Goal: Information Seeking & Learning: Understand process/instructions

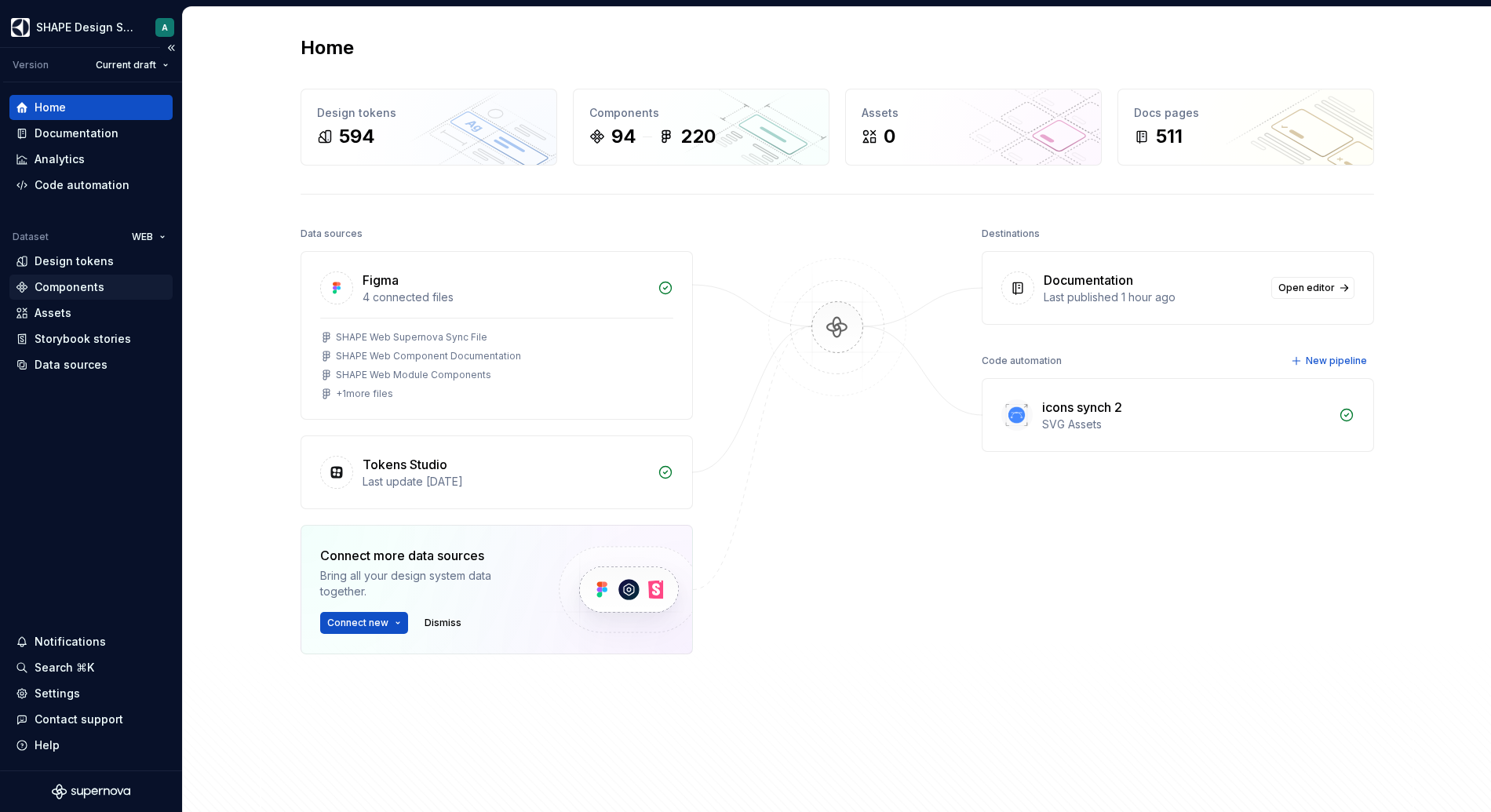
click at [79, 294] on div "Components" at bounding box center [69, 287] width 70 height 16
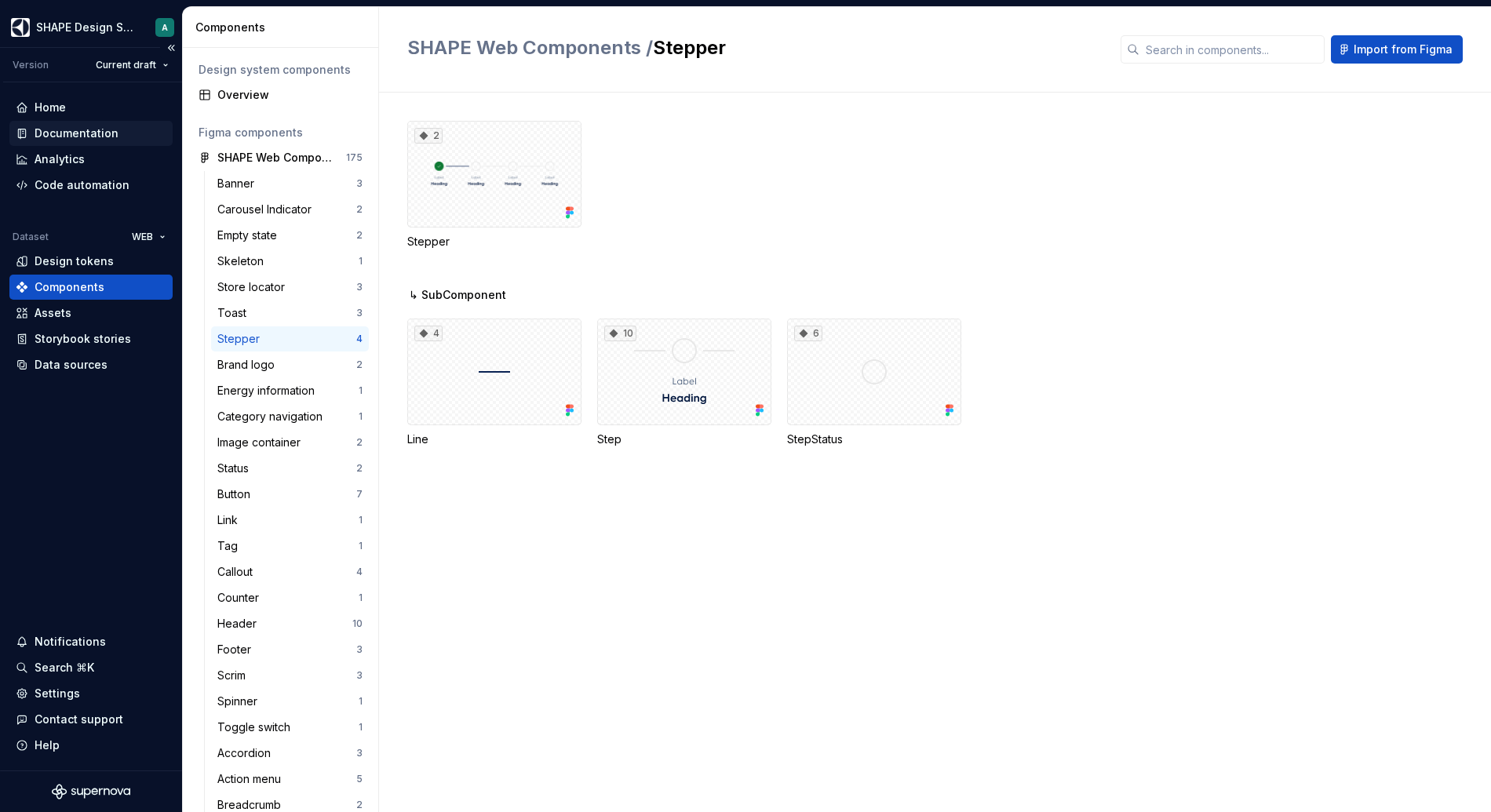
click at [117, 131] on div "Documentation" at bounding box center [91, 133] width 150 height 16
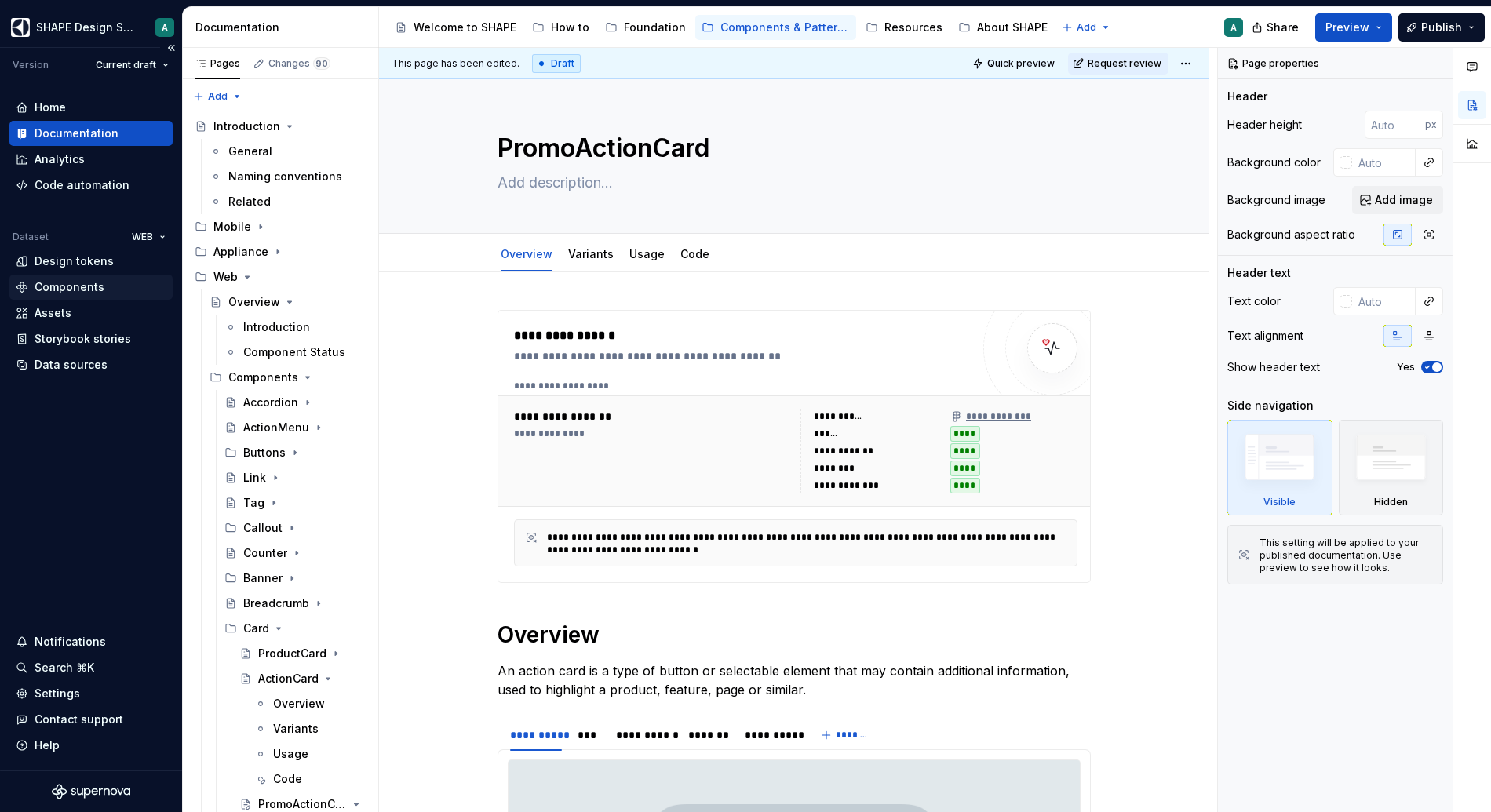
click at [86, 284] on div "Components" at bounding box center [69, 287] width 70 height 16
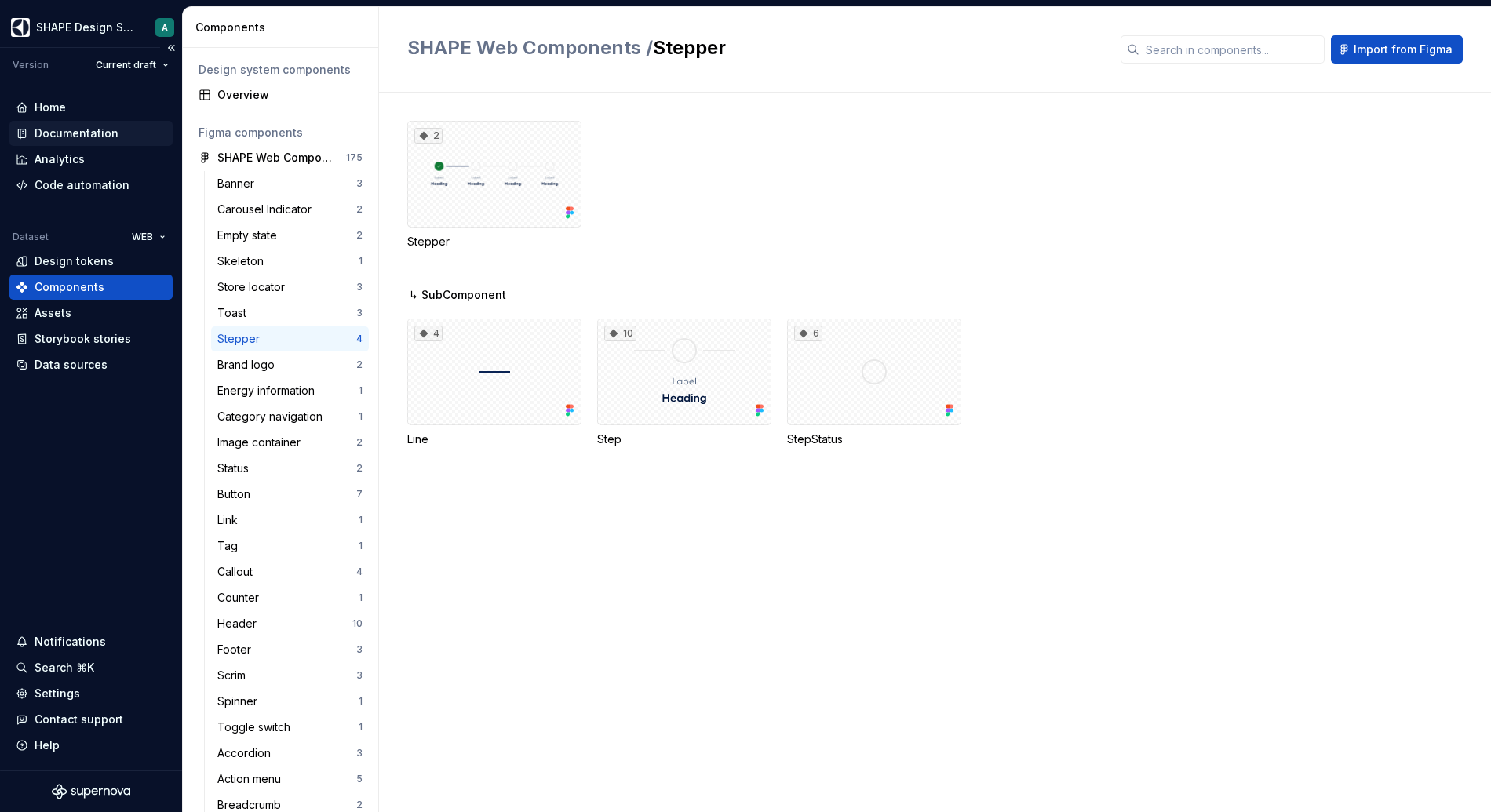
click at [63, 136] on div "Documentation" at bounding box center [77, 133] width 84 height 16
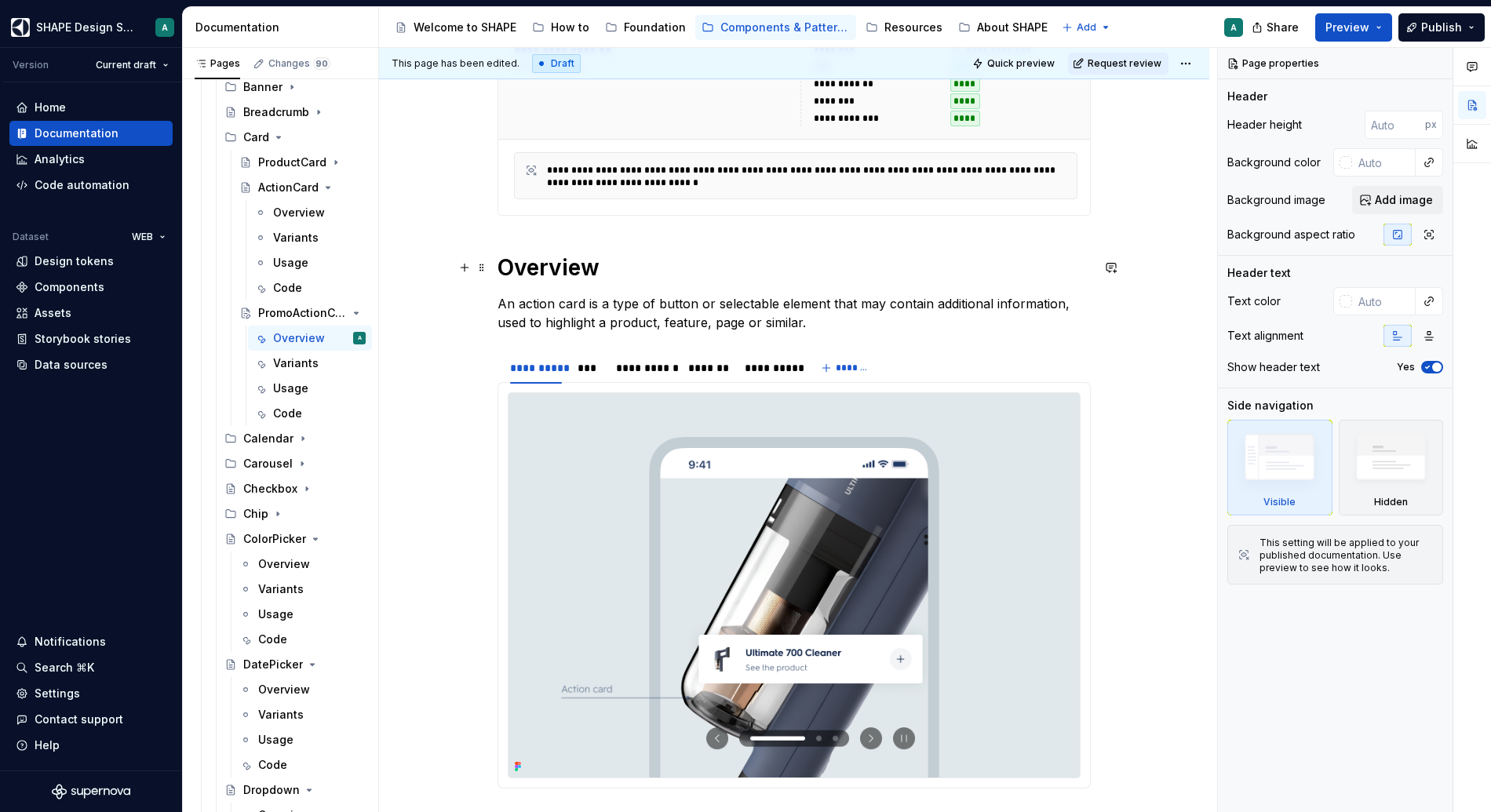
scroll to position [473, 0]
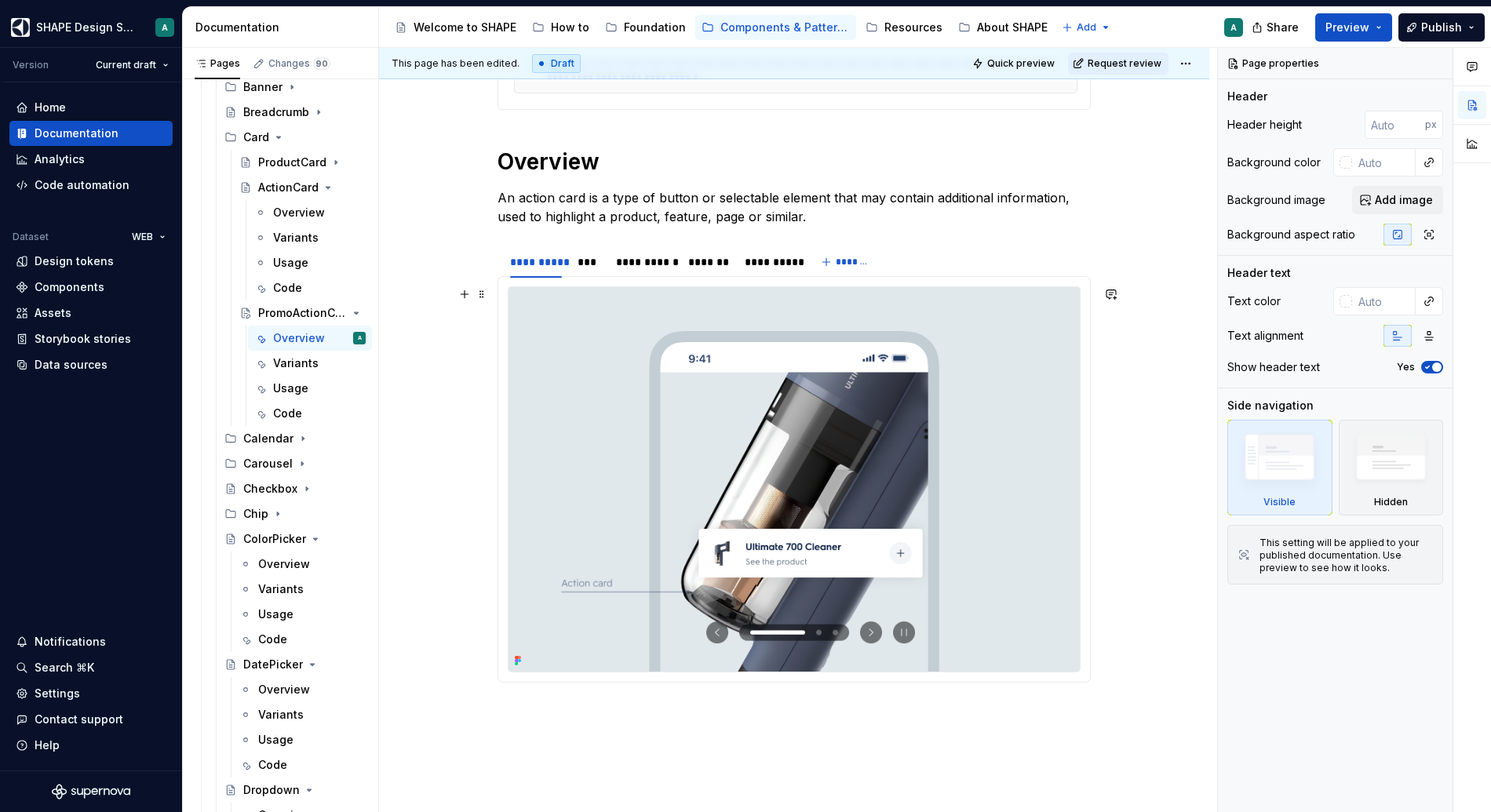
click at [585, 354] on img at bounding box center [793, 479] width 571 height 384
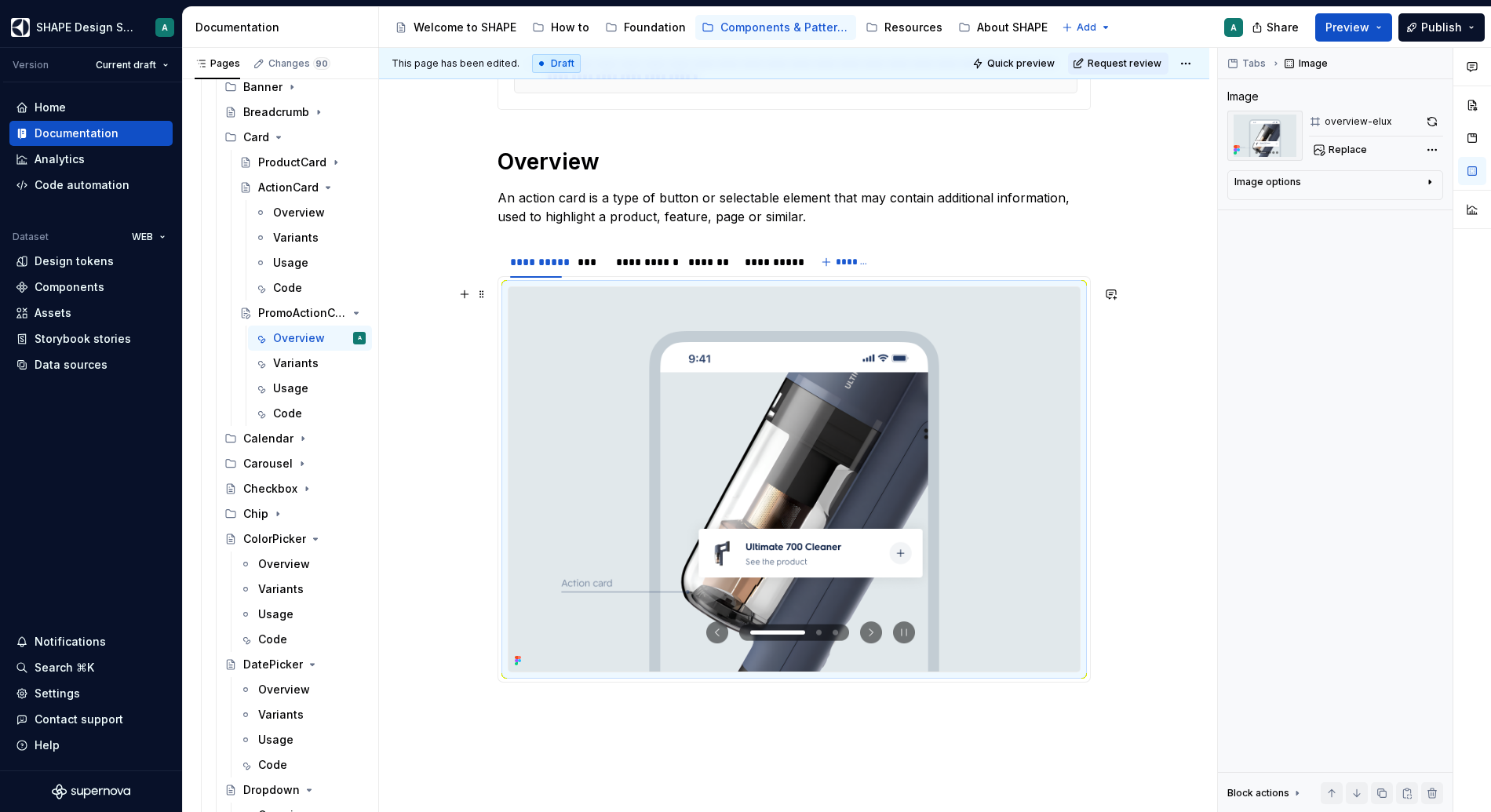
click at [584, 343] on img at bounding box center [793, 479] width 571 height 384
click at [1155, 150] on span "Replace" at bounding box center [1348, 150] width 39 height 12
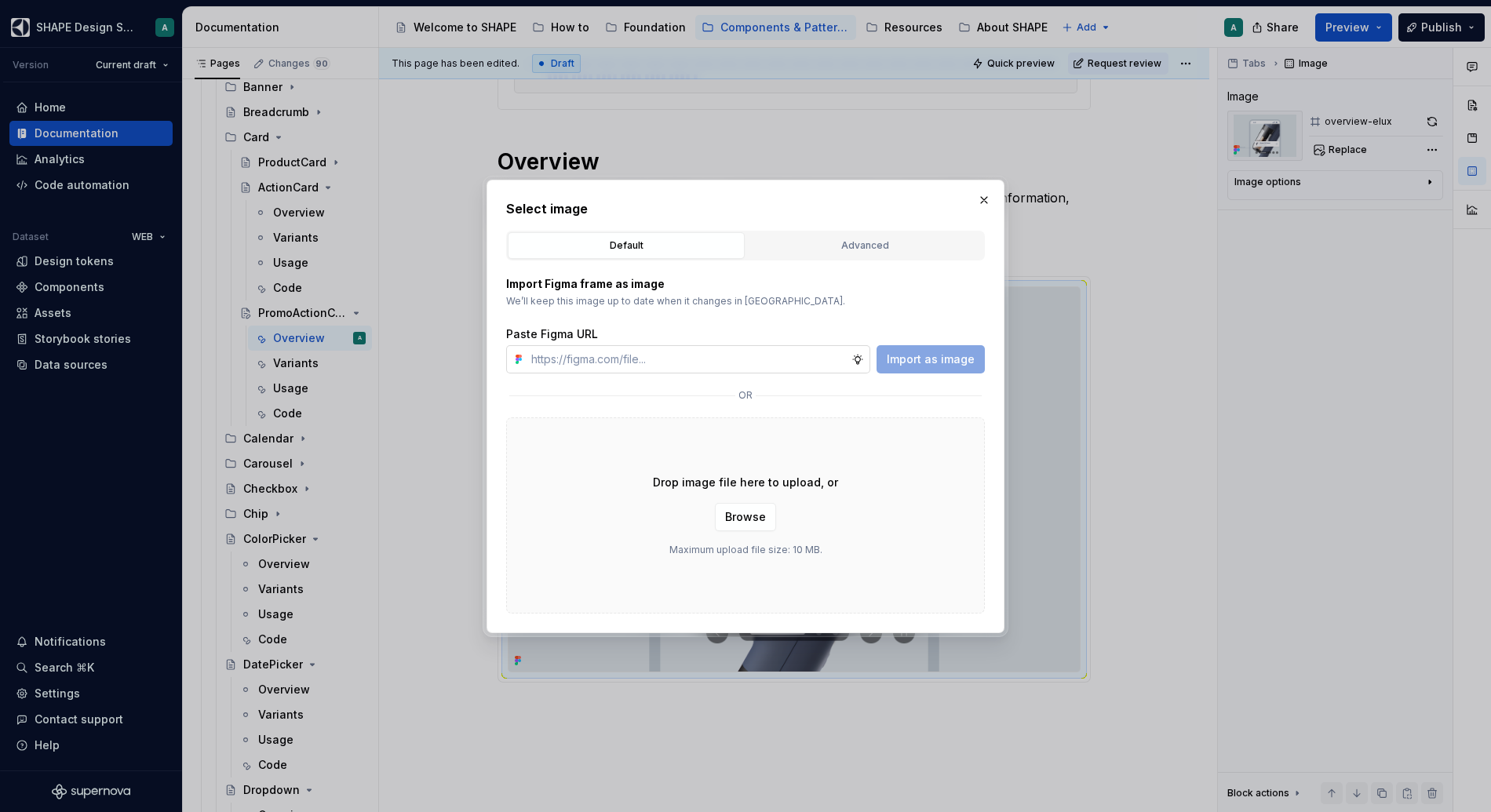
type textarea "*"
paste input "[URL][DOMAIN_NAME]"
type input "[URL][DOMAIN_NAME]"
click at [953, 365] on span "Import as image" at bounding box center [931, 359] width 88 height 16
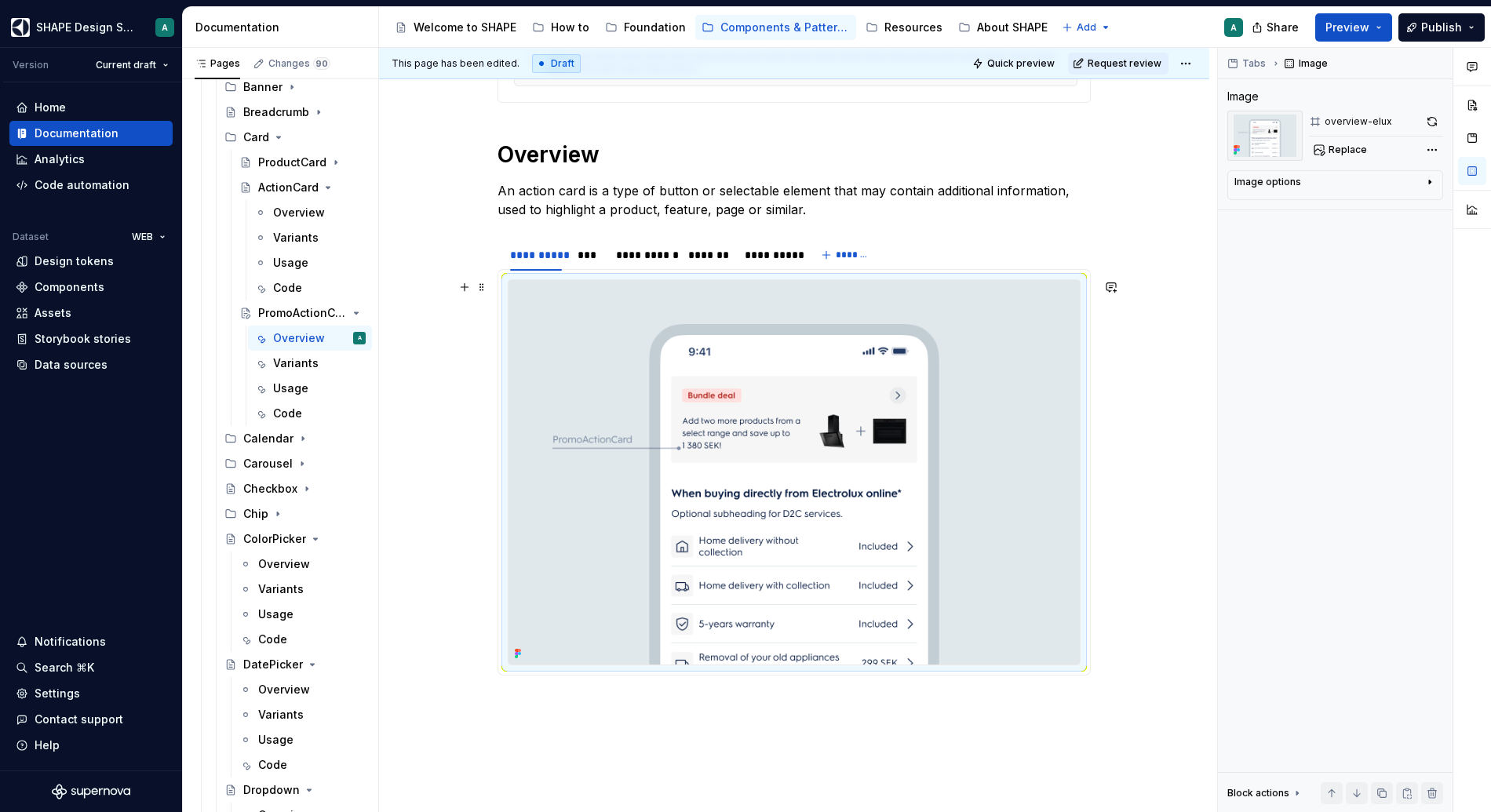
scroll to position [502, 0]
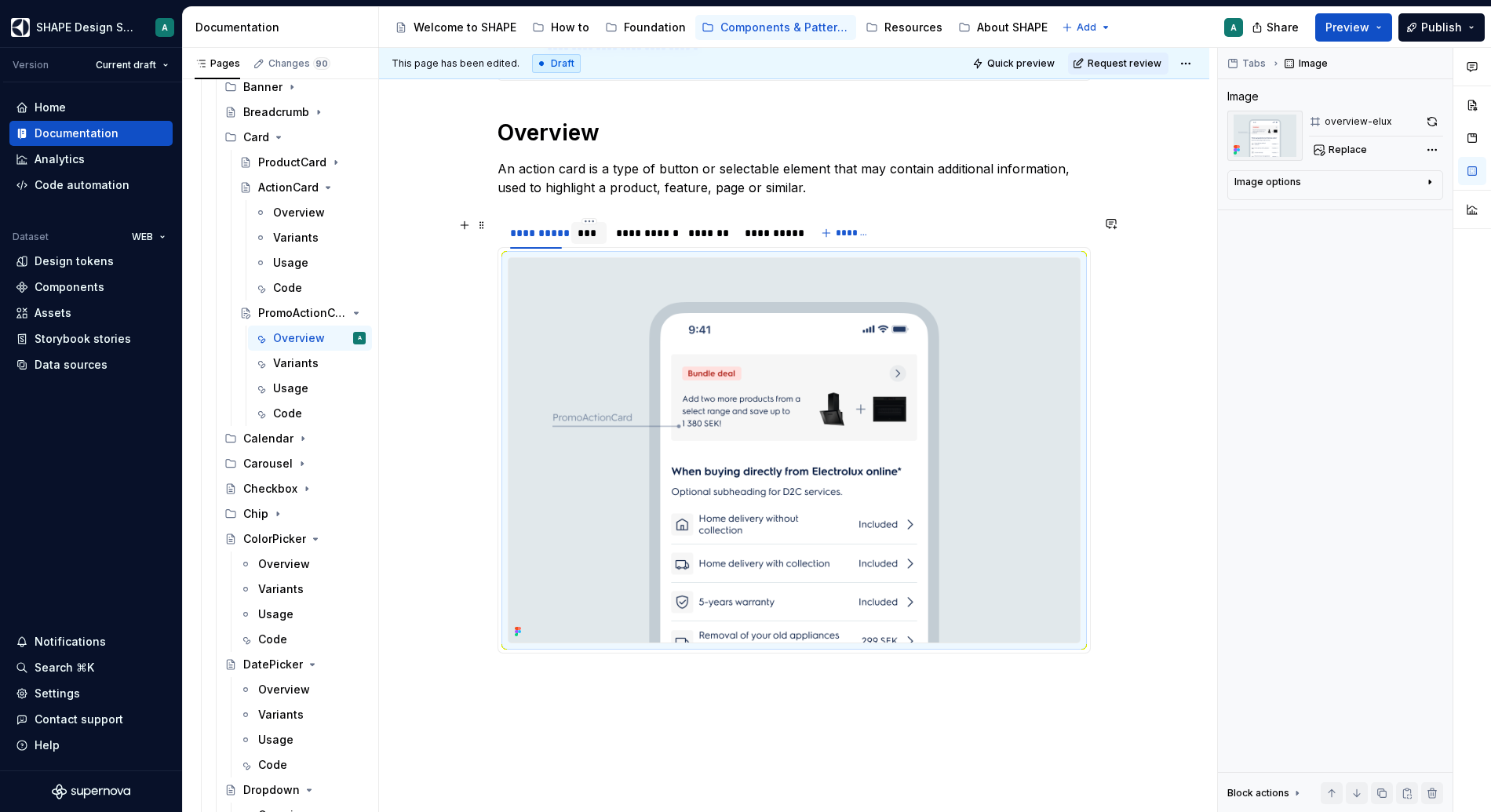
click at [591, 233] on div "***" at bounding box center [589, 233] width 23 height 16
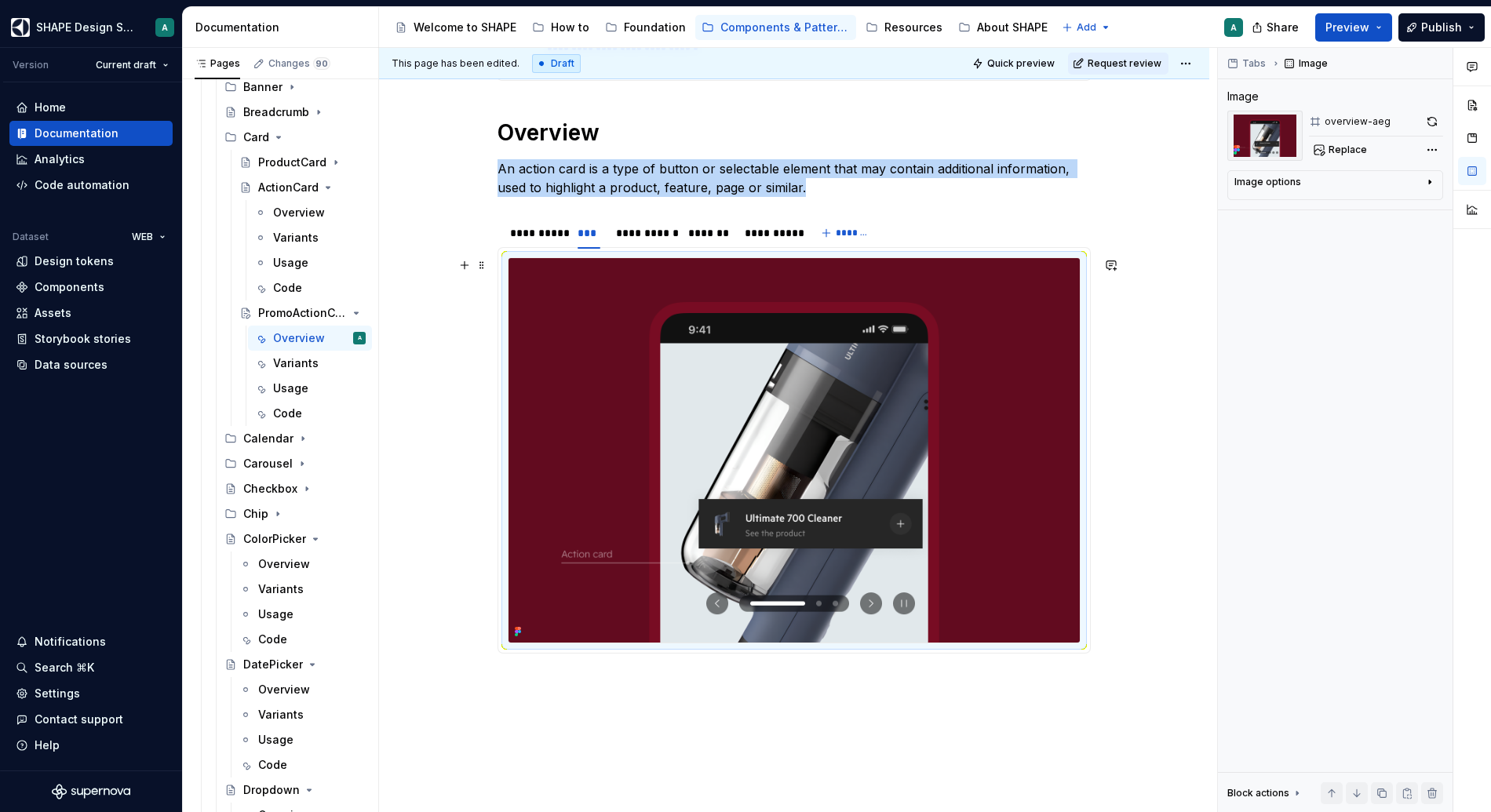
click at [593, 403] on img at bounding box center [793, 449] width 571 height 384
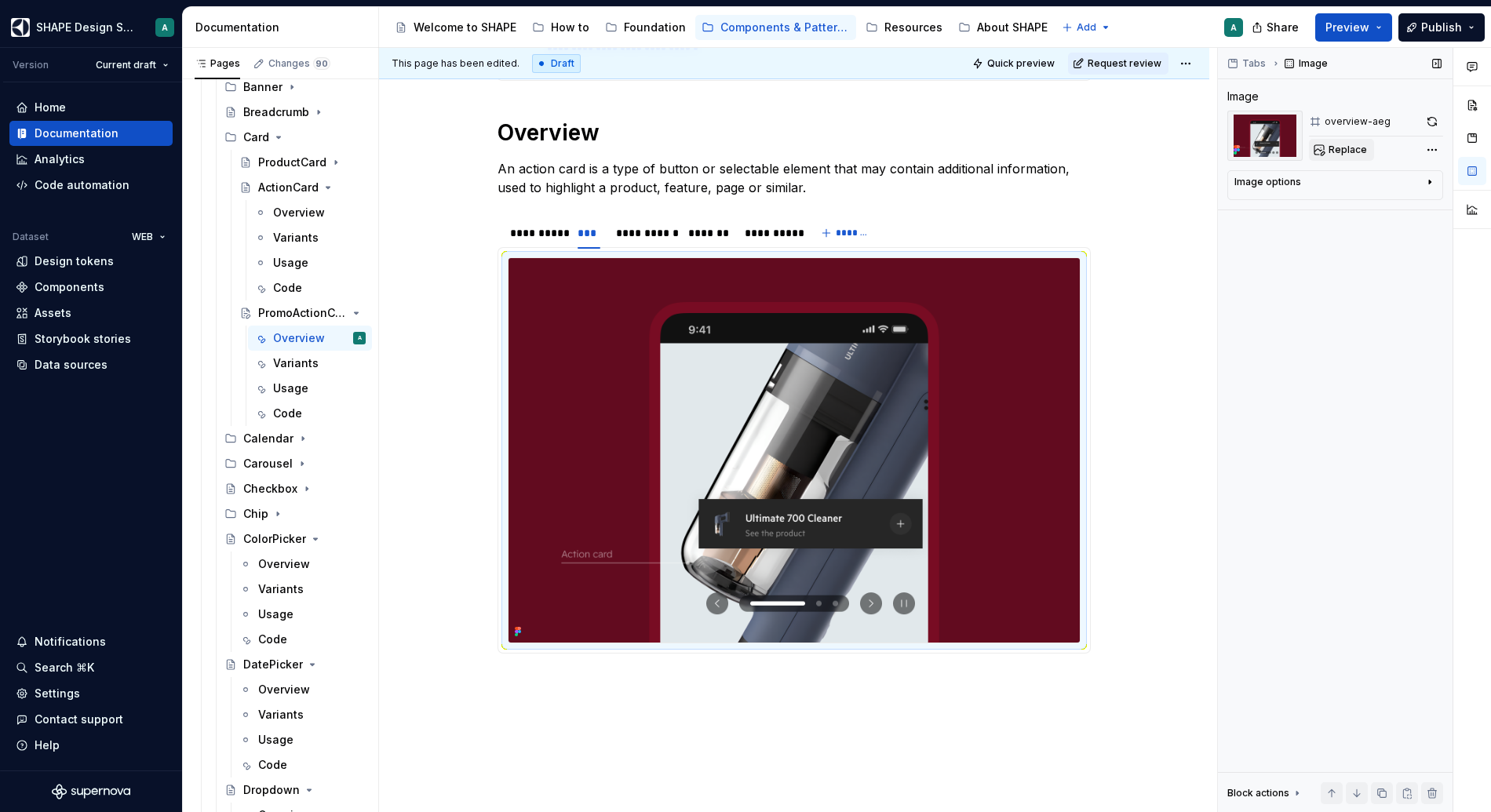
click at [1155, 152] on span "Replace" at bounding box center [1348, 150] width 39 height 12
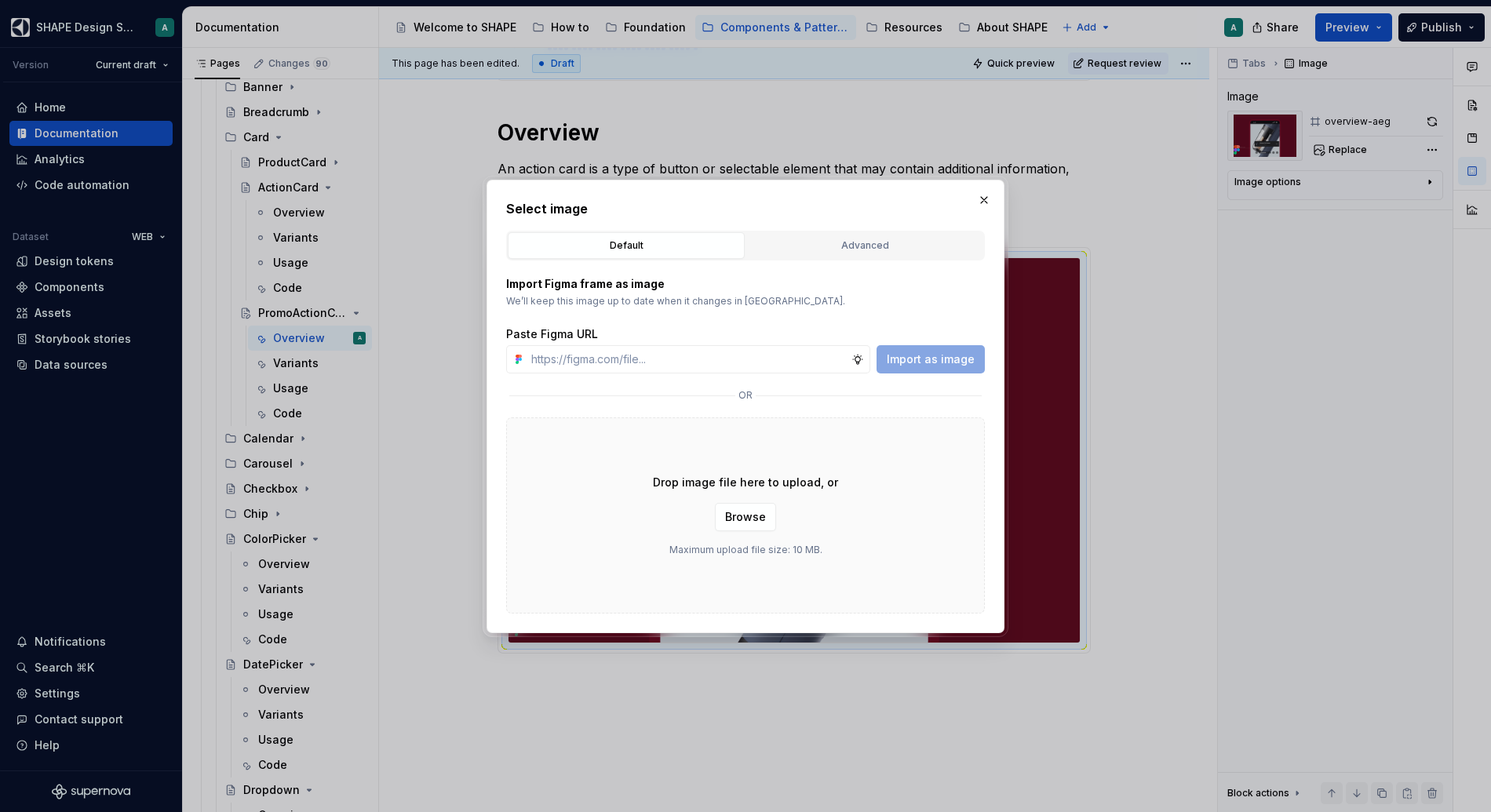
type textarea "*"
paste input "[URL][DOMAIN_NAME]"
type input "[URL][DOMAIN_NAME]"
click at [958, 359] on span "Import as image" at bounding box center [931, 359] width 88 height 16
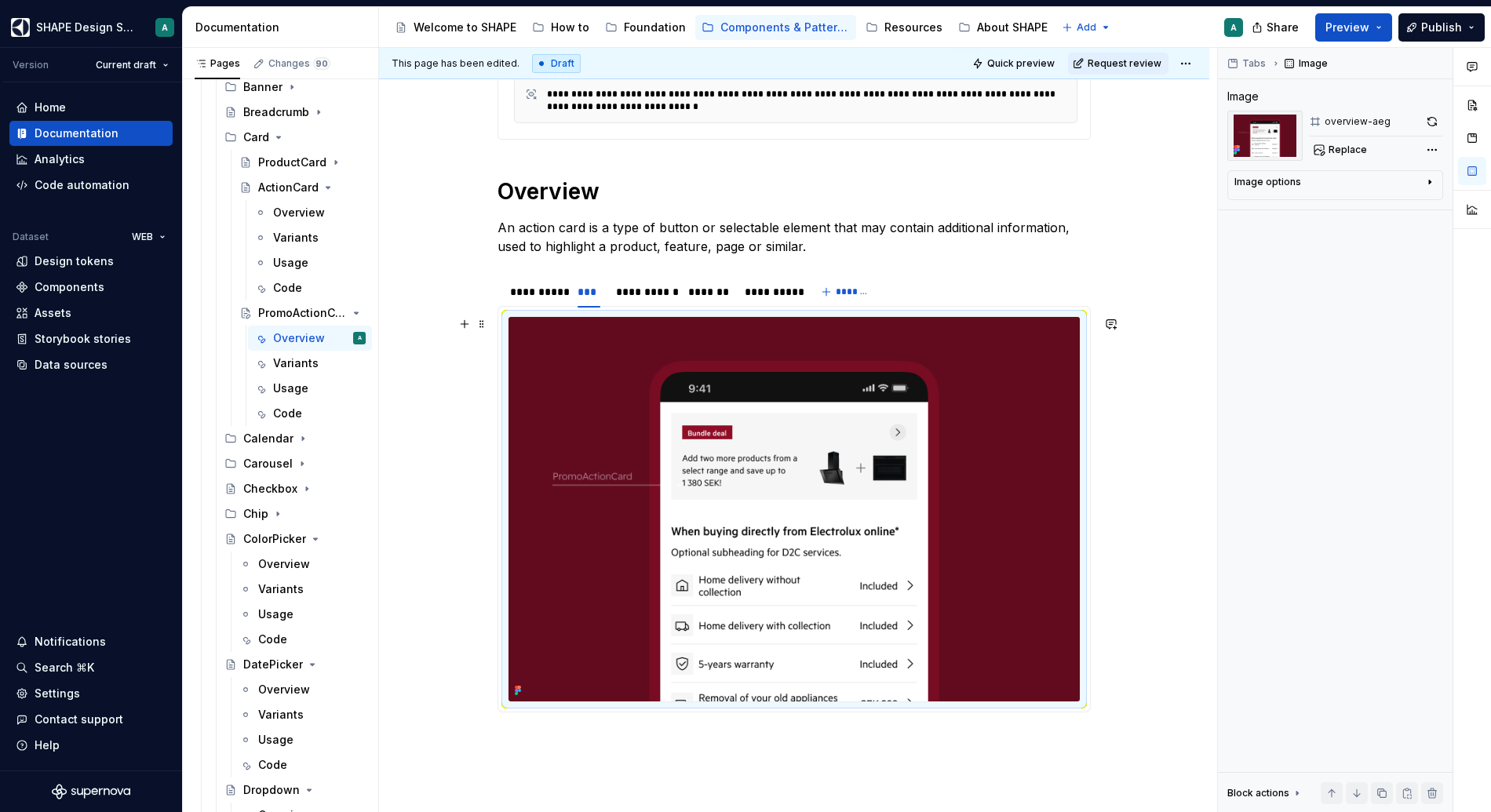
scroll to position [479, 0]
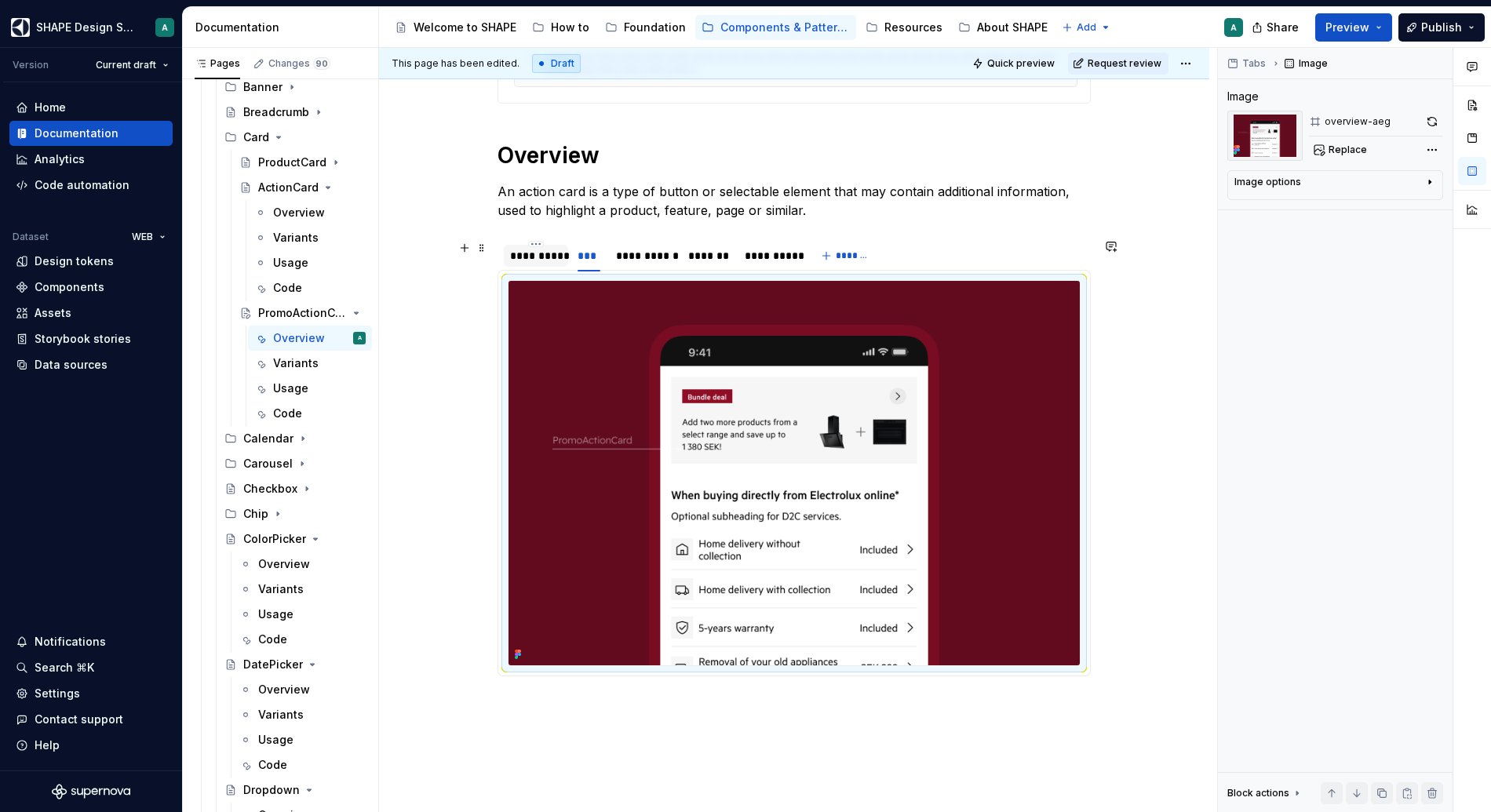
click at [545, 255] on div "**********" at bounding box center [536, 255] width 52 height 16
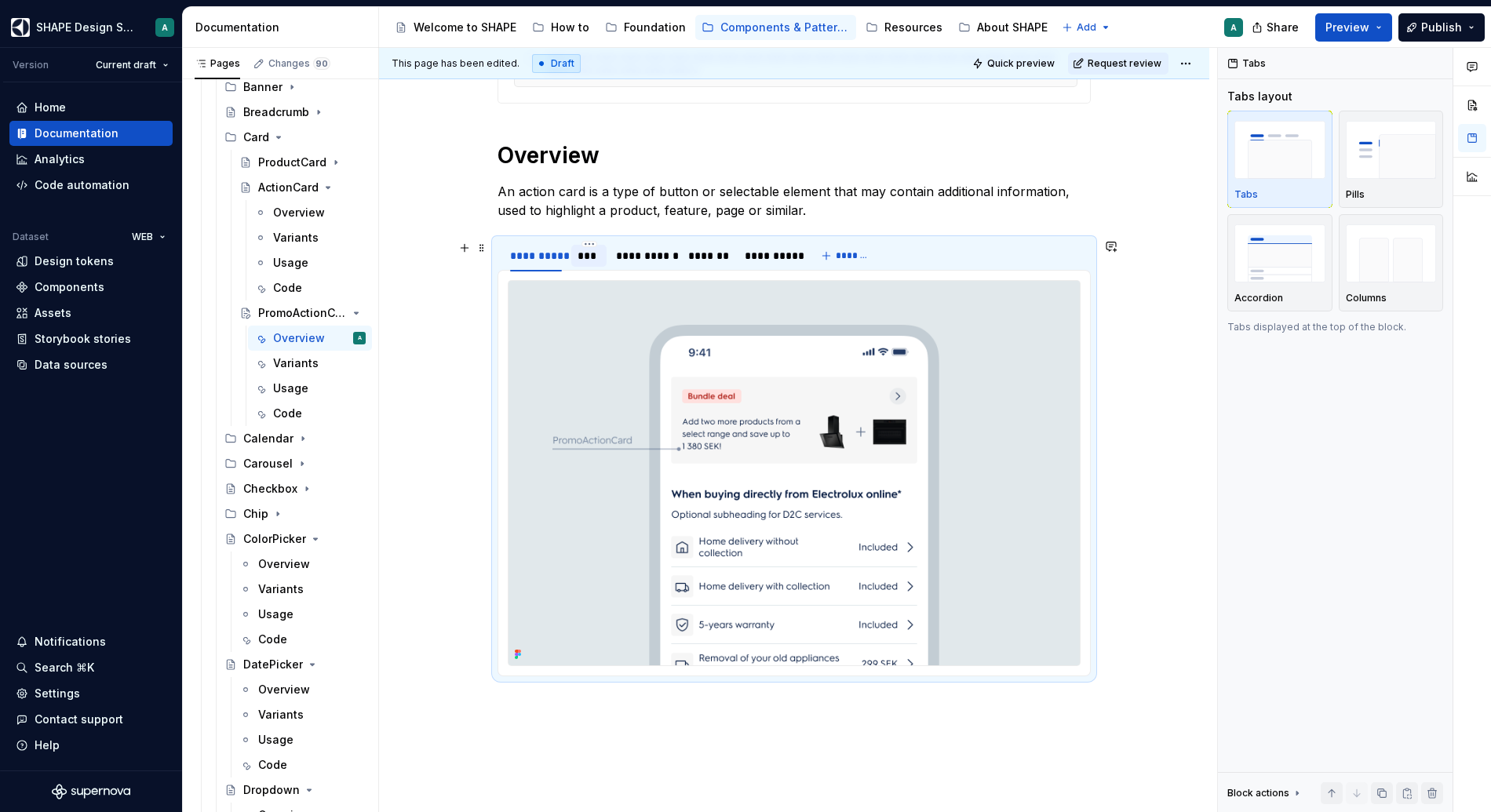
click at [587, 255] on div "***" at bounding box center [589, 255] width 23 height 16
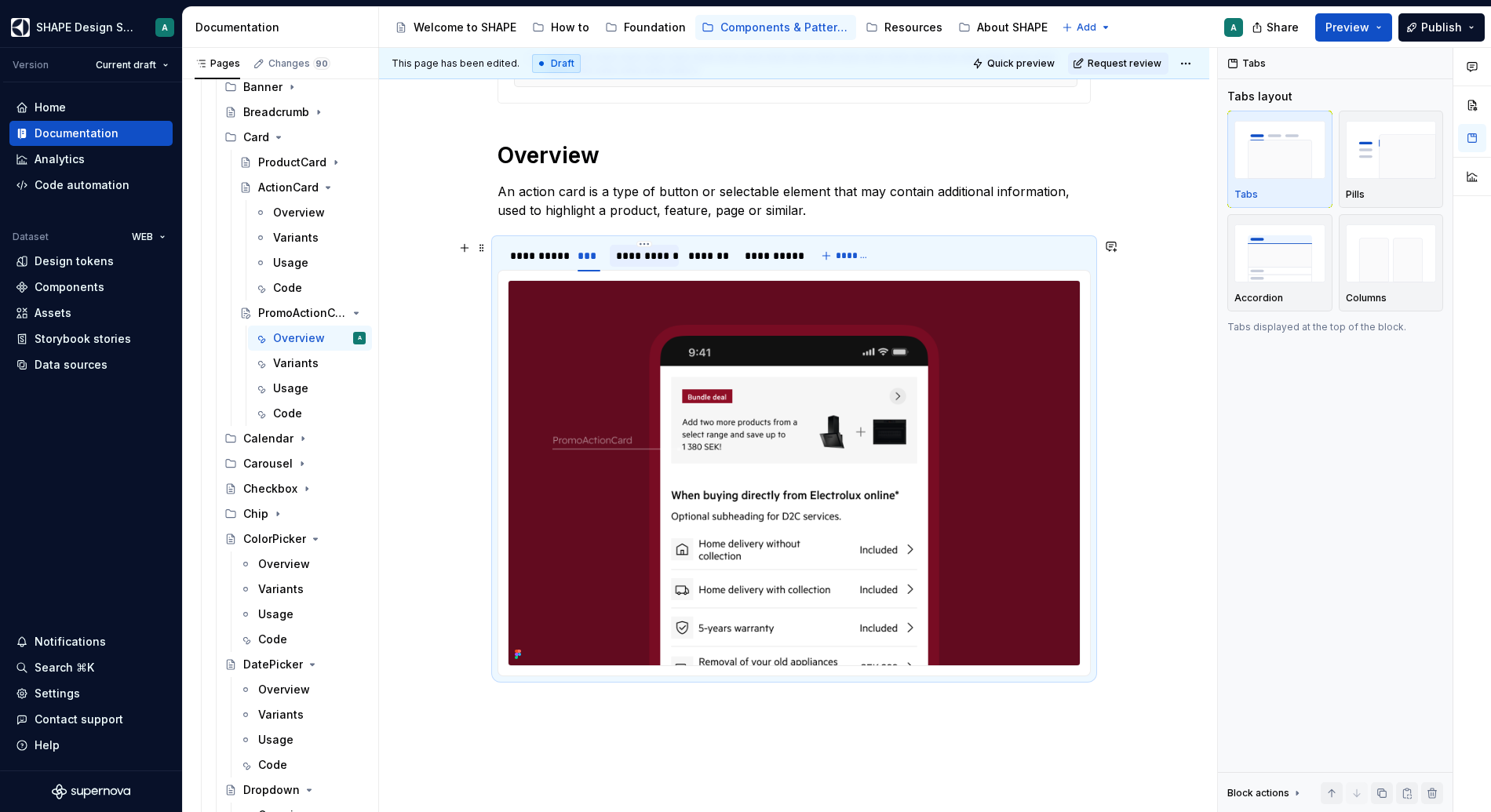
click at [653, 260] on div "**********" at bounding box center [644, 255] width 56 height 16
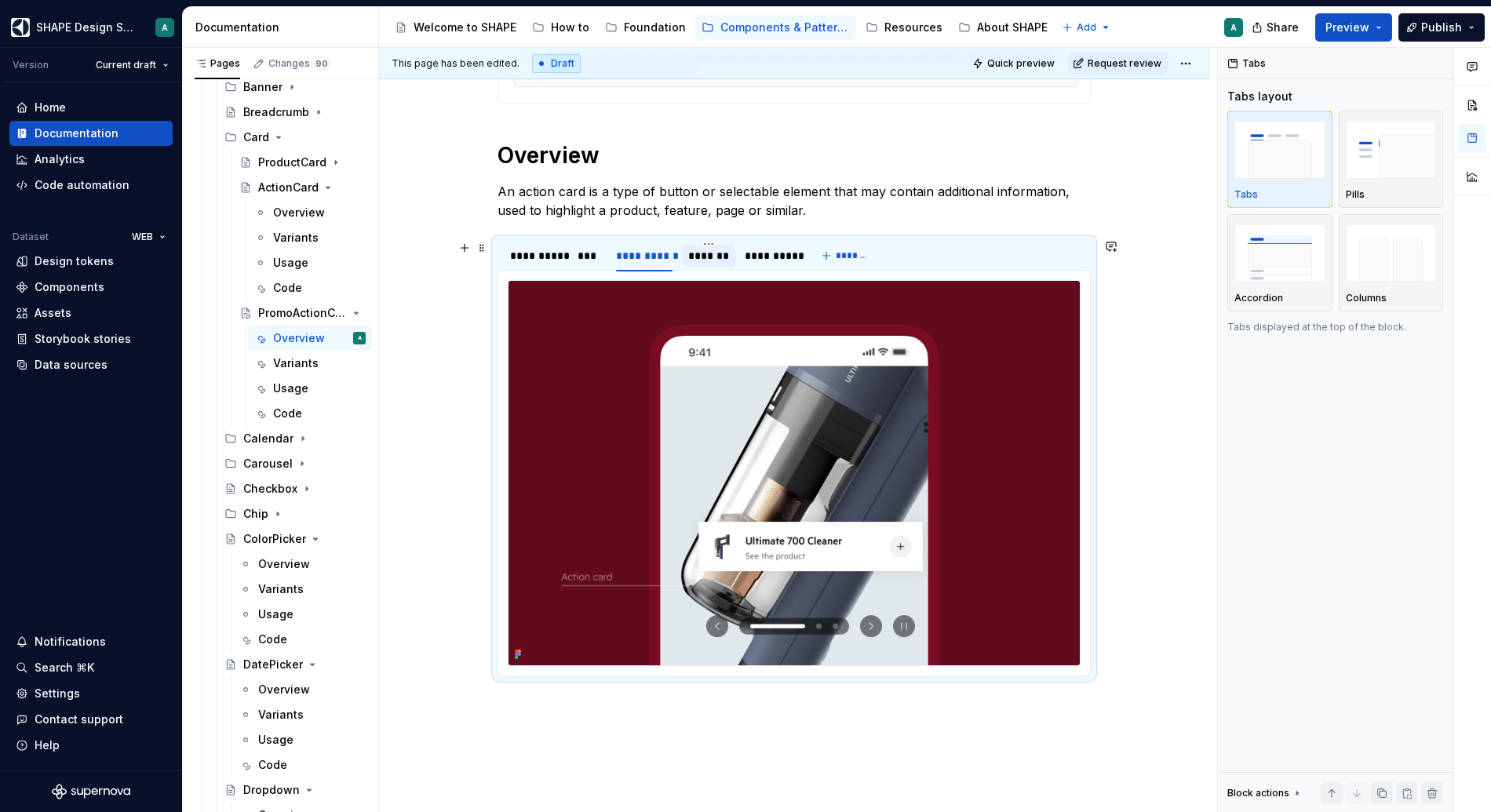
click at [723, 258] on div "*******" at bounding box center [708, 255] width 40 height 16
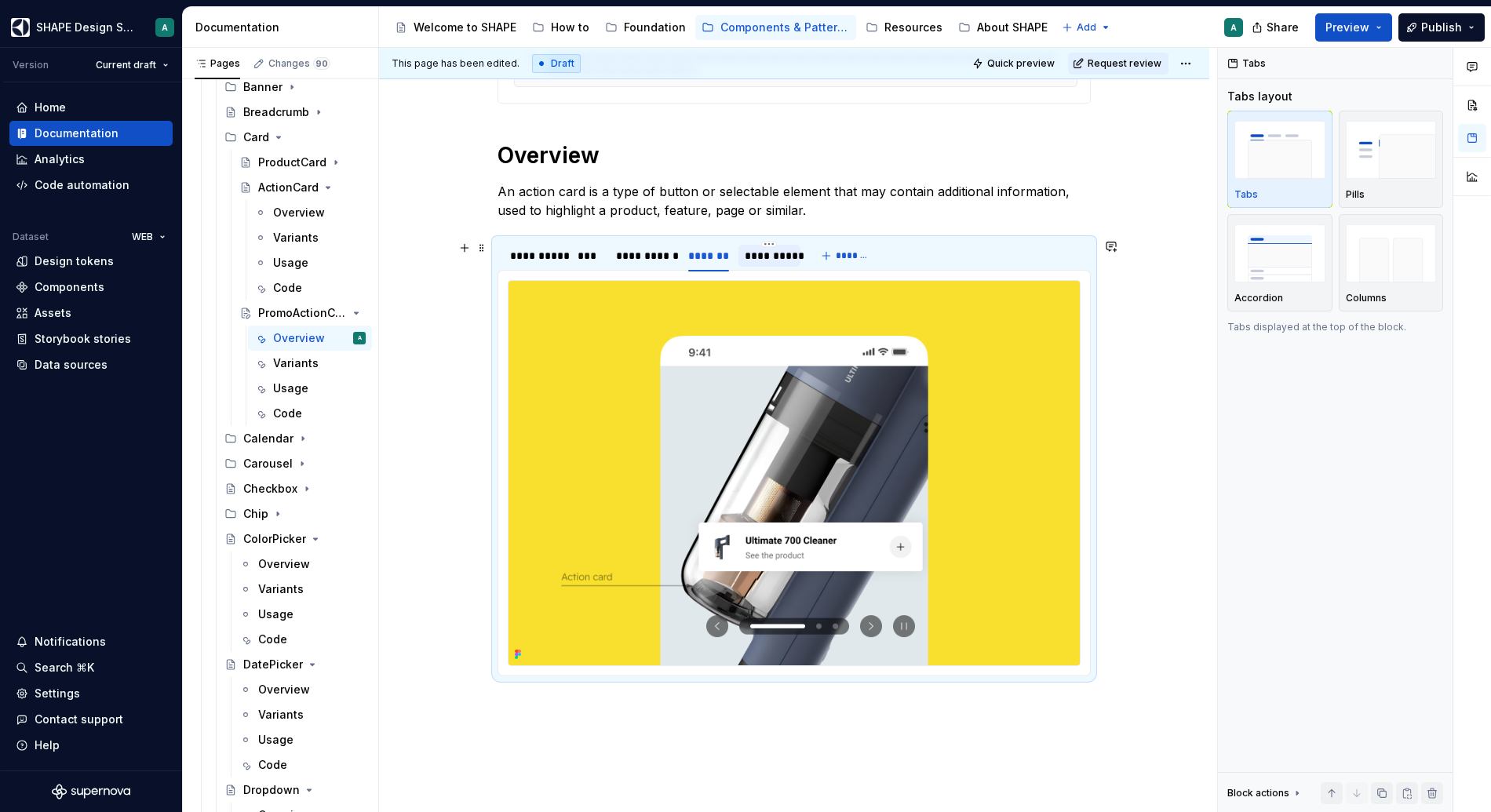
click at [779, 260] on div "**********" at bounding box center [769, 255] width 50 height 16
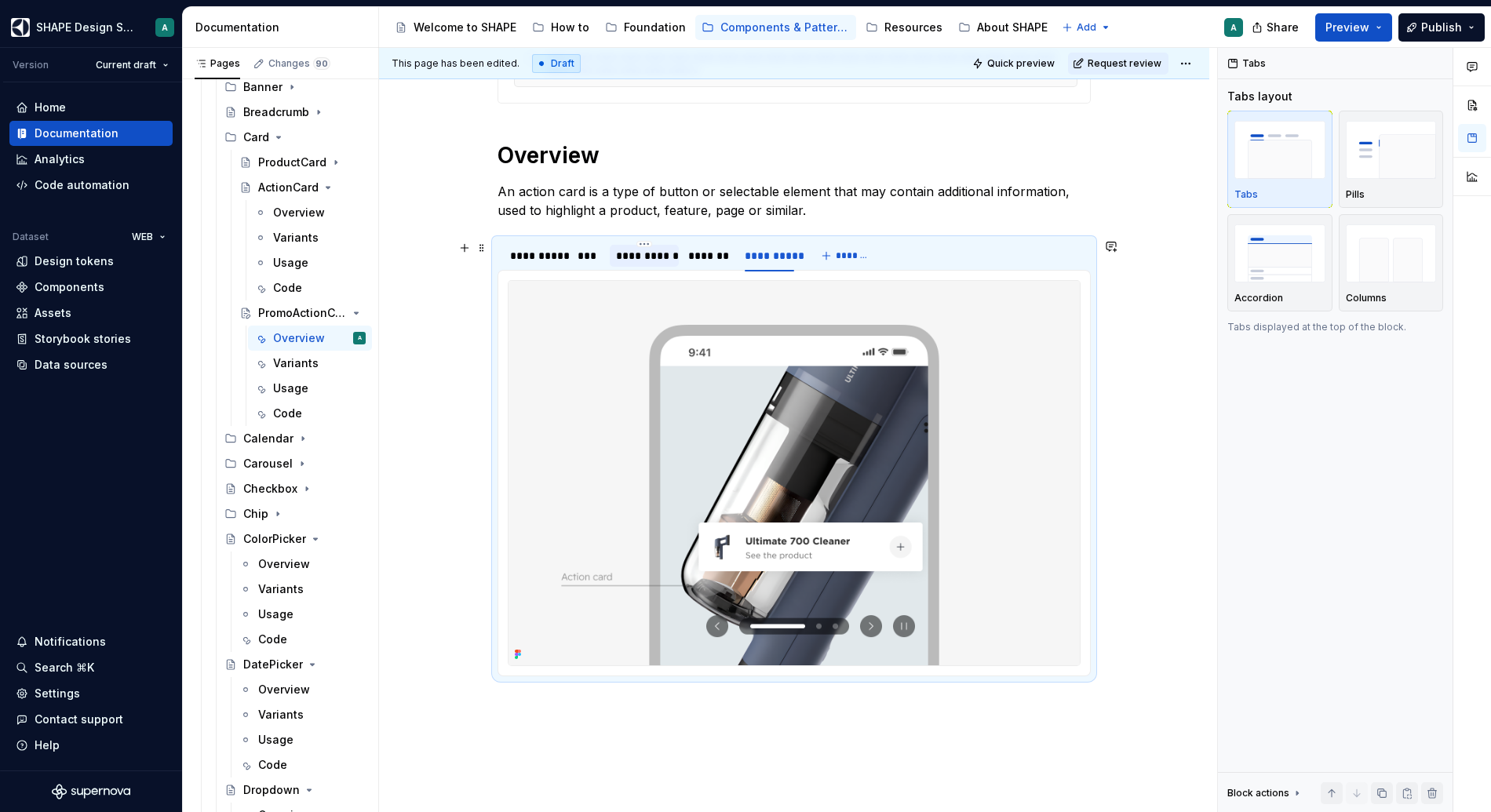
click at [663, 260] on div "**********" at bounding box center [644, 255] width 56 height 16
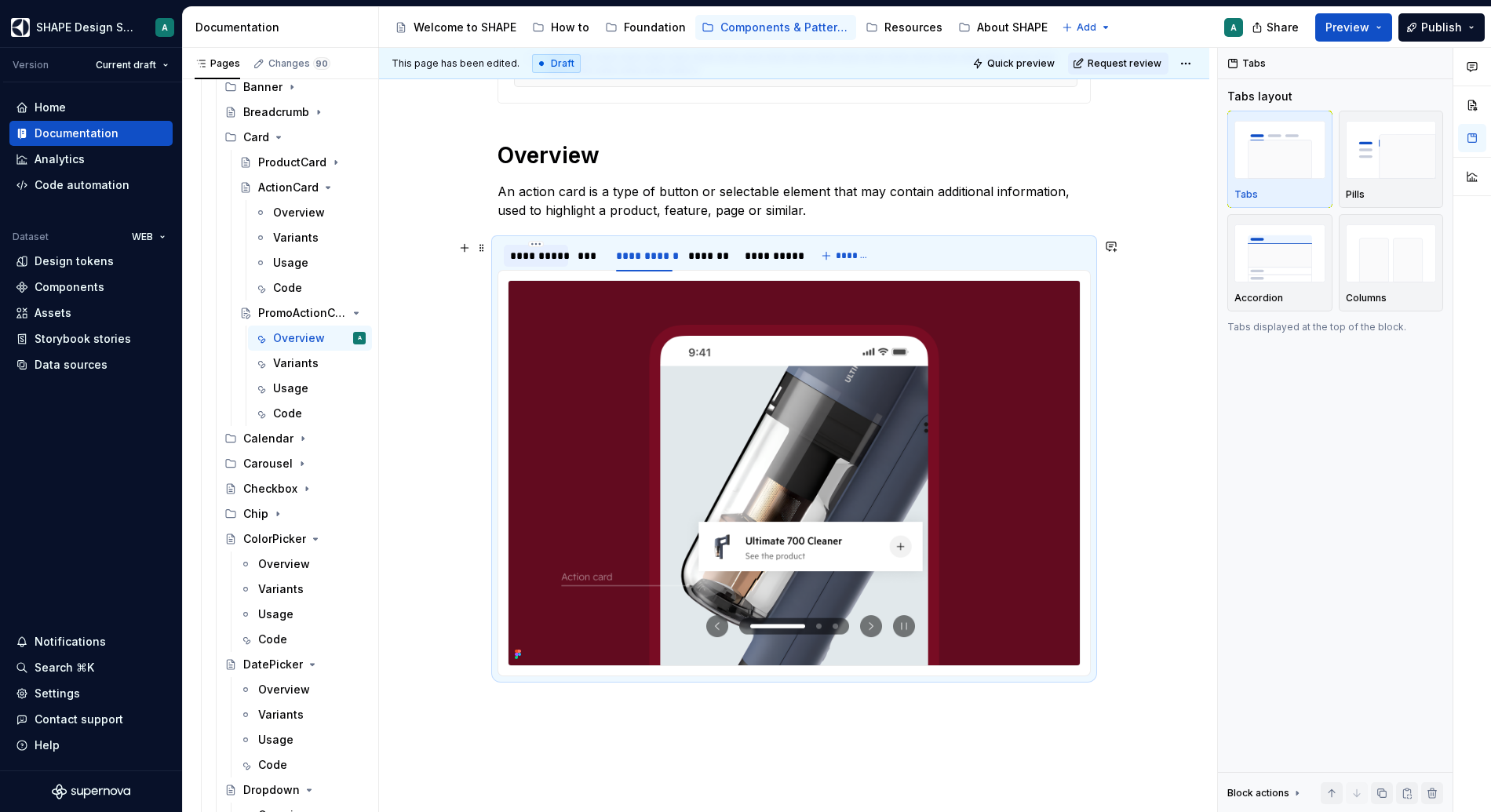
click at [541, 254] on div "**********" at bounding box center [536, 255] width 52 height 16
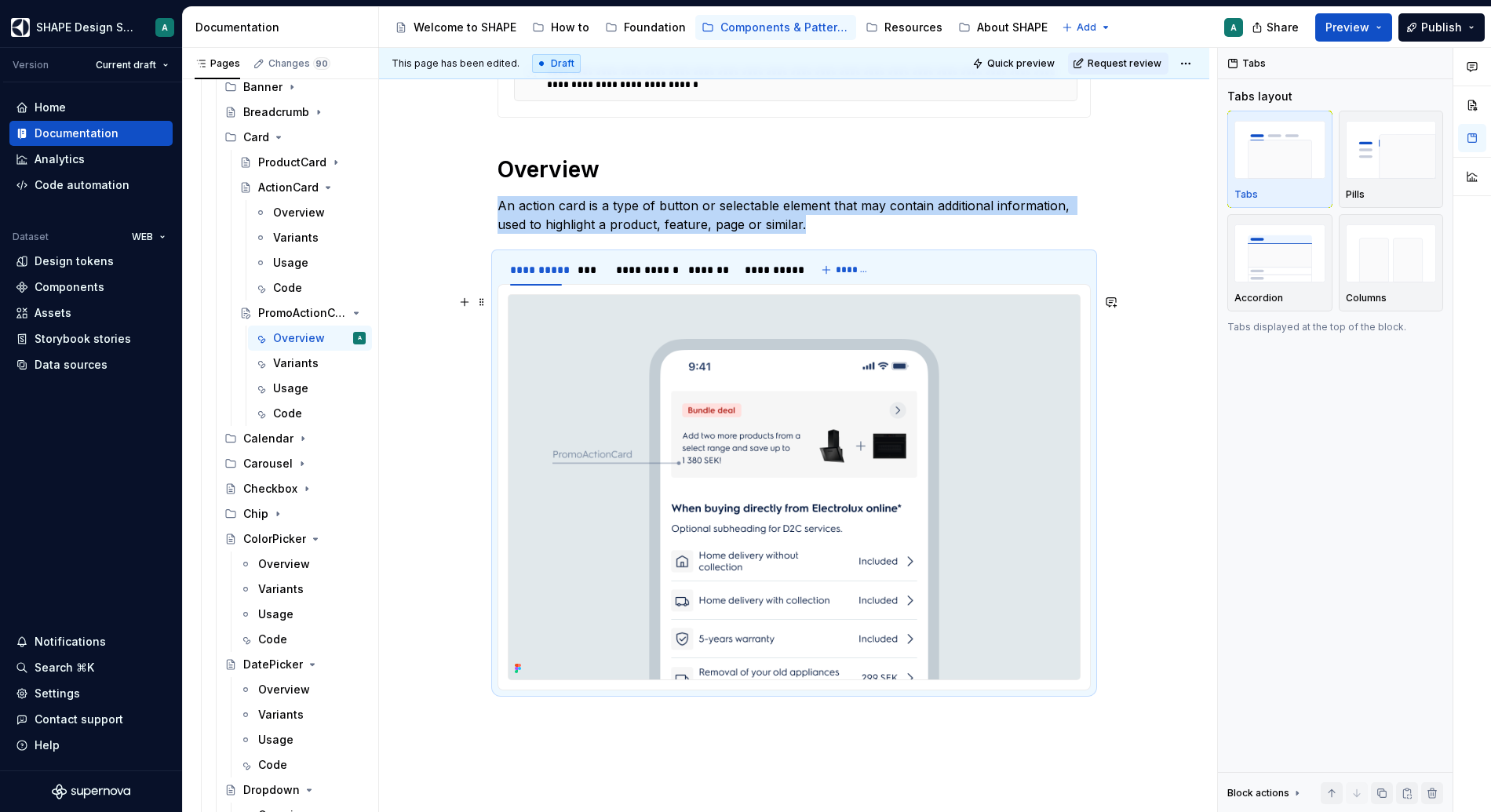
scroll to position [458, 0]
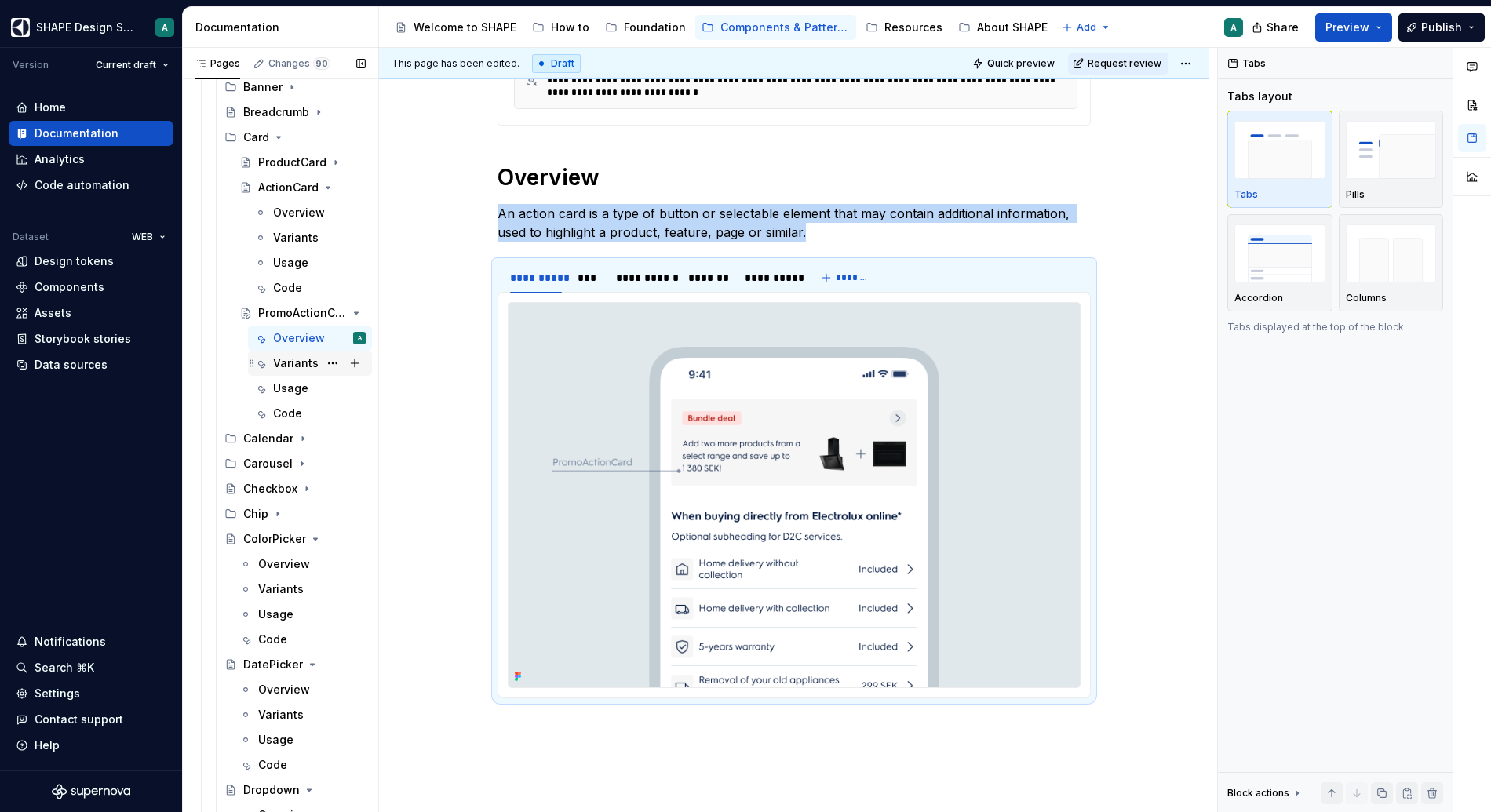
click at [283, 367] on div "Variants" at bounding box center [295, 363] width 45 height 16
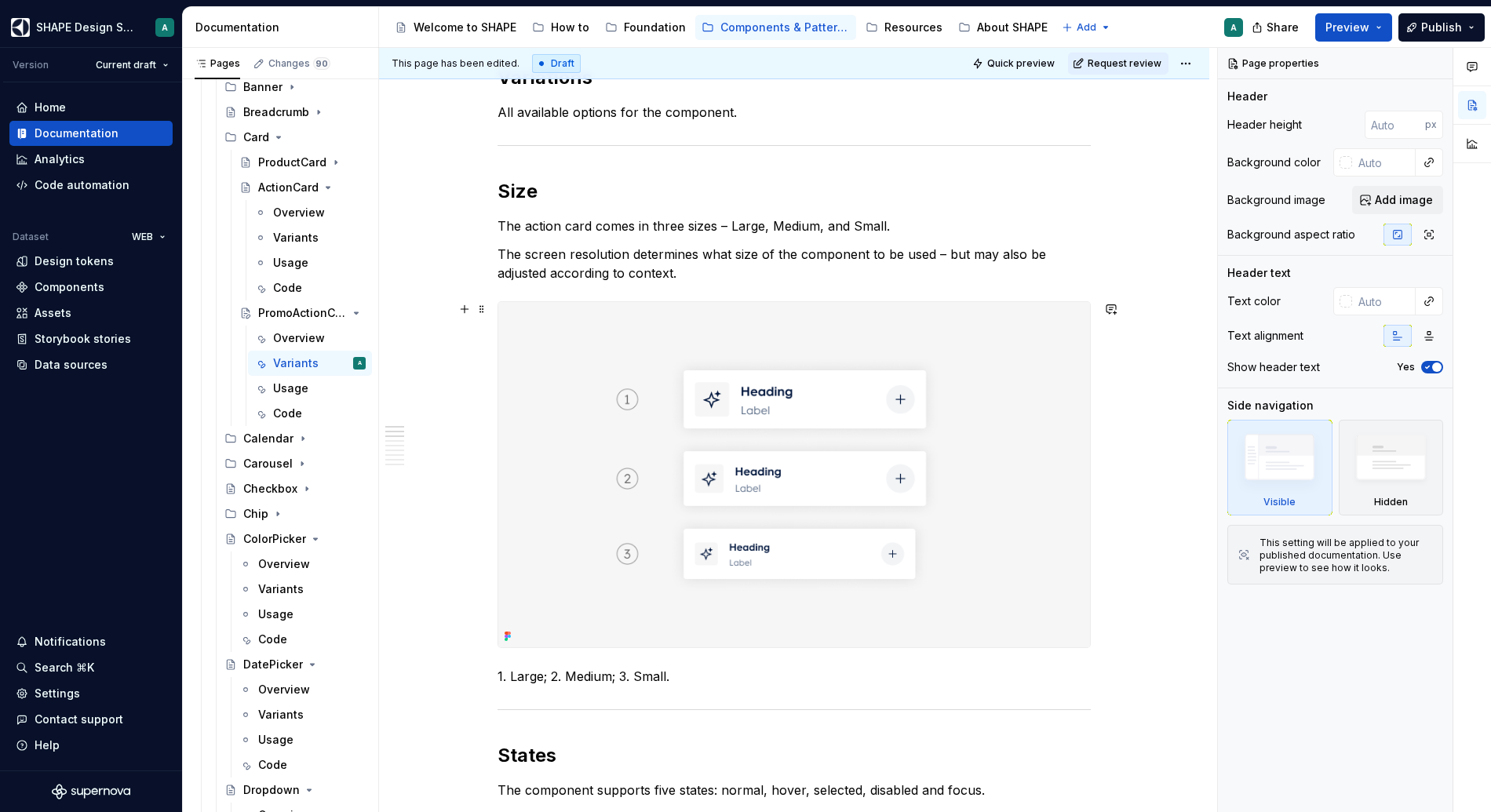
scroll to position [245, 0]
click at [614, 261] on p "The screen resolution determines what size of the component to be used – but ma…" at bounding box center [794, 263] width 593 height 38
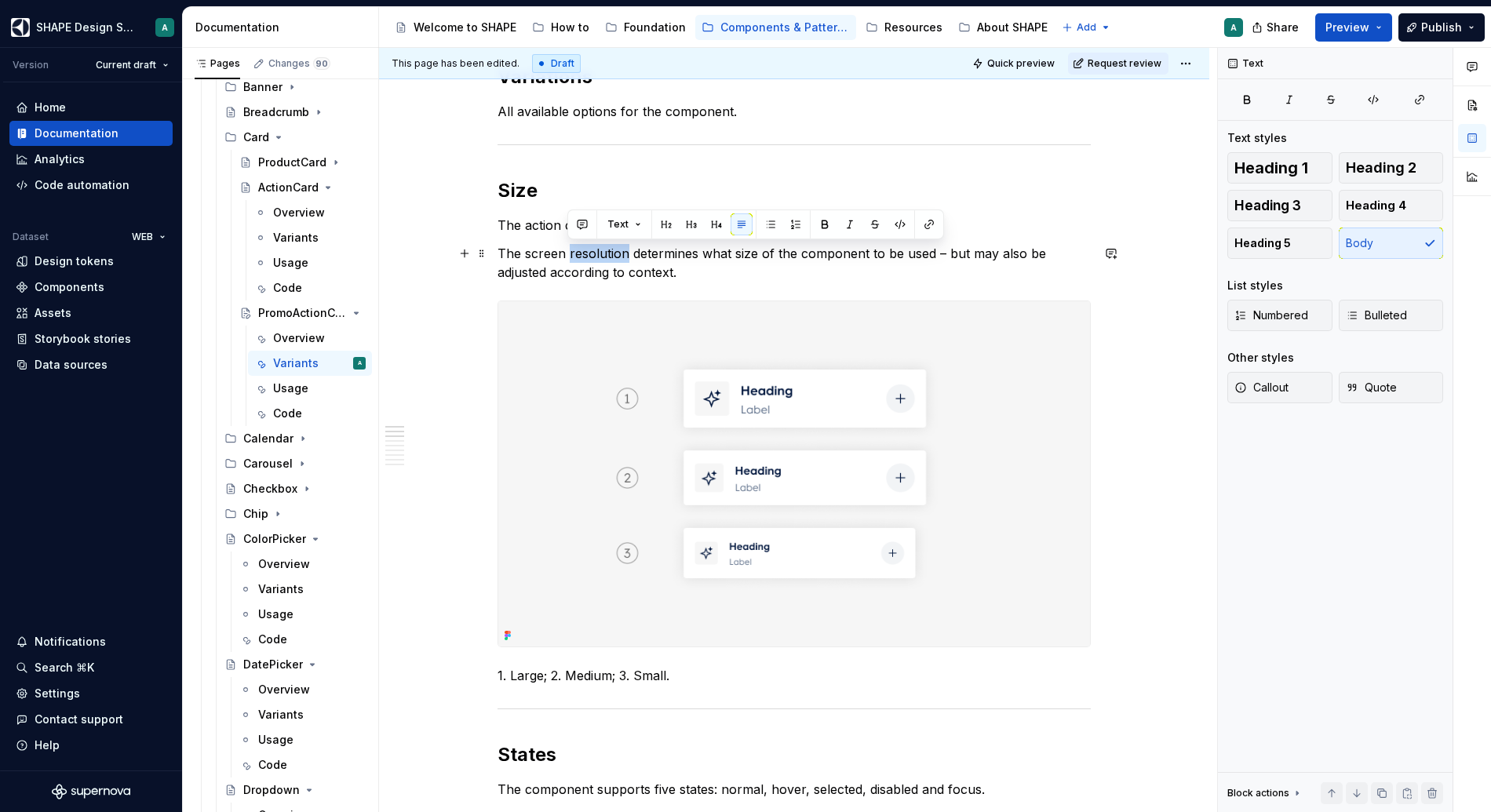
click at [614, 261] on p "The screen resolution determines what size of the component to be used – but ma…" at bounding box center [794, 263] width 593 height 38
click at [647, 261] on p "The screen resolution determines what size of the component to be used – but ma…" at bounding box center [794, 263] width 593 height 38
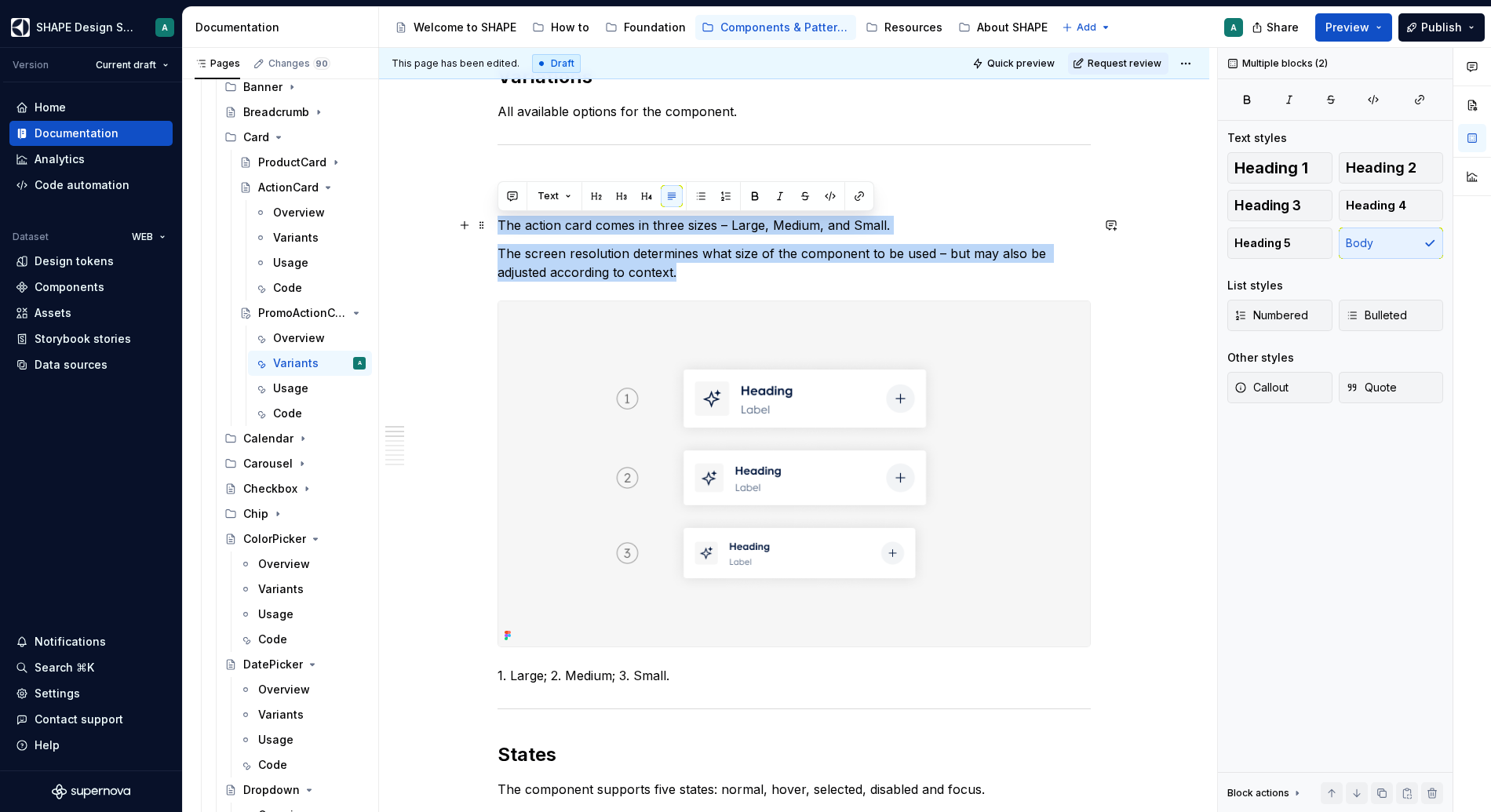
drag, startPoint x: 690, startPoint y: 275, endPoint x: 445, endPoint y: 221, distance: 250.9
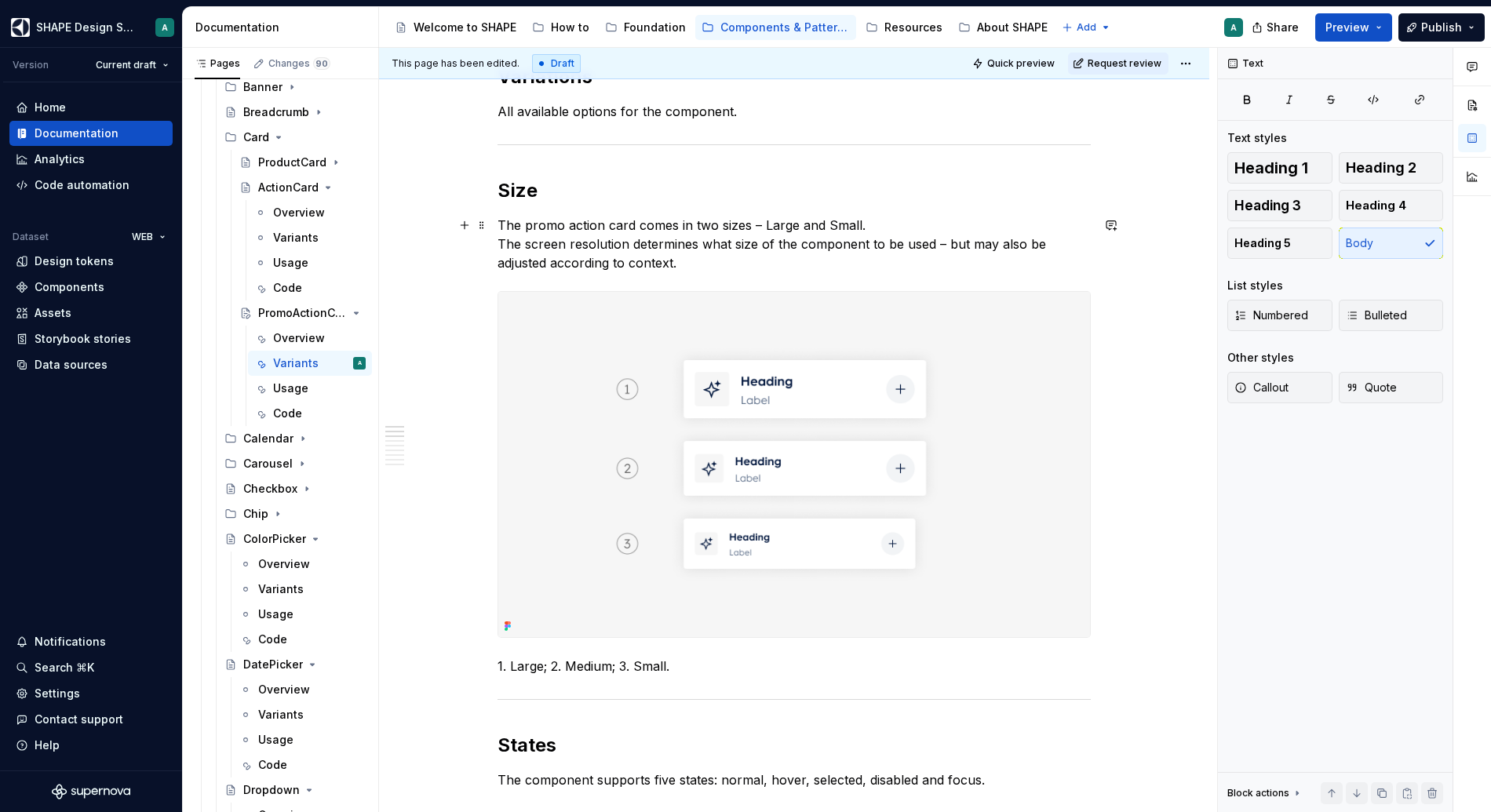
click at [908, 221] on p "The promo action card comes in two sizes – Large and Small. The screen resoluti…" at bounding box center [794, 244] width 593 height 56
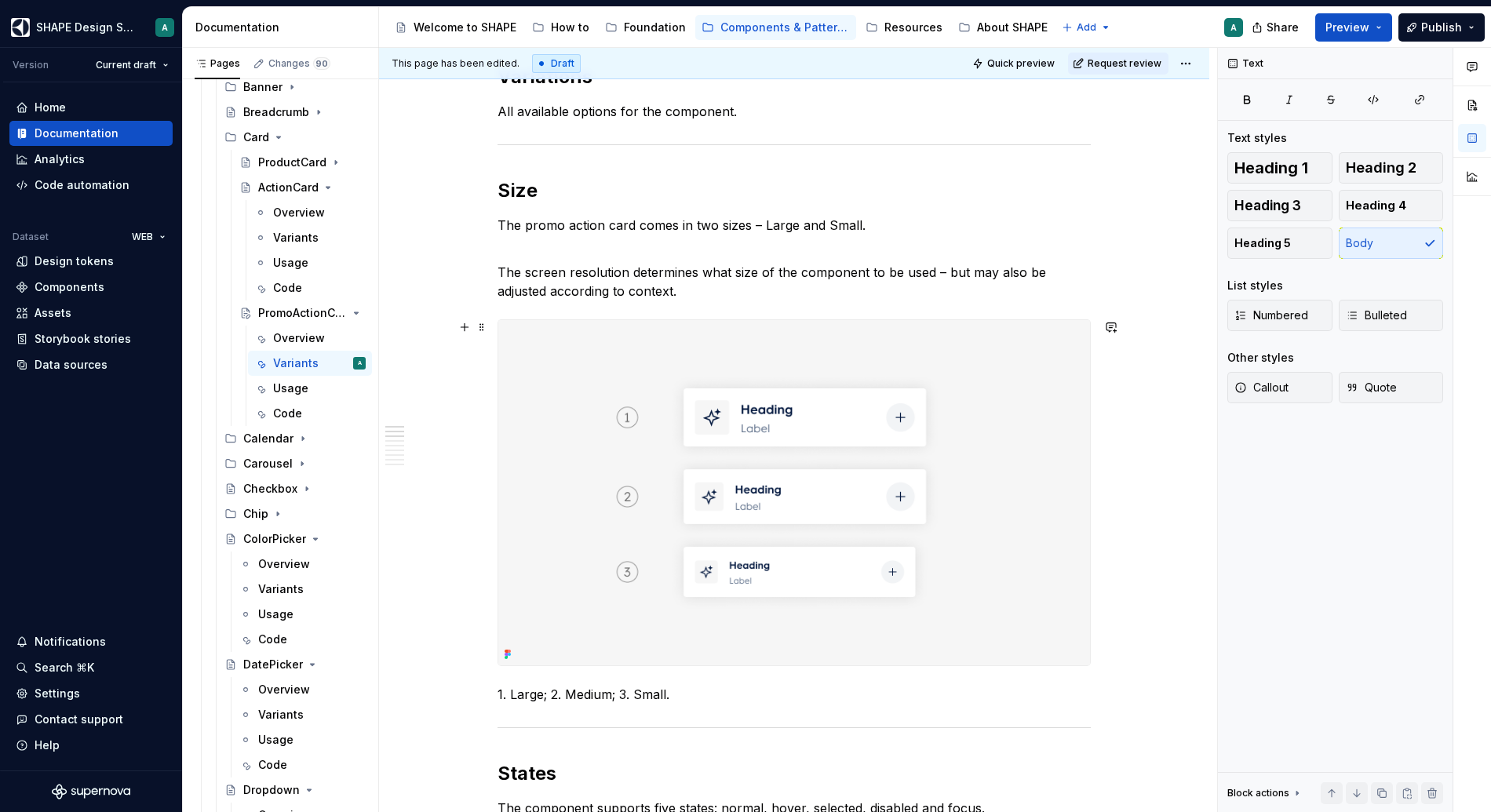
click at [478, 329] on span at bounding box center [481, 327] width 12 height 22
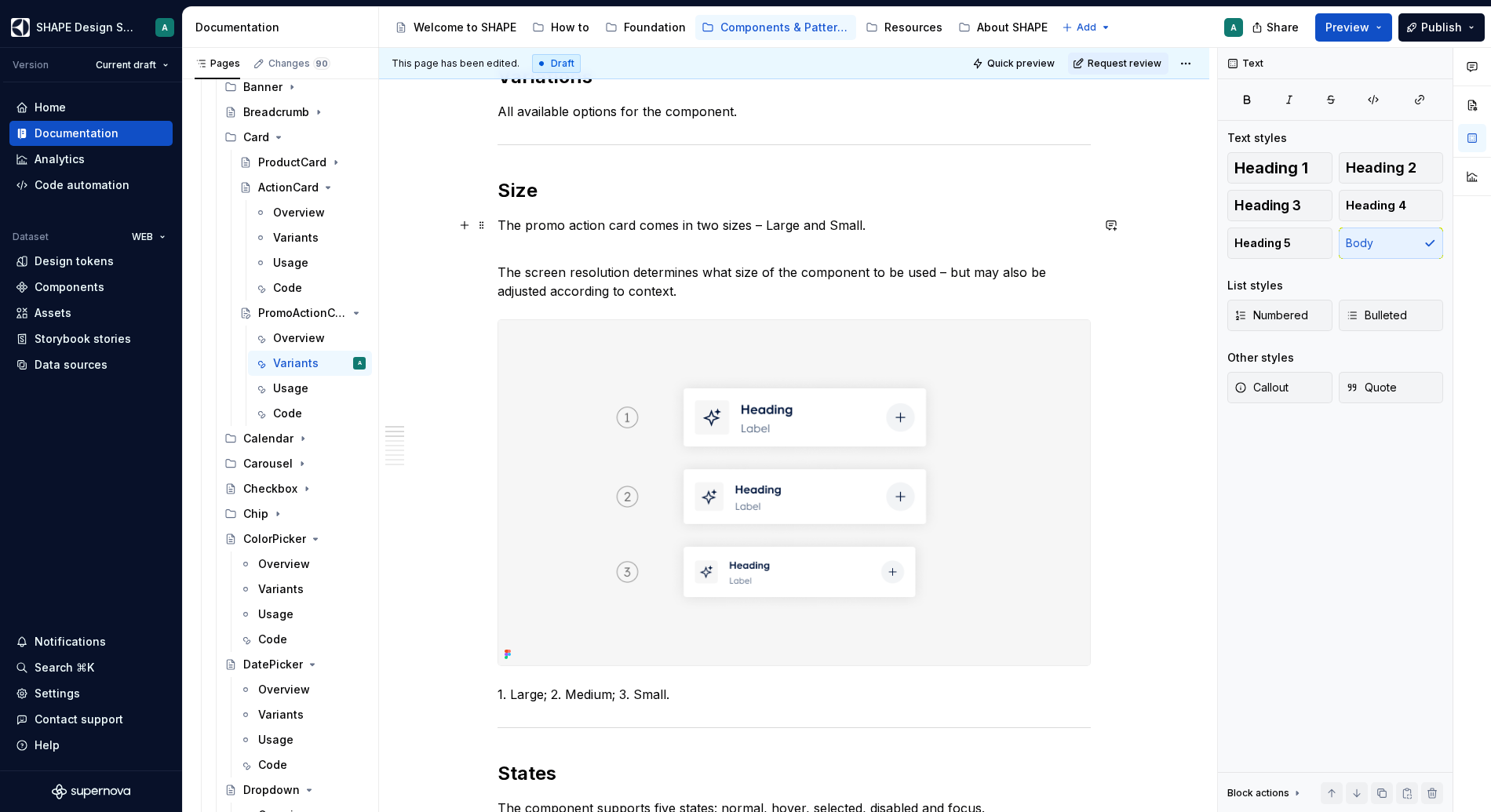
click at [560, 221] on p "The promo action card comes in two sizes – Large and Small." at bounding box center [794, 225] width 593 height 19
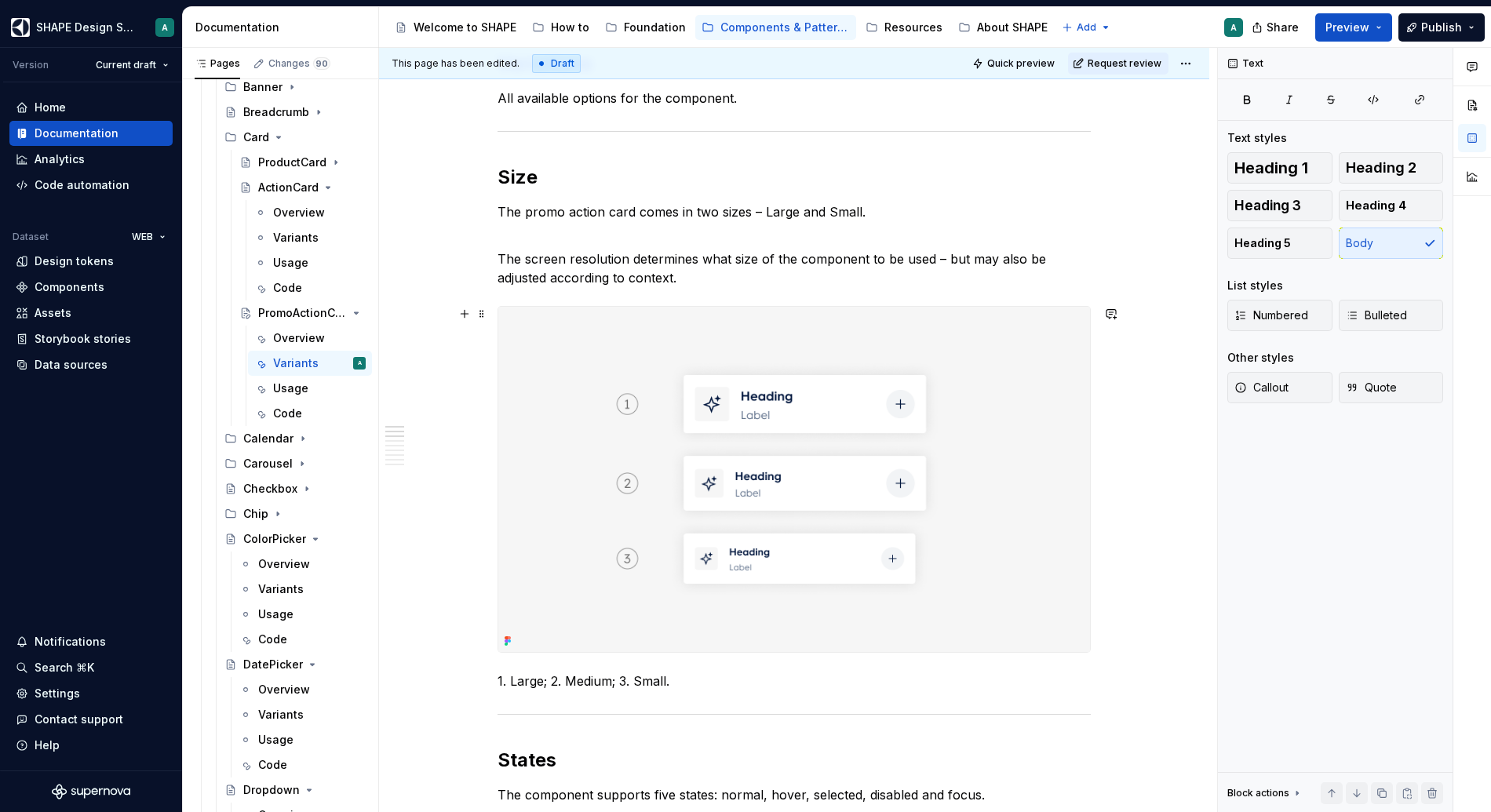
scroll to position [262, 0]
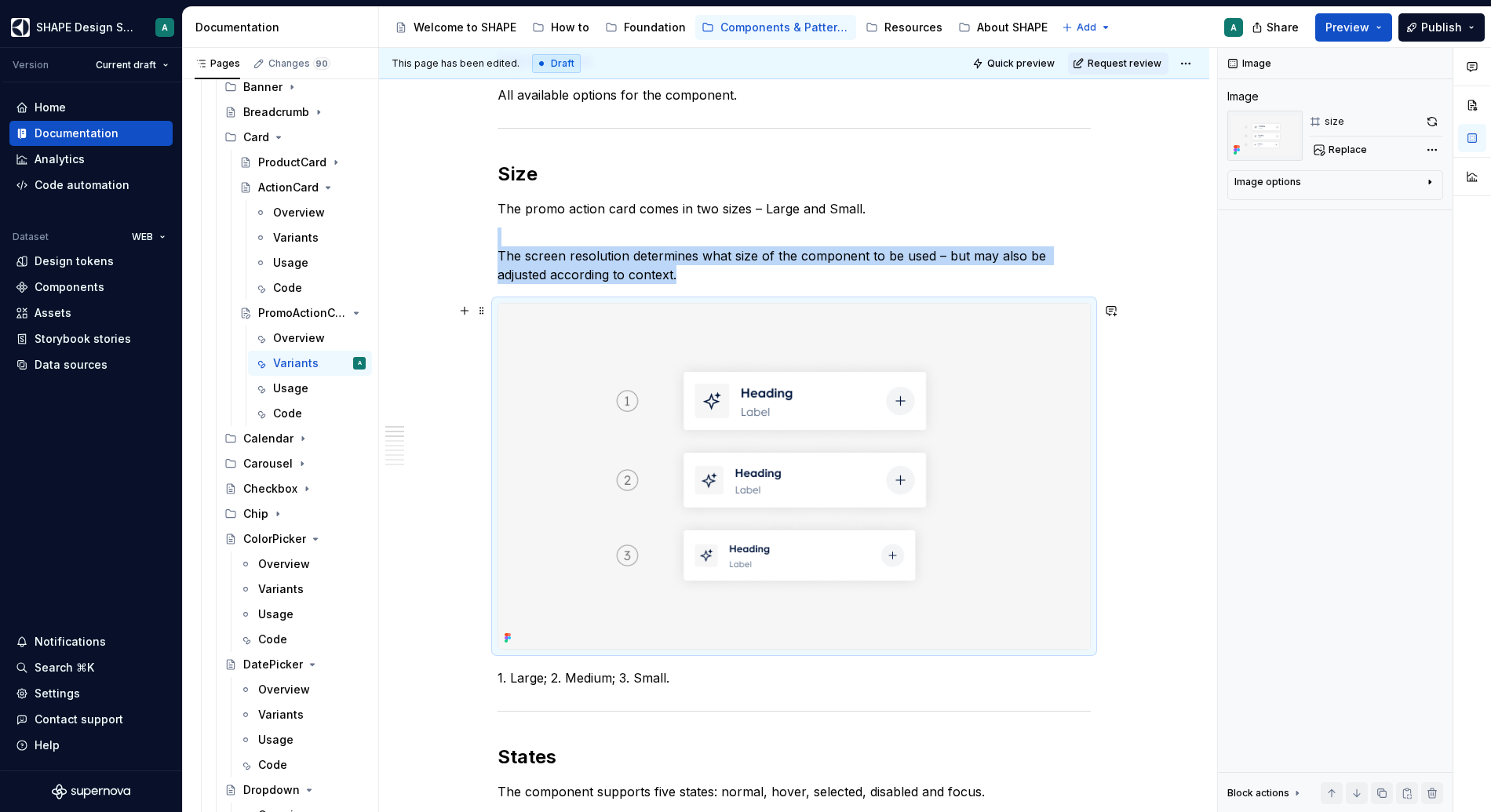
click at [573, 414] on img at bounding box center [794, 476] width 592 height 345
click at [1155, 160] on button "Replace" at bounding box center [1341, 150] width 65 height 22
type textarea "*"
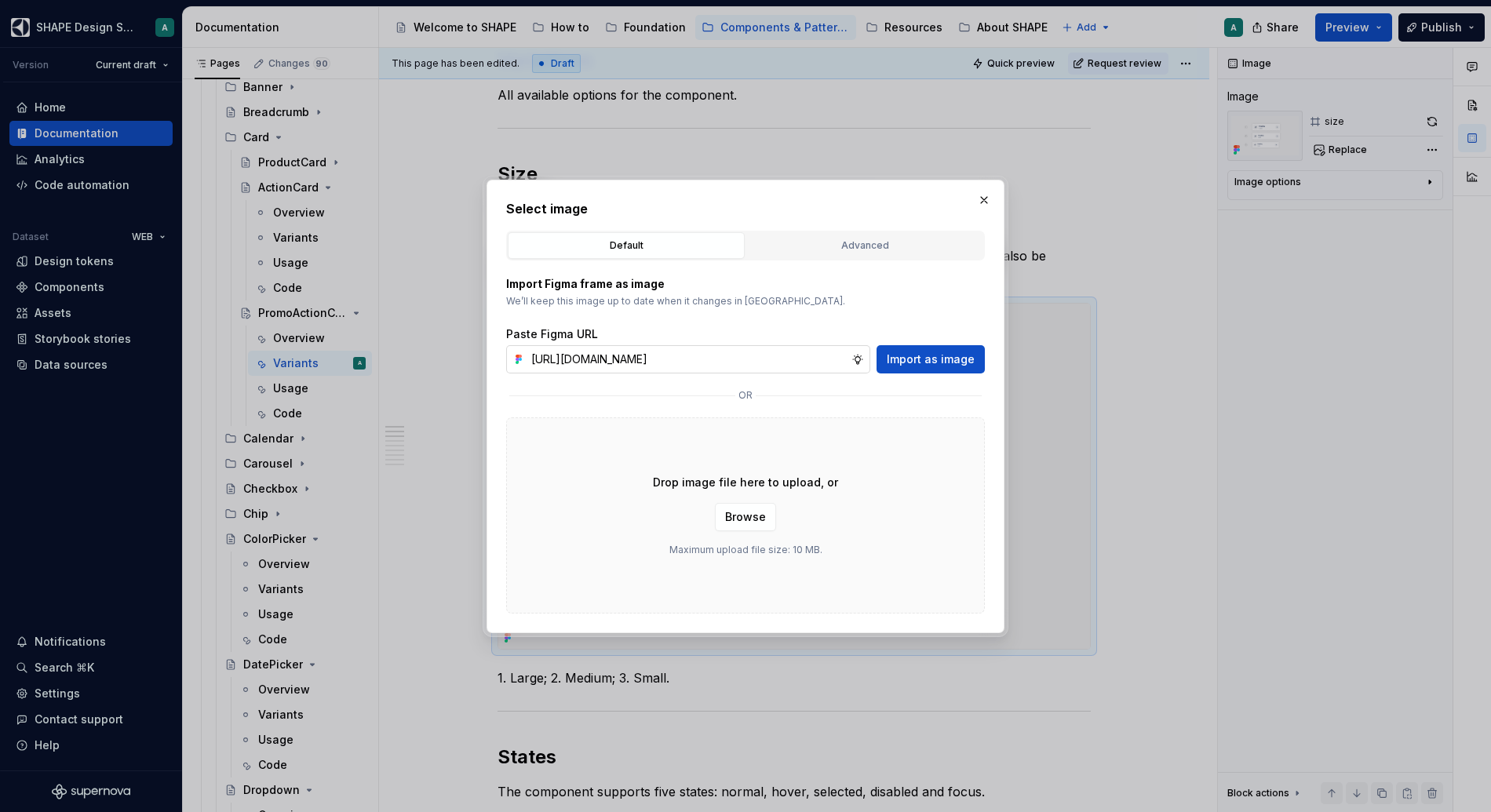
scroll to position [0, 420]
type input "[URL][DOMAIN_NAME]"
click at [939, 368] on button "Import as image" at bounding box center [931, 359] width 108 height 28
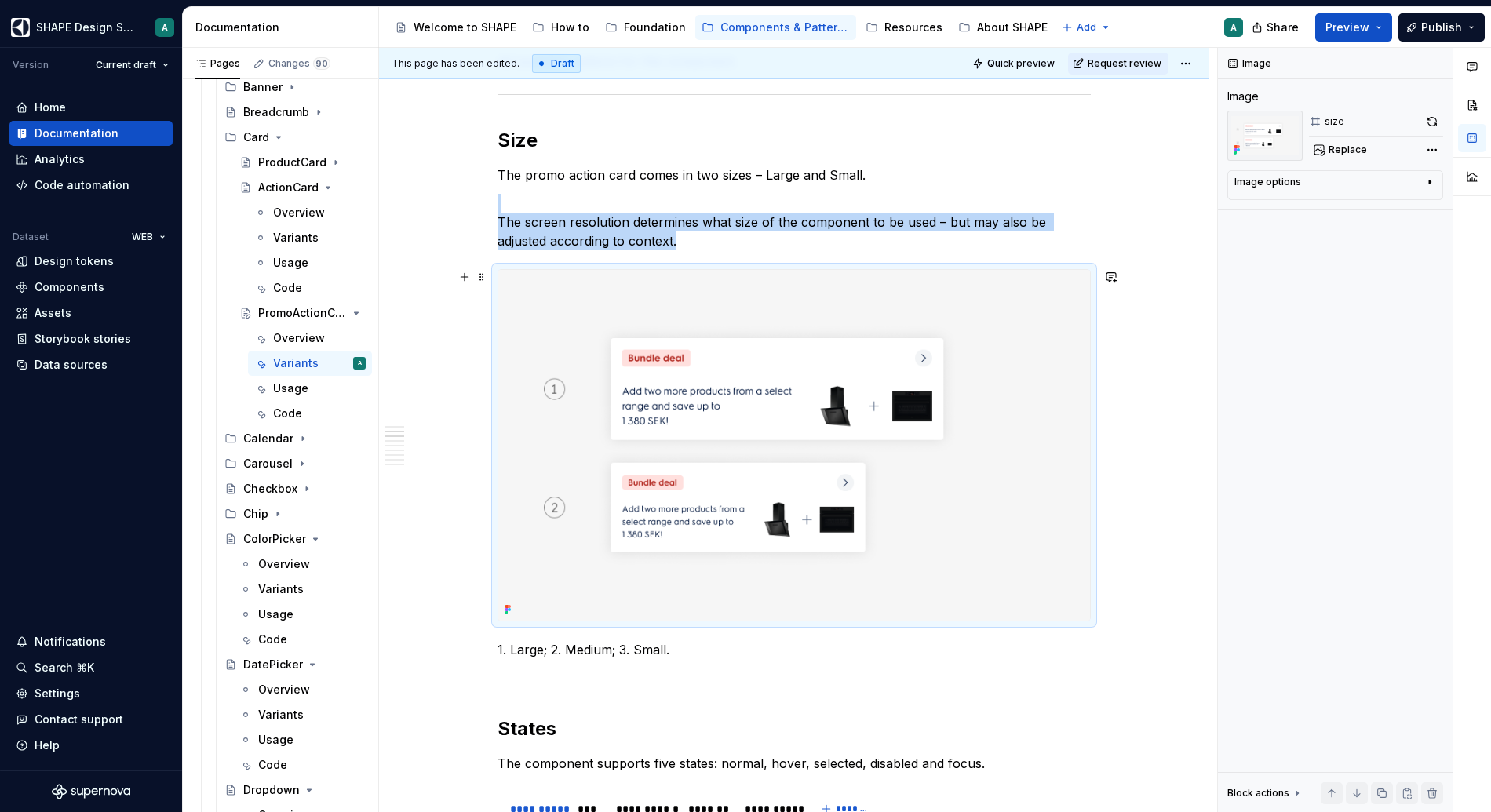
scroll to position [295, 0]
type textarea "*"
click at [537, 652] on p "1. Large; 2. Medium; 3. Small." at bounding box center [794, 650] width 593 height 19
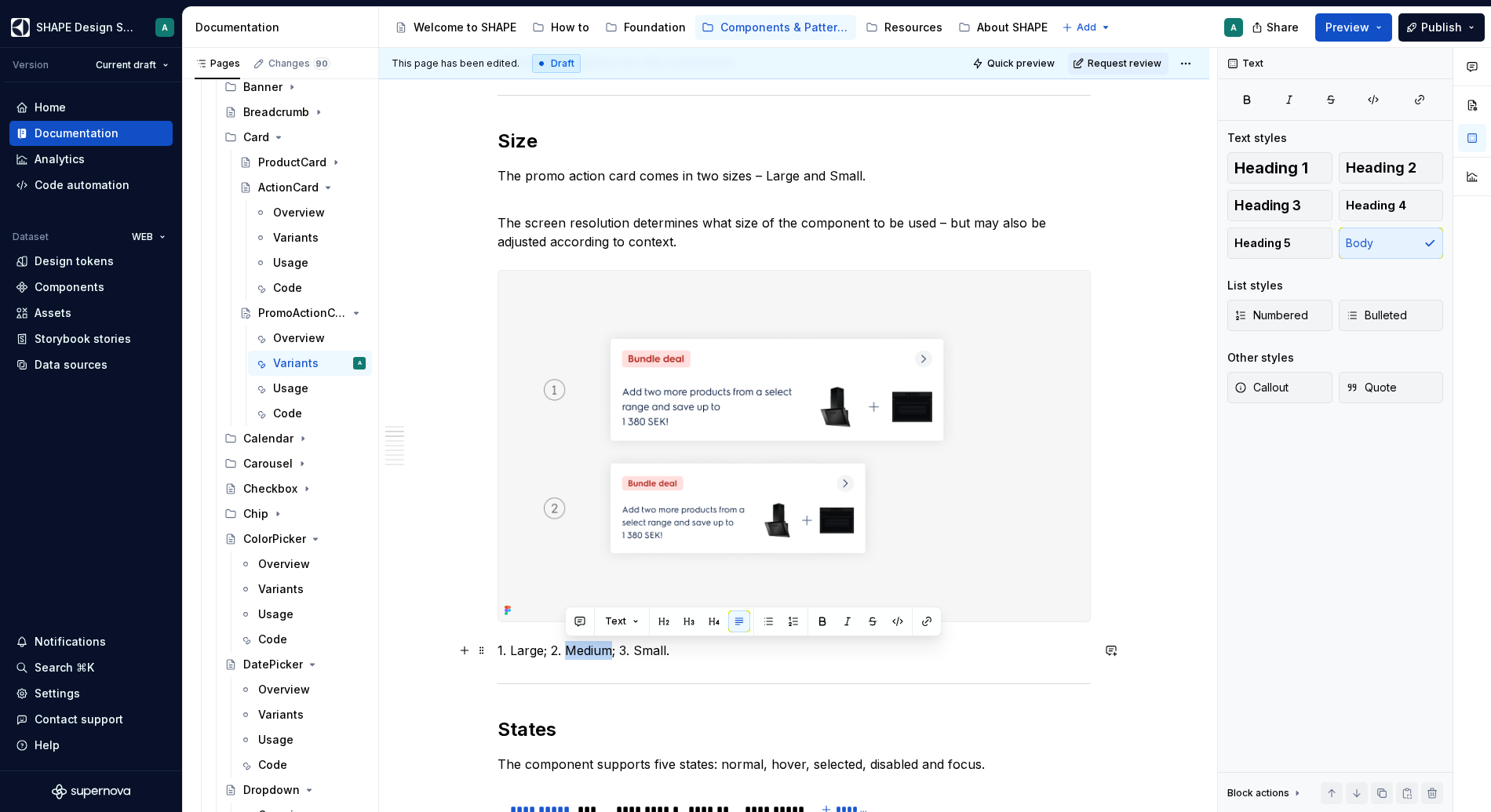
drag, startPoint x: 612, startPoint y: 650, endPoint x: 568, endPoint y: 651, distance: 44.0
click at [568, 651] on p "1. Large; 2. Medium; 3. Small." at bounding box center [794, 650] width 593 height 19
click at [662, 647] on p "1. Large; 2. Small; 3. Small." at bounding box center [794, 650] width 593 height 19
drag, startPoint x: 668, startPoint y: 653, endPoint x: 598, endPoint y: 659, distance: 70.3
click at [598, 659] on p "1. Large; 2. Small; 3. Small." at bounding box center [794, 650] width 593 height 19
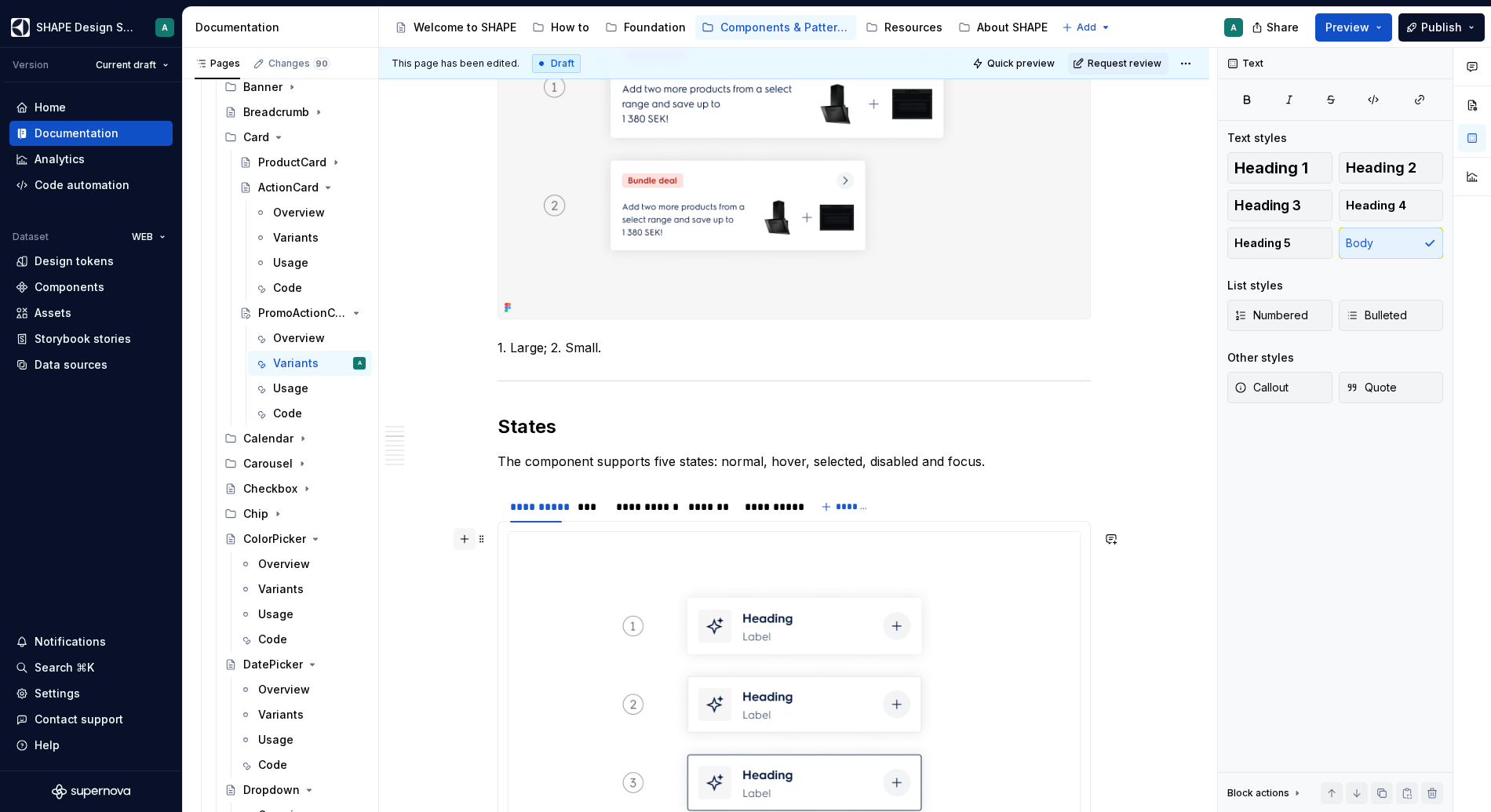
scroll to position [601, 0]
click at [522, 425] on h2 "States" at bounding box center [794, 423] width 593 height 25
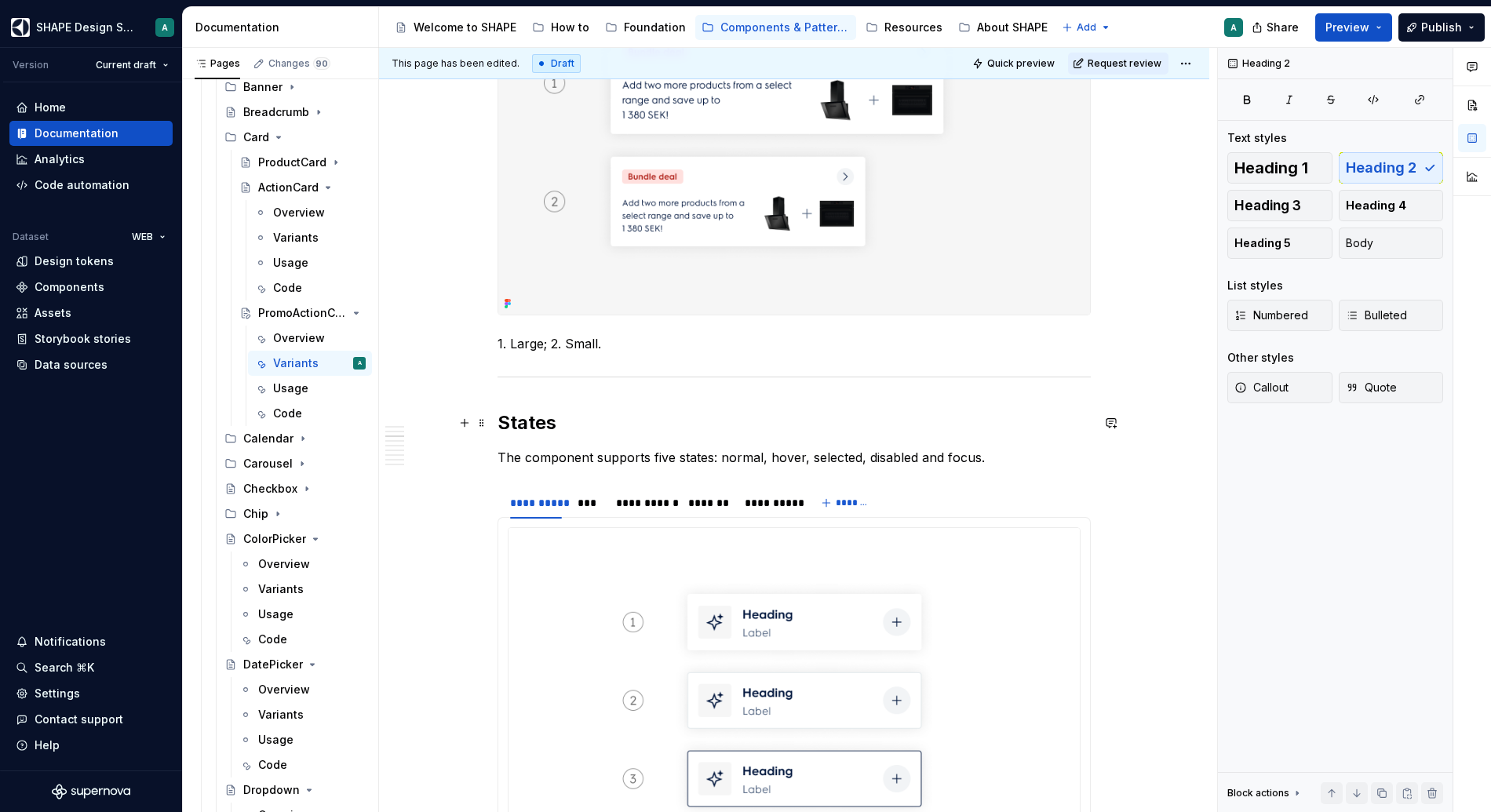
click at [567, 422] on h2 "States" at bounding box center [794, 423] width 593 height 25
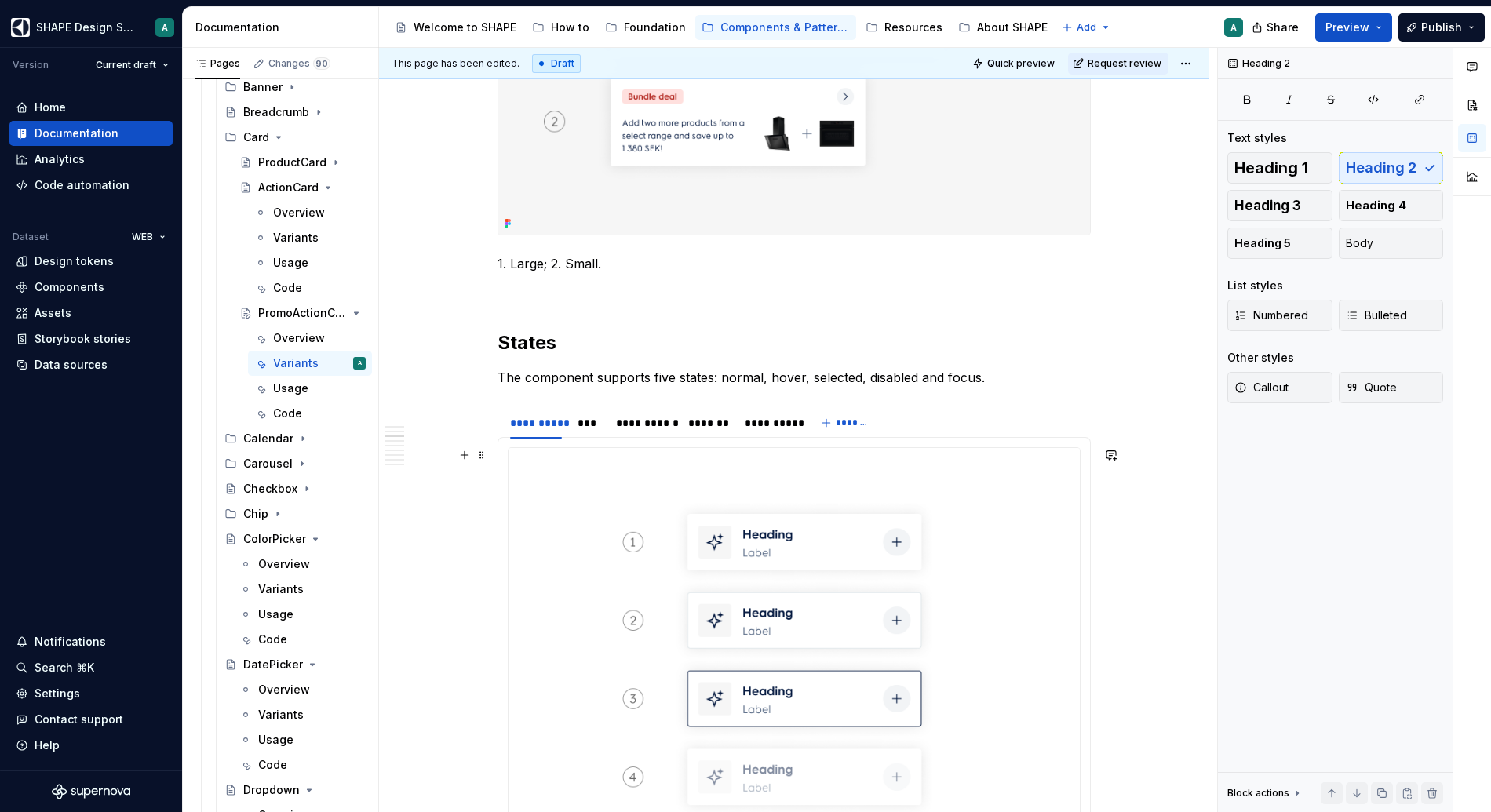
scroll to position [696, 0]
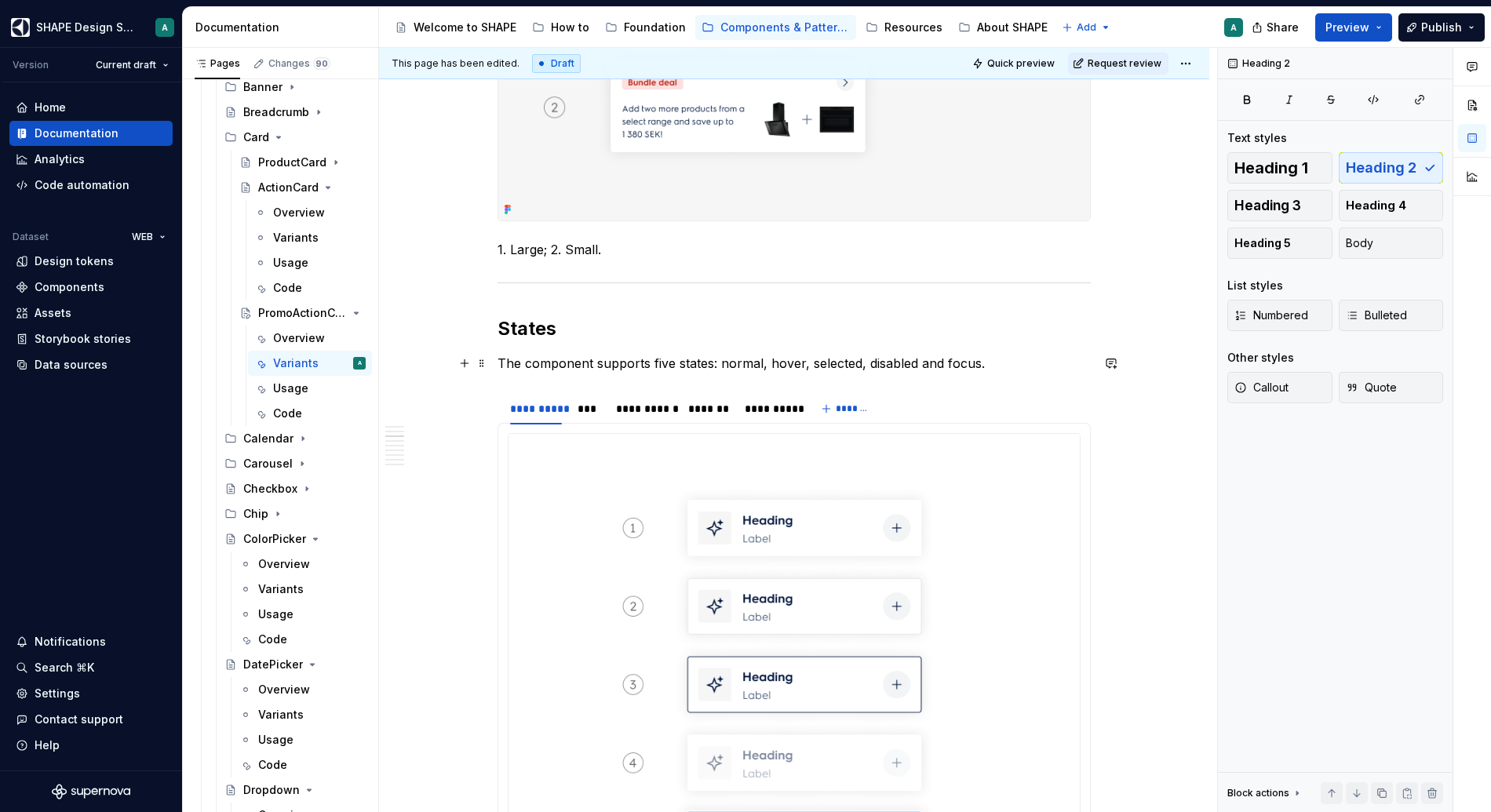
click at [565, 359] on p "The component supports five states: normal, hover, selected, disabled and focus." at bounding box center [794, 363] width 593 height 19
click at [704, 362] on p "The component supports five states: normal, hover, selected, disabled and focus." at bounding box center [794, 363] width 593 height 19
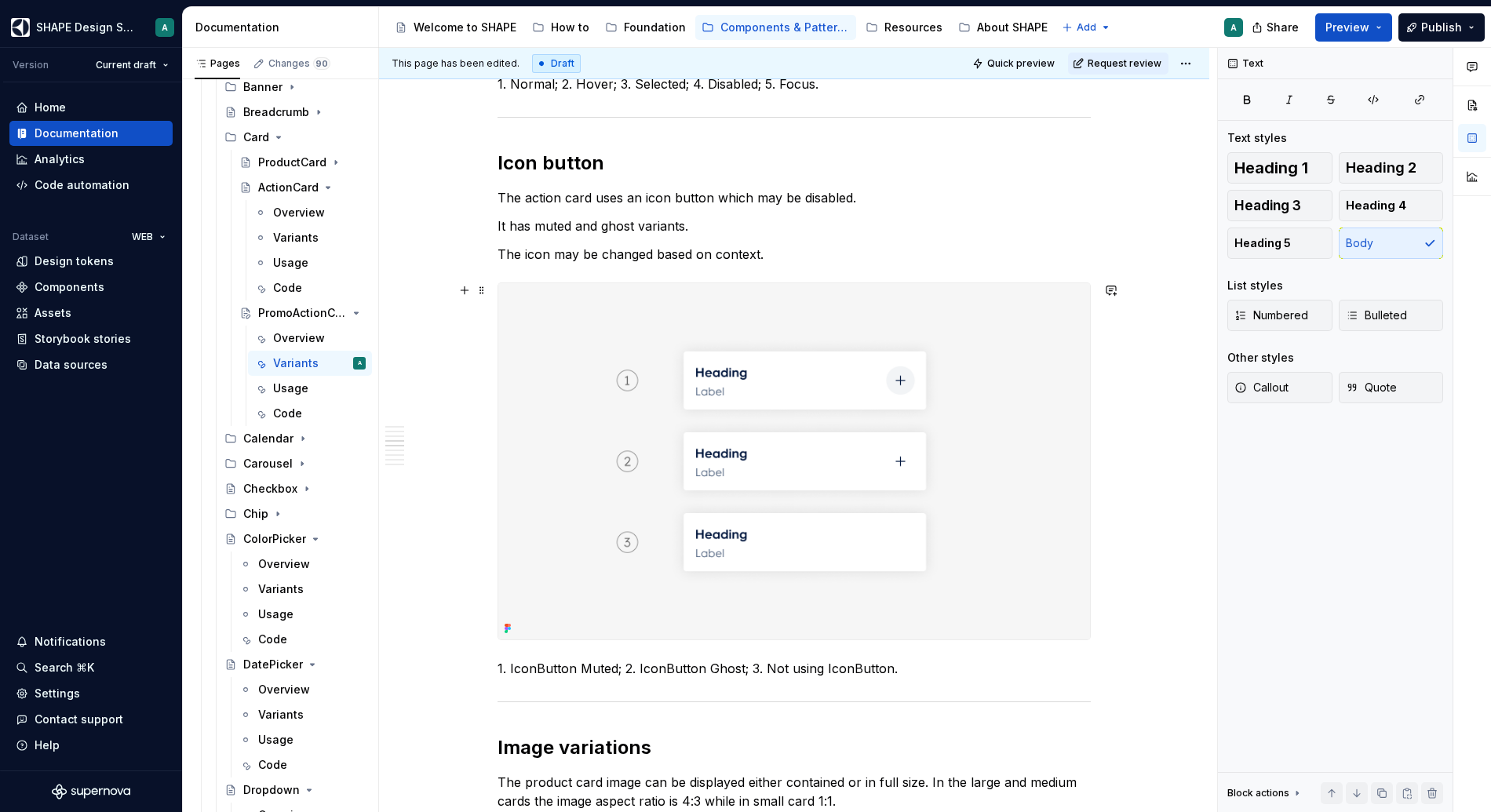
scroll to position [1582, 0]
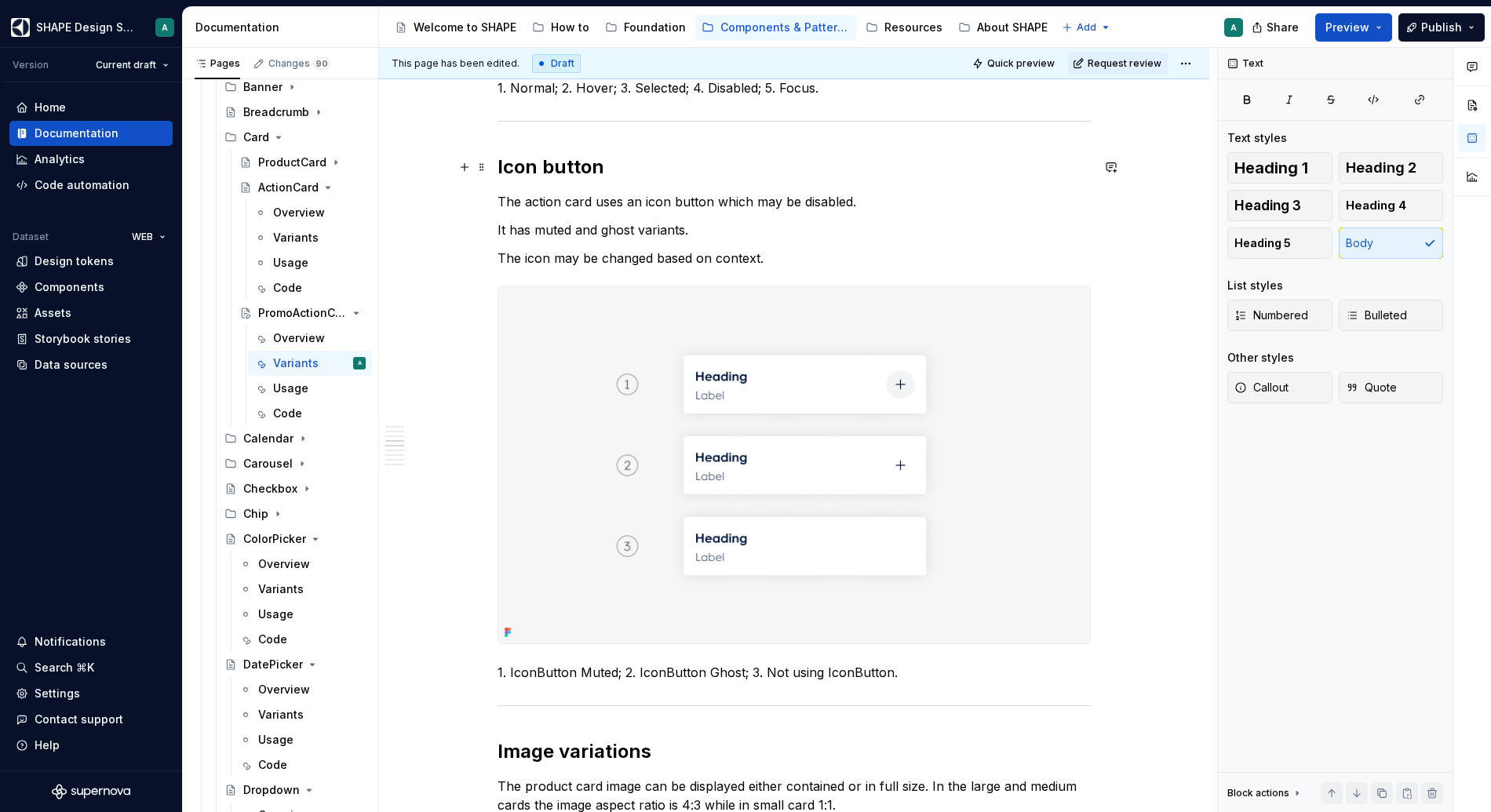
click at [595, 168] on h2 "Icon button" at bounding box center [794, 167] width 593 height 25
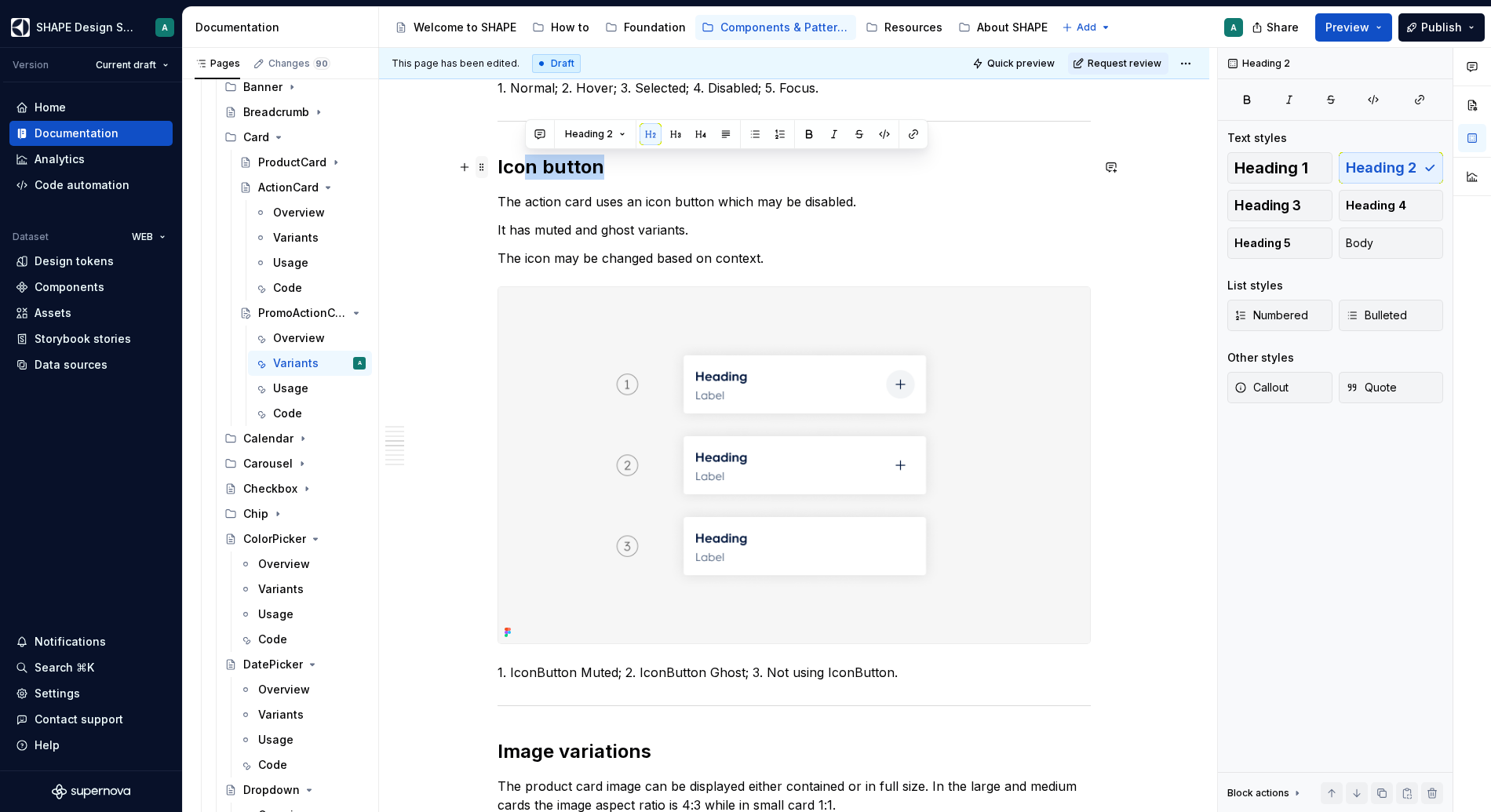
drag, startPoint x: 611, startPoint y: 168, endPoint x: 487, endPoint y: 164, distance: 124.1
click at [529, 172] on h2 "Icon button" at bounding box center [794, 167] width 593 height 25
click at [529, 173] on h2 "Icon button" at bounding box center [794, 167] width 593 height 25
click at [559, 173] on h2 "Icon button" at bounding box center [794, 167] width 593 height 25
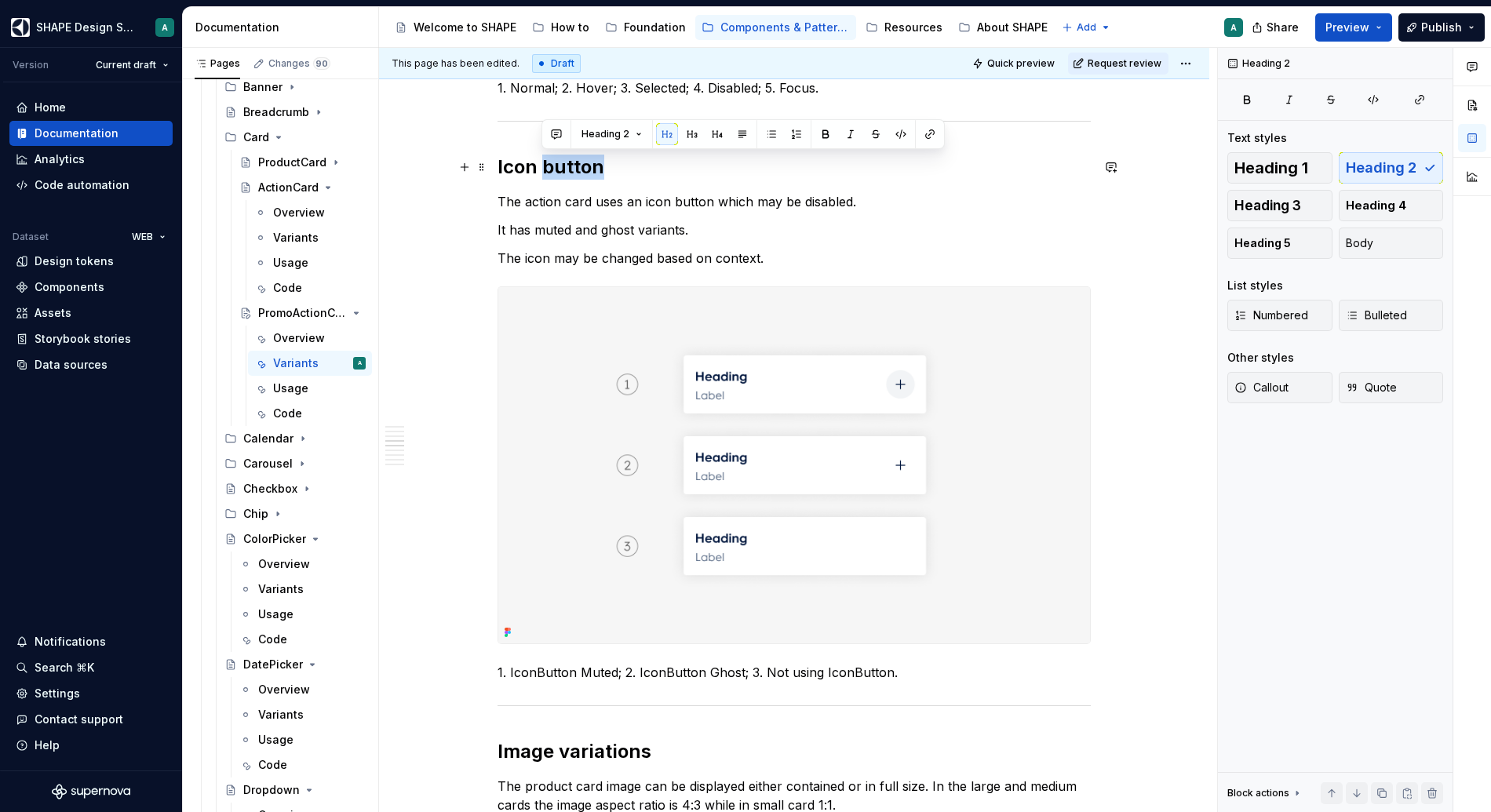
click at [559, 173] on h2 "Icon button" at bounding box center [794, 167] width 593 height 25
click at [555, 172] on h2 "Icon button" at bounding box center [794, 167] width 593 height 25
click at [575, 169] on h2 "Icon button" at bounding box center [794, 167] width 593 height 25
drag, startPoint x: 565, startPoint y: 165, endPoint x: 437, endPoint y: 156, distance: 128.3
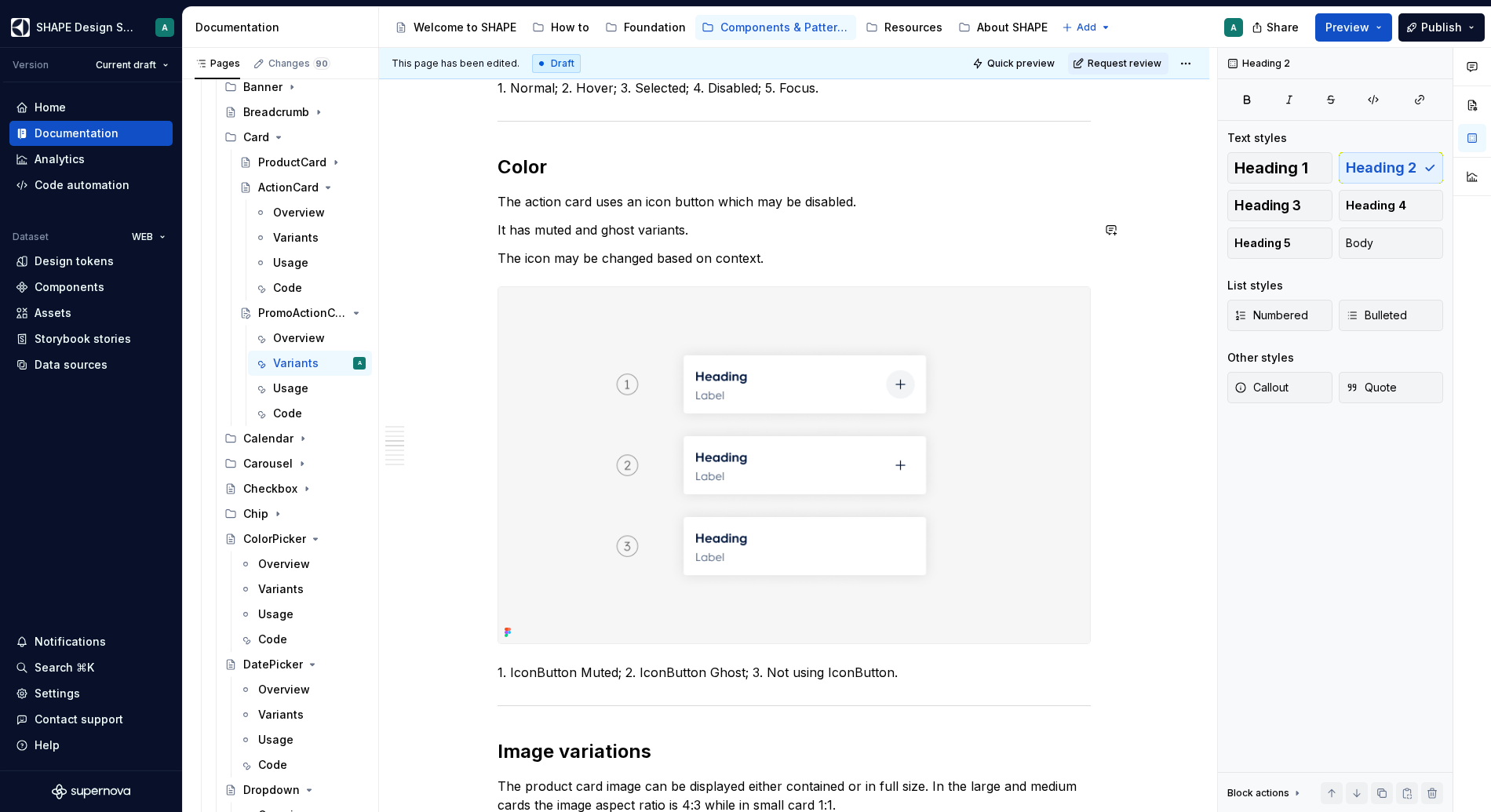
click at [660, 208] on p "The action card uses an icon button which may be disabled." at bounding box center [794, 202] width 593 height 19
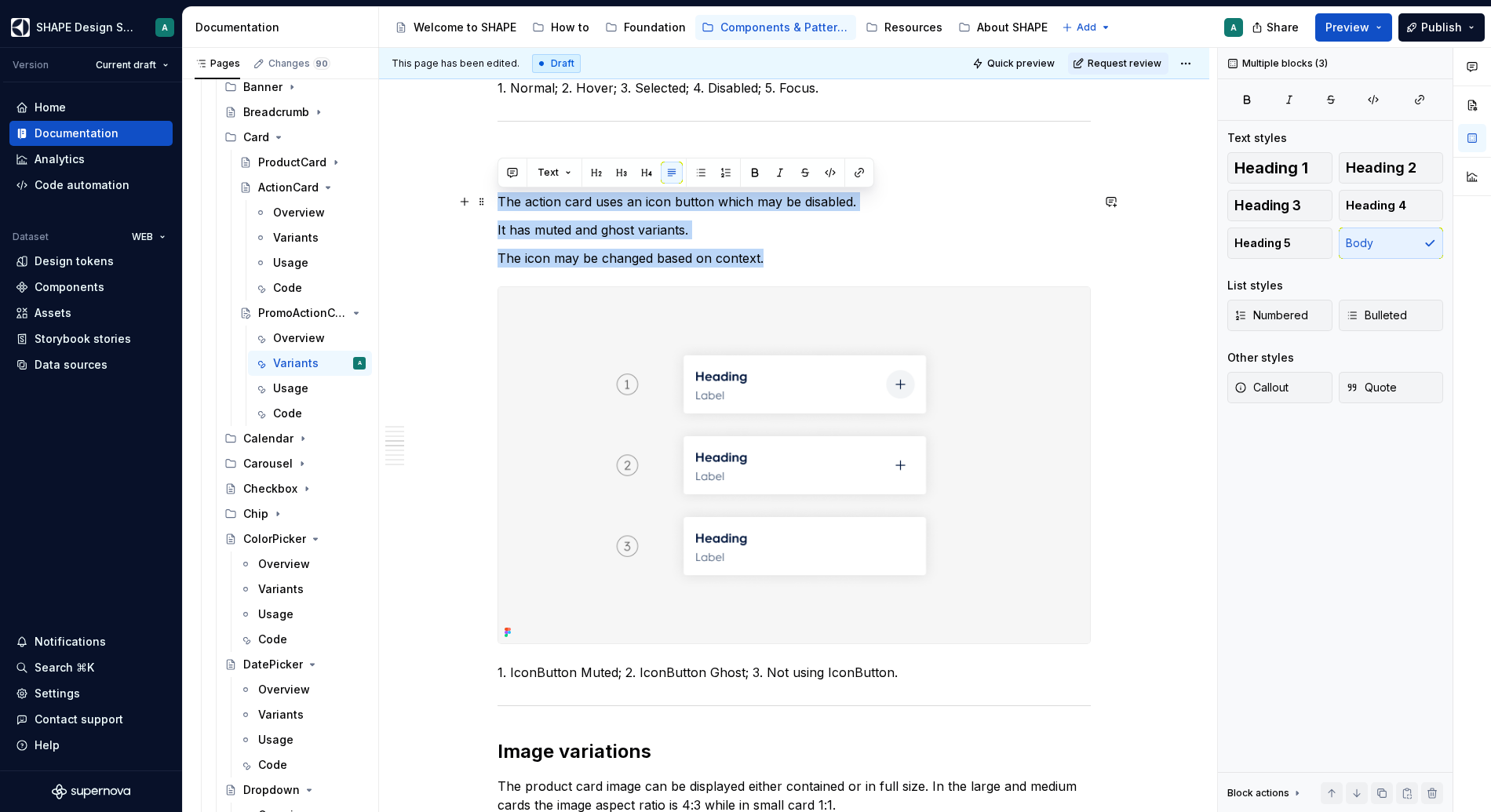
drag, startPoint x: 772, startPoint y: 259, endPoint x: 490, endPoint y: 193, distance: 289.6
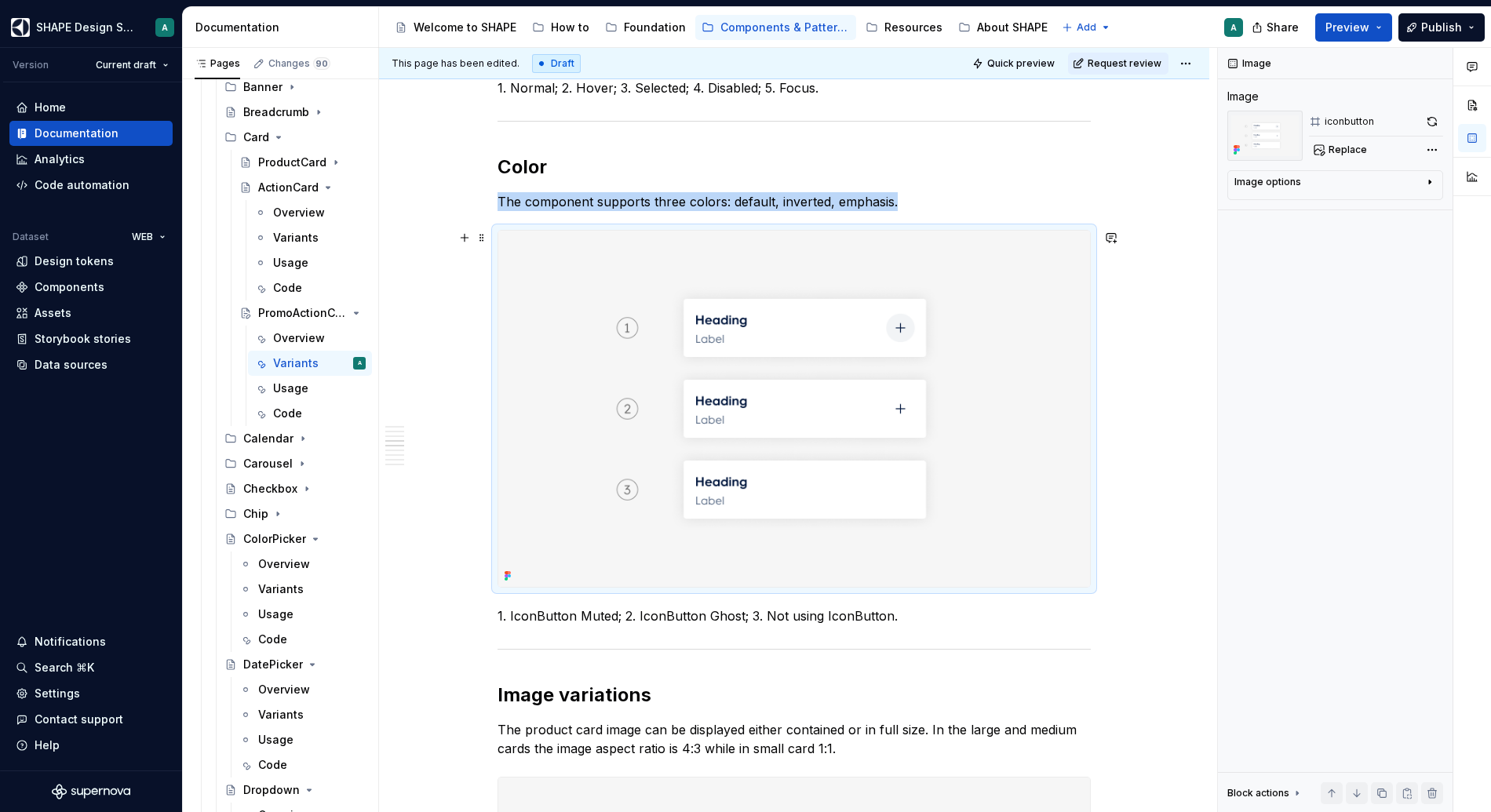
click at [568, 273] on img at bounding box center [794, 409] width 592 height 357
click at [1155, 150] on span "Replace" at bounding box center [1348, 150] width 39 height 12
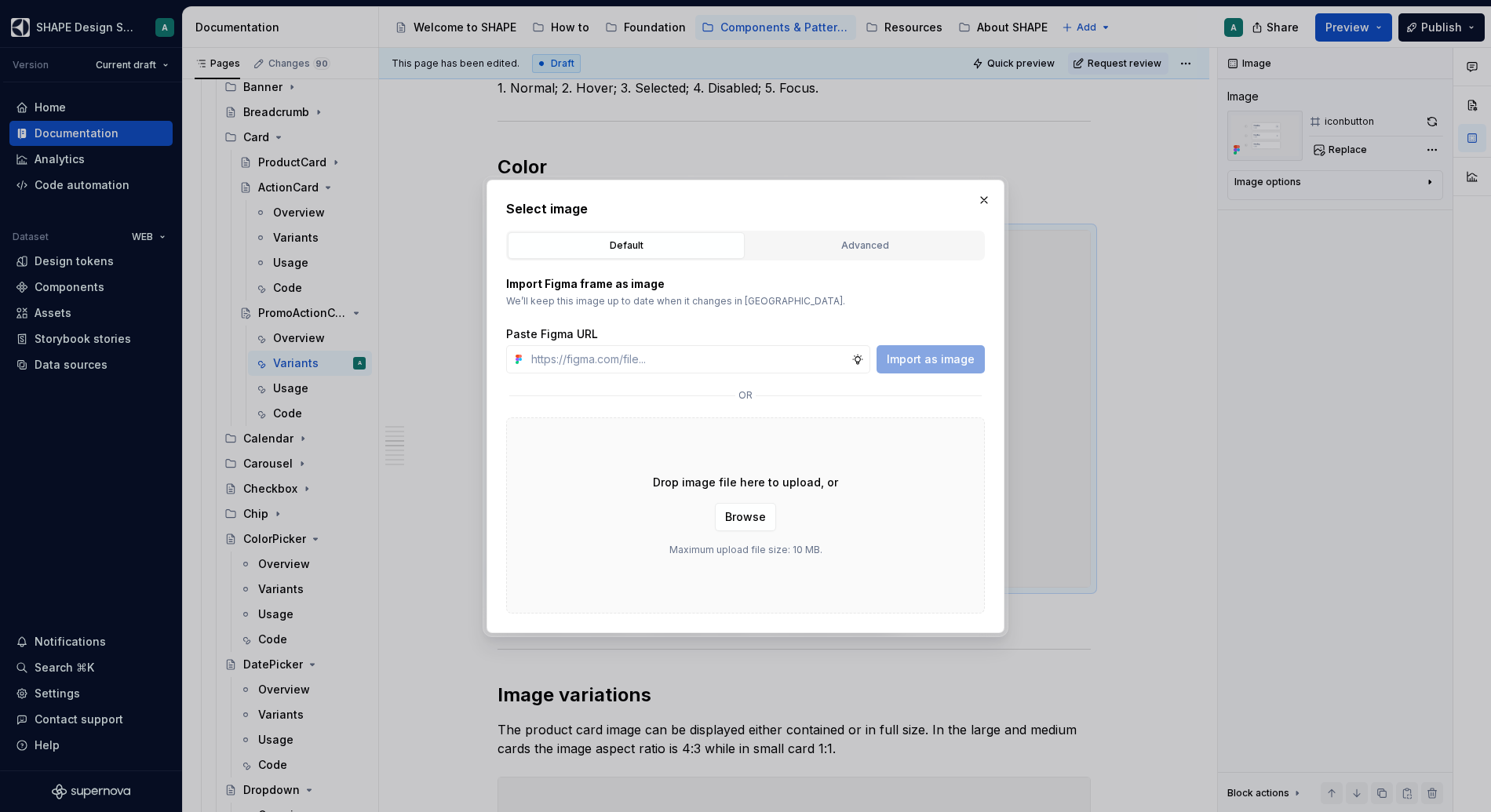
type textarea "*"
type input "[URL][DOMAIN_NAME]"
click at [934, 366] on button "Import as image" at bounding box center [931, 359] width 108 height 28
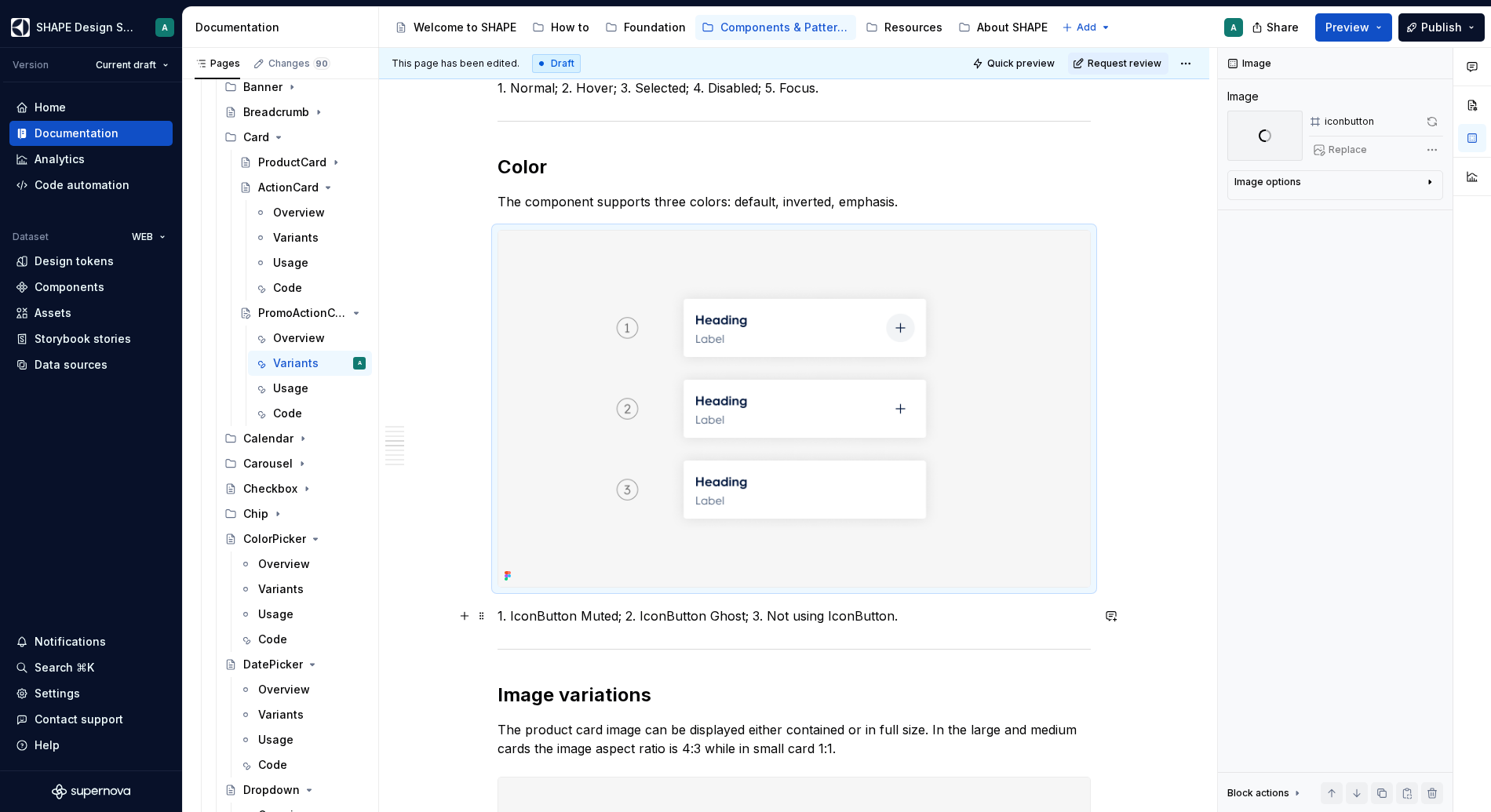
click at [826, 620] on p "1. IconButton Muted; 2. IconButton Ghost; 3. Not using IconButton." at bounding box center [794, 615] width 593 height 19
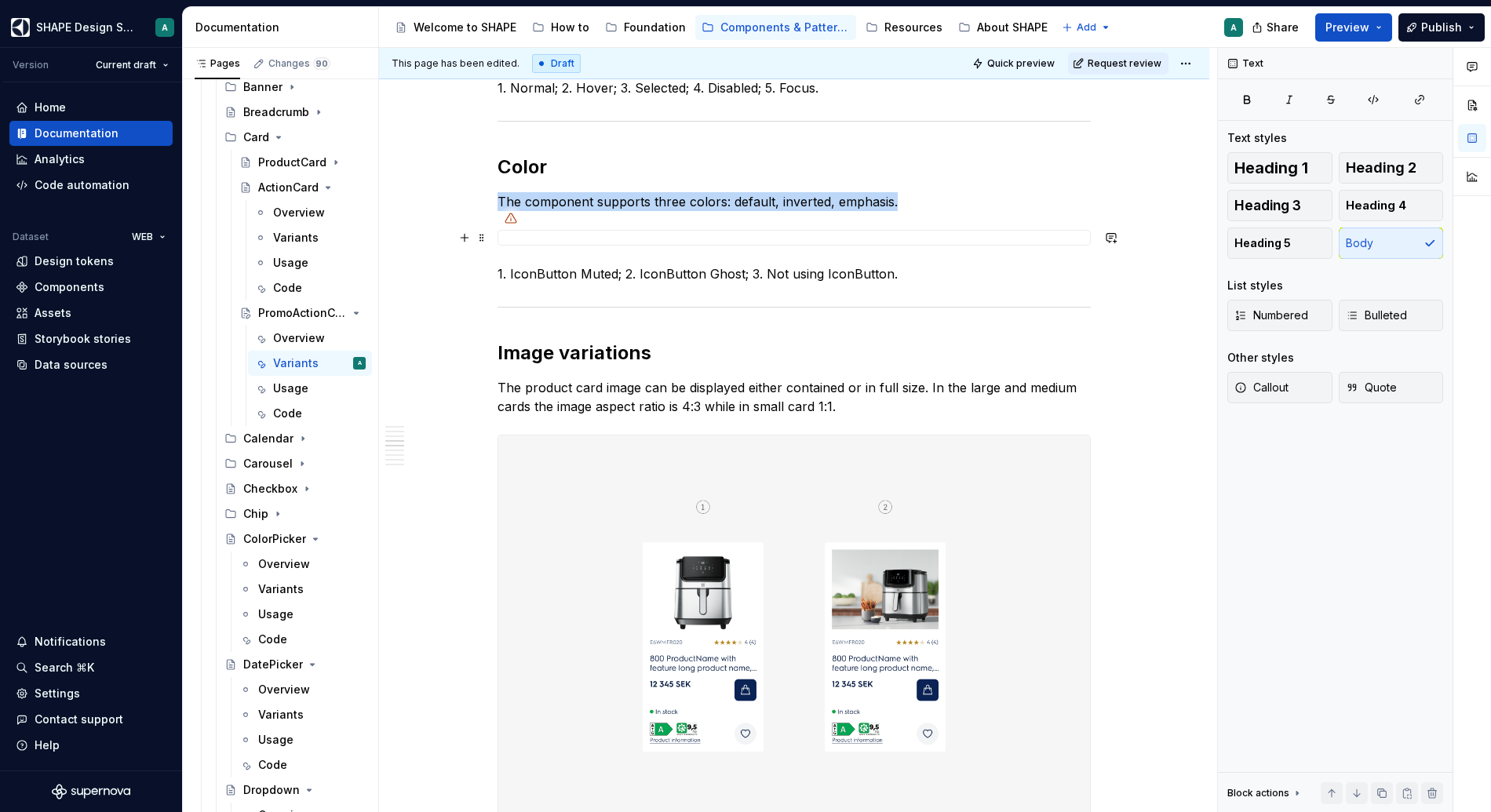
click at [667, 233] on div at bounding box center [794, 237] width 593 height 16
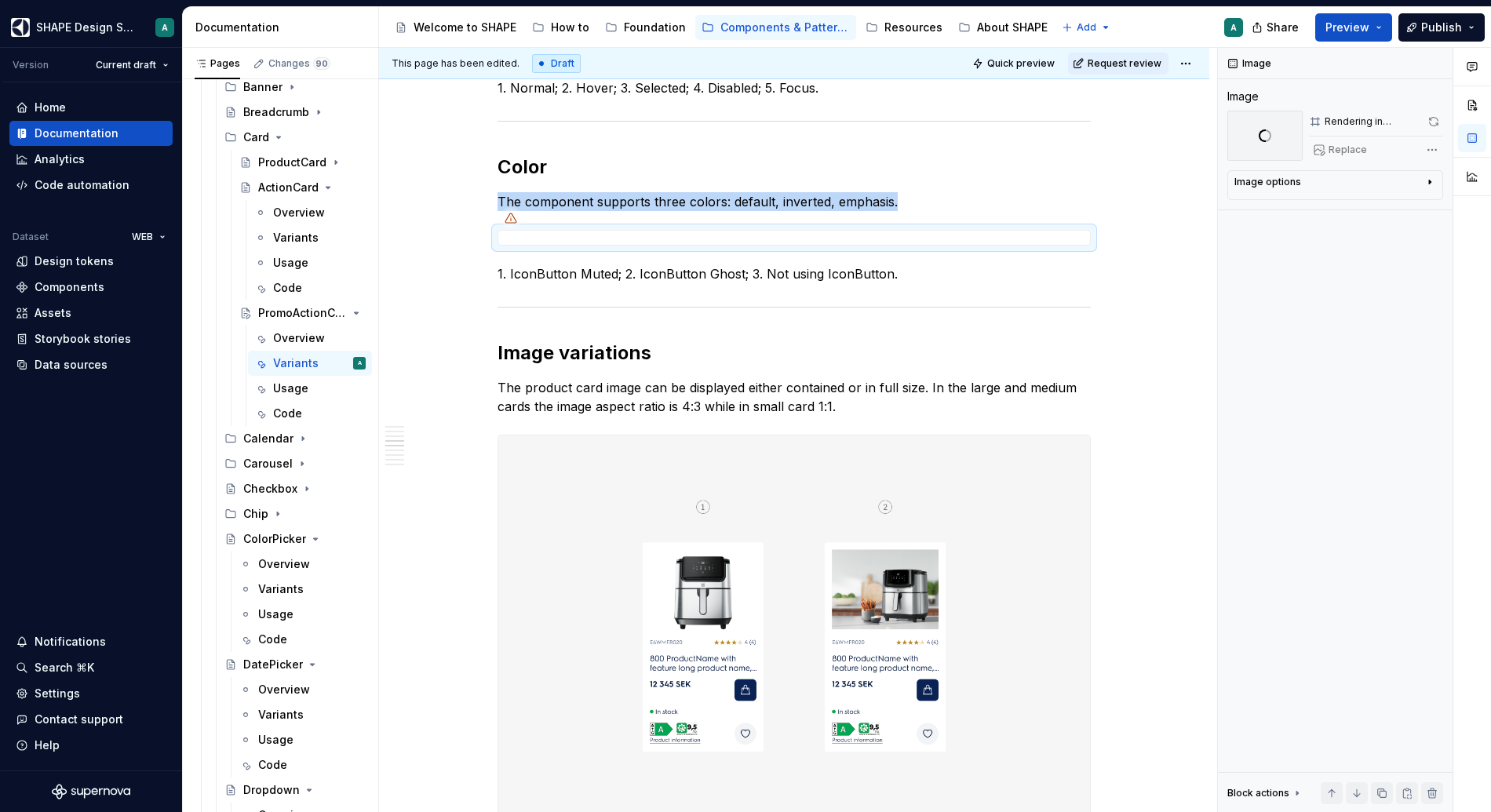
scroll to position [491, 0]
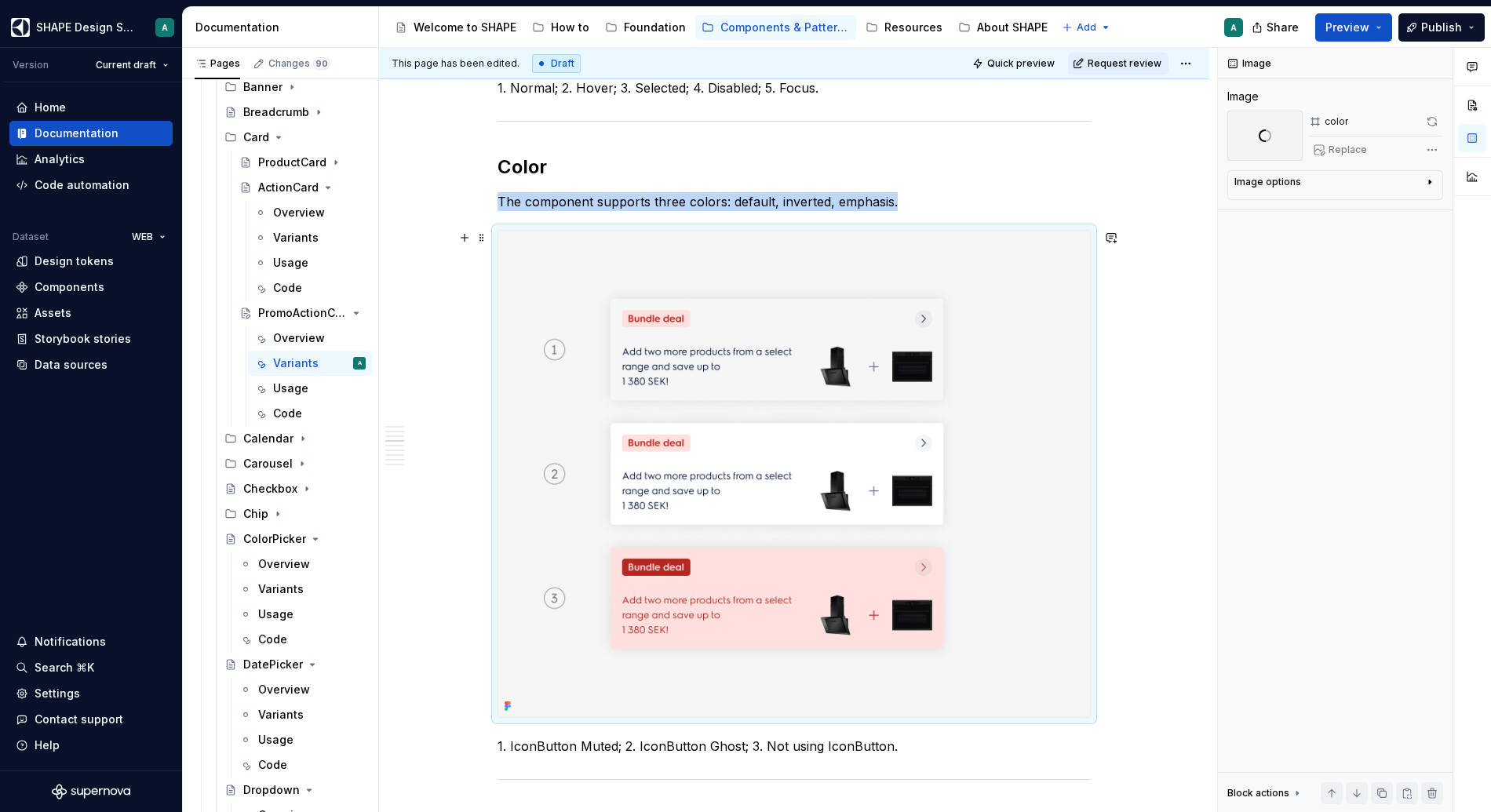
click at [603, 277] on img at bounding box center [794, 474] width 592 height 487
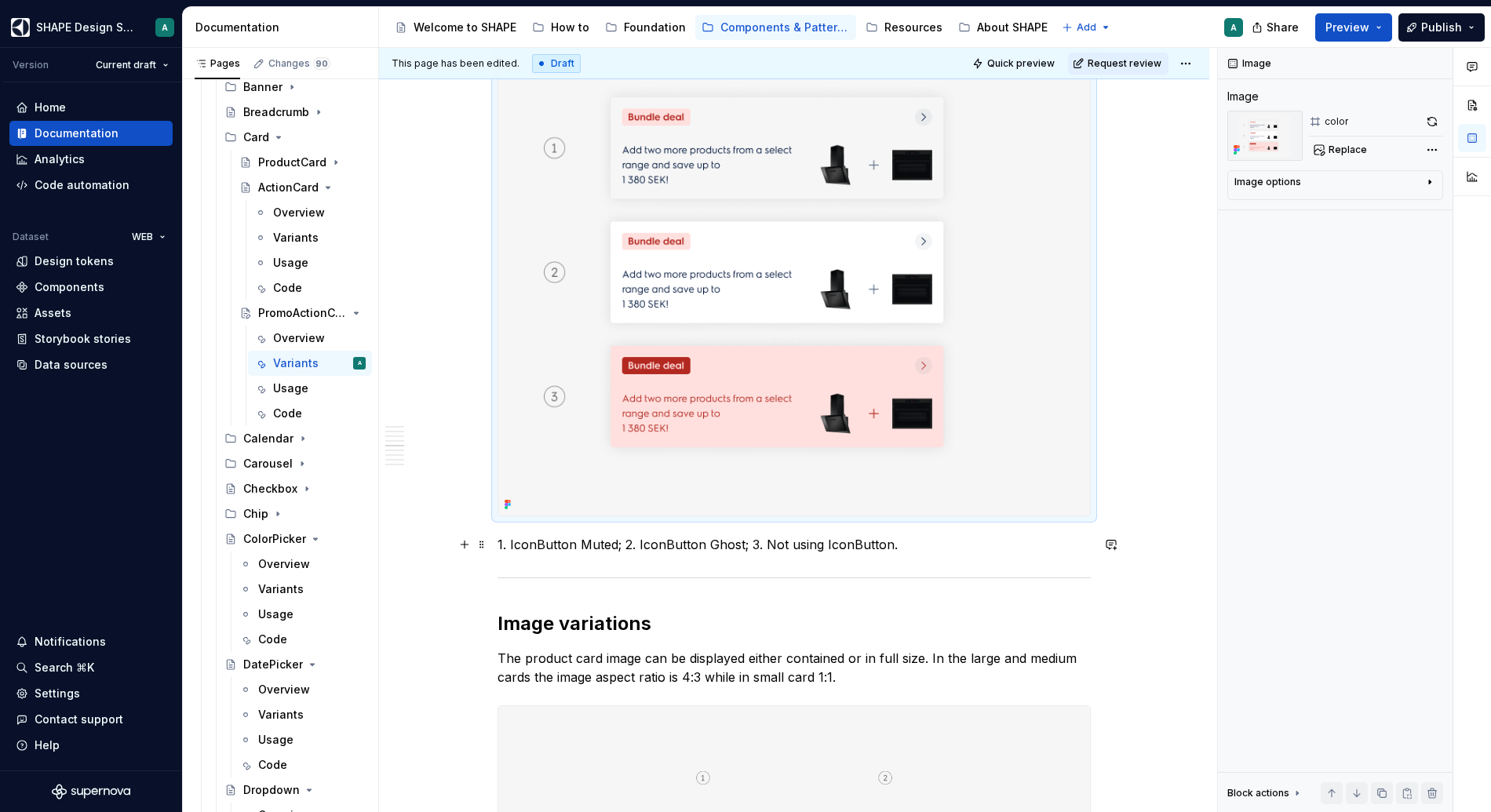
click at [722, 545] on p "1. IconButton Muted; 2. IconButton Ghost; 3. Not using IconButton." at bounding box center [794, 544] width 593 height 19
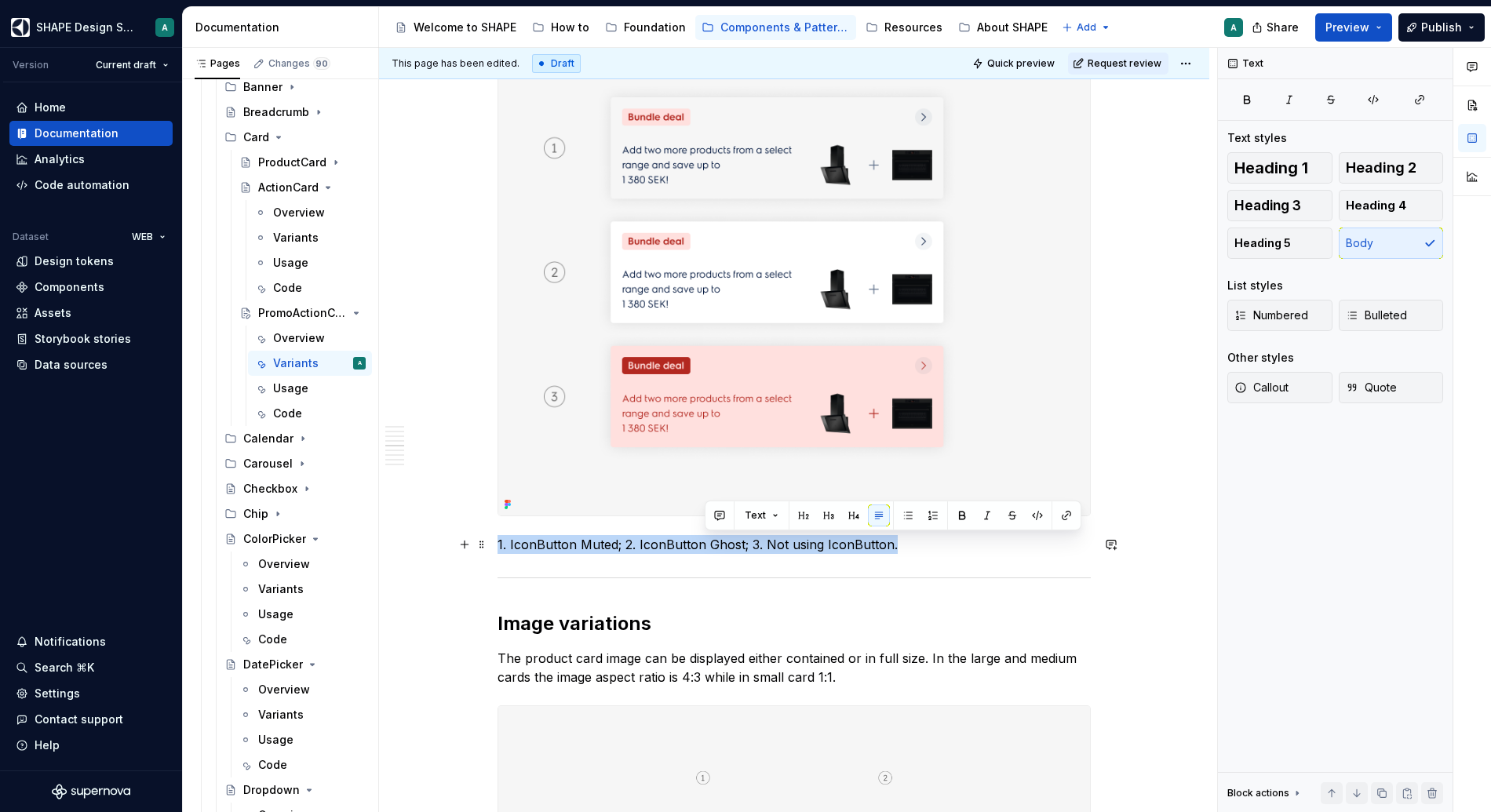
click at [722, 545] on p "1. IconButton Muted; 2. IconButton Ghost; 3. Not using IconButton." at bounding box center [794, 544] width 593 height 19
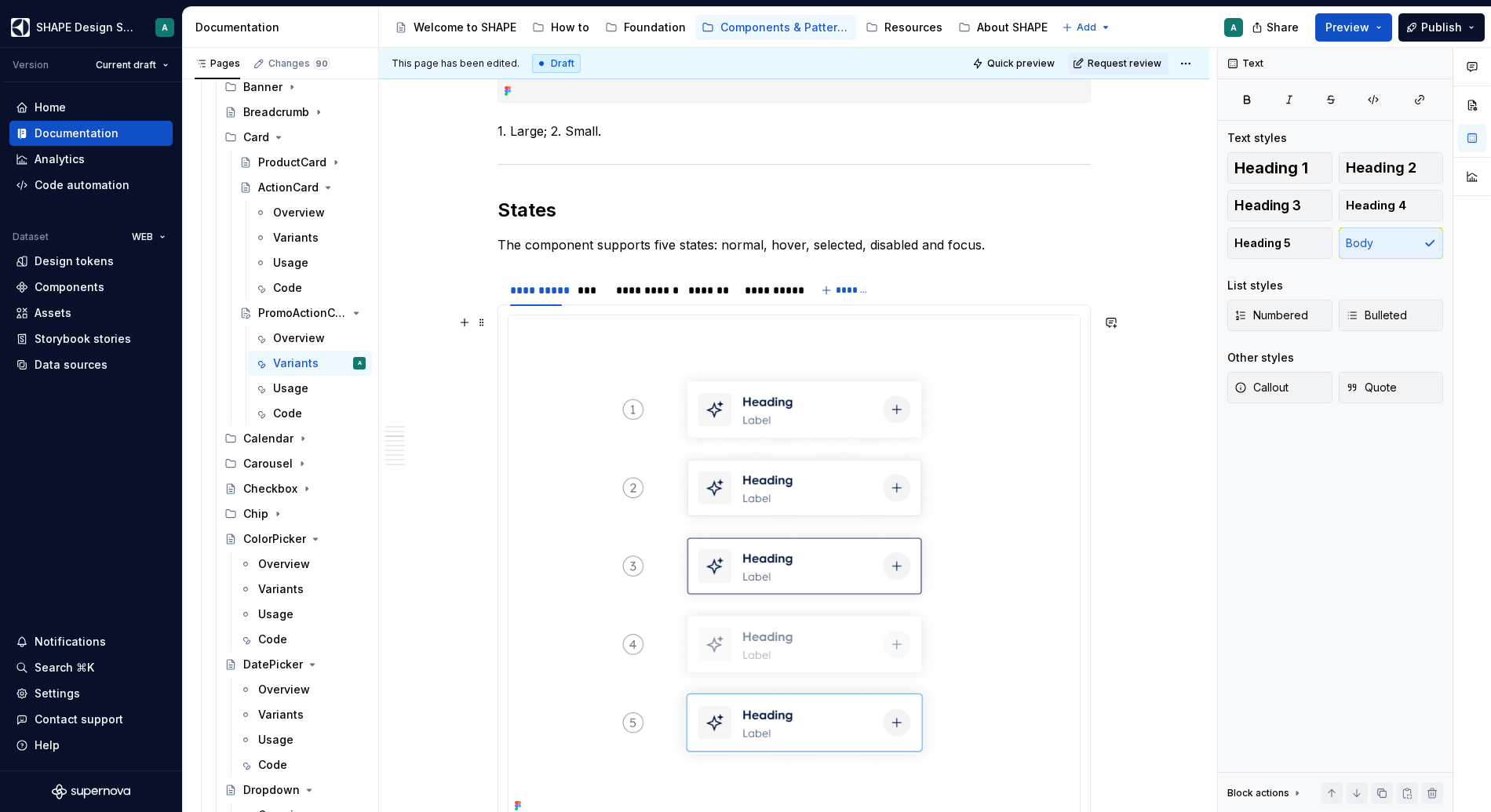
scroll to position [812, 0]
click at [588, 378] on img at bounding box center [793, 568] width 571 height 501
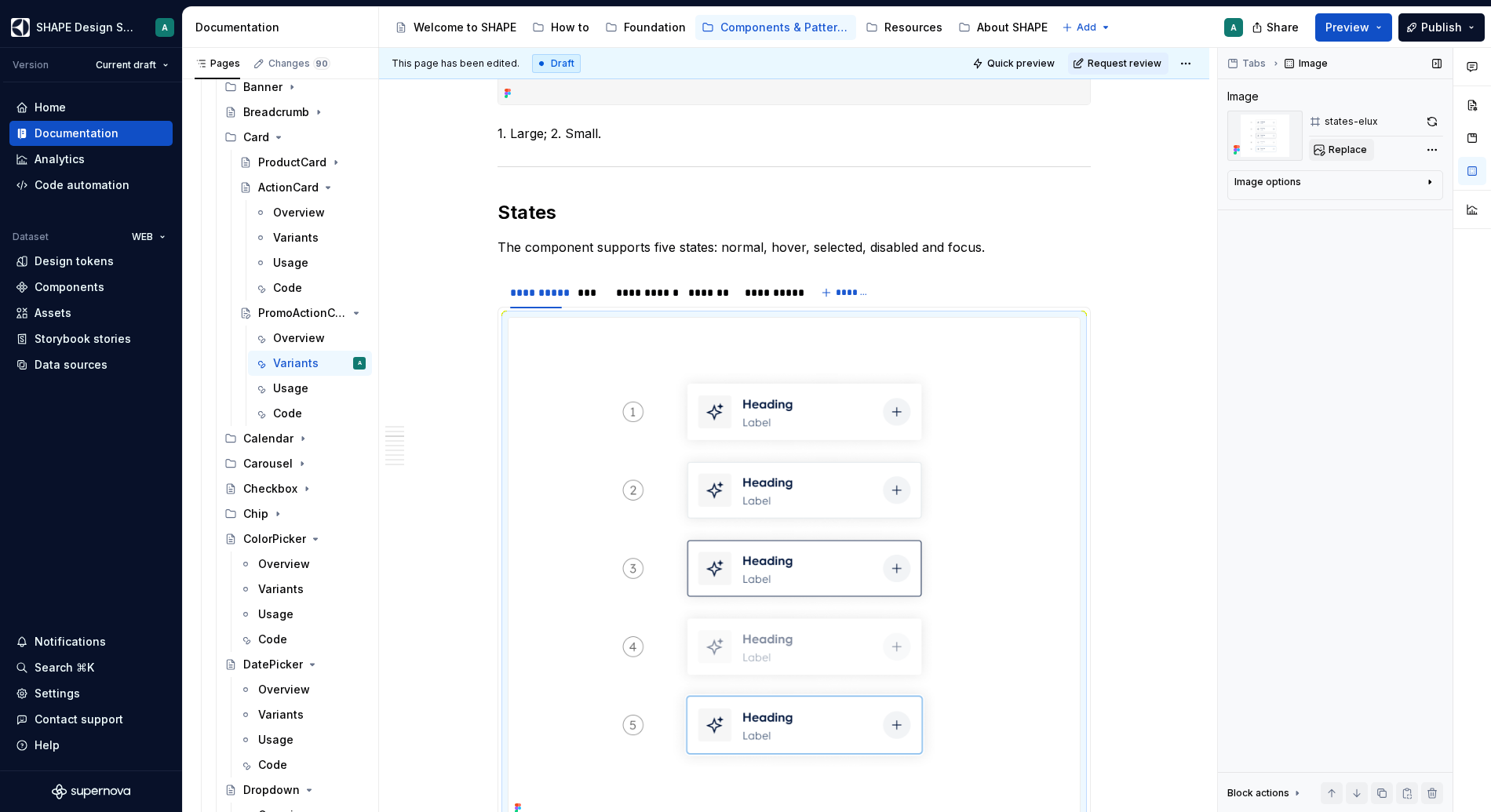
click at [1155, 148] on span "Replace" at bounding box center [1348, 150] width 39 height 12
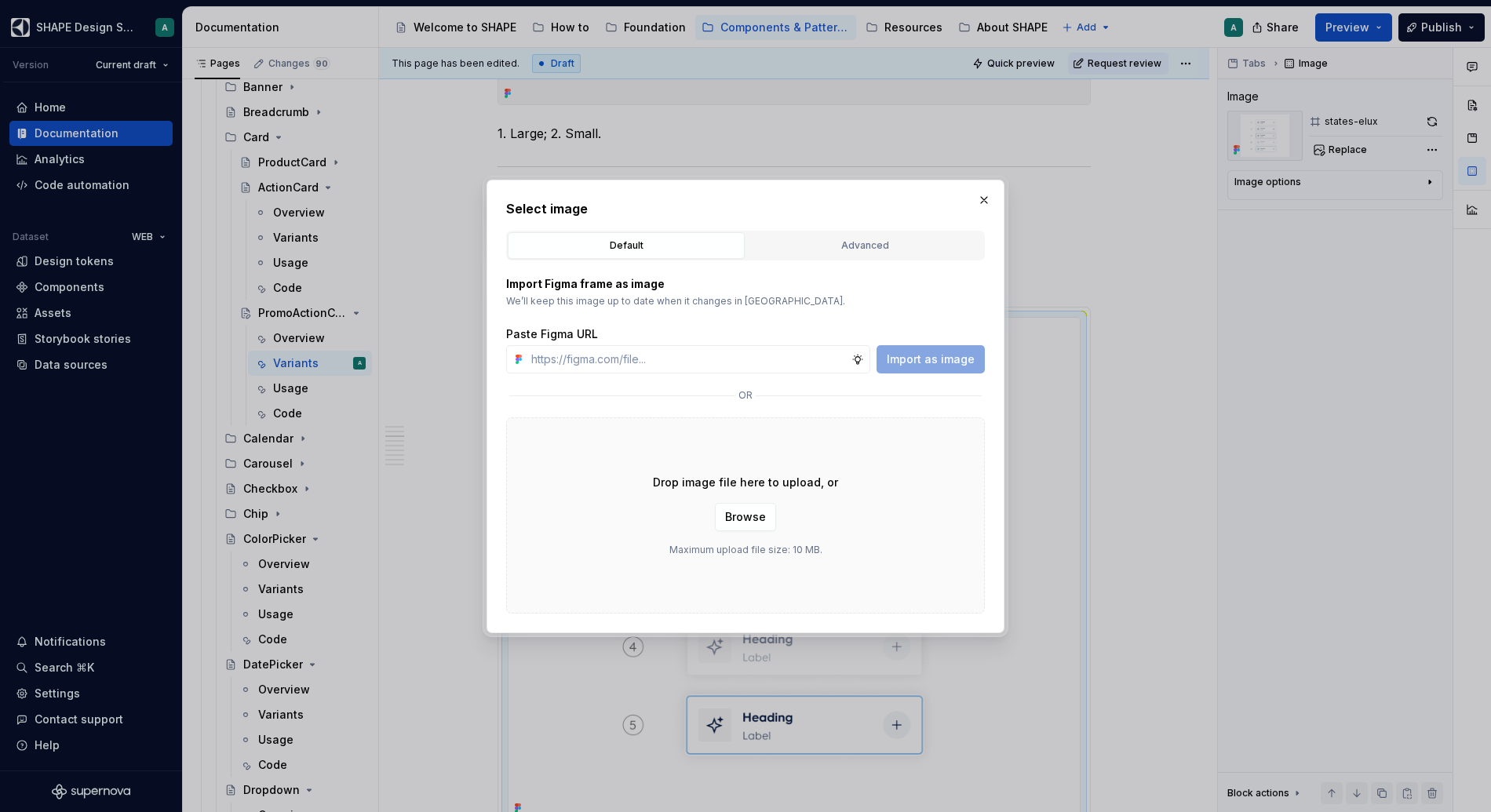
type textarea "*"
type input "[URL][DOMAIN_NAME]"
click at [903, 363] on span "Import as image" at bounding box center [931, 359] width 88 height 16
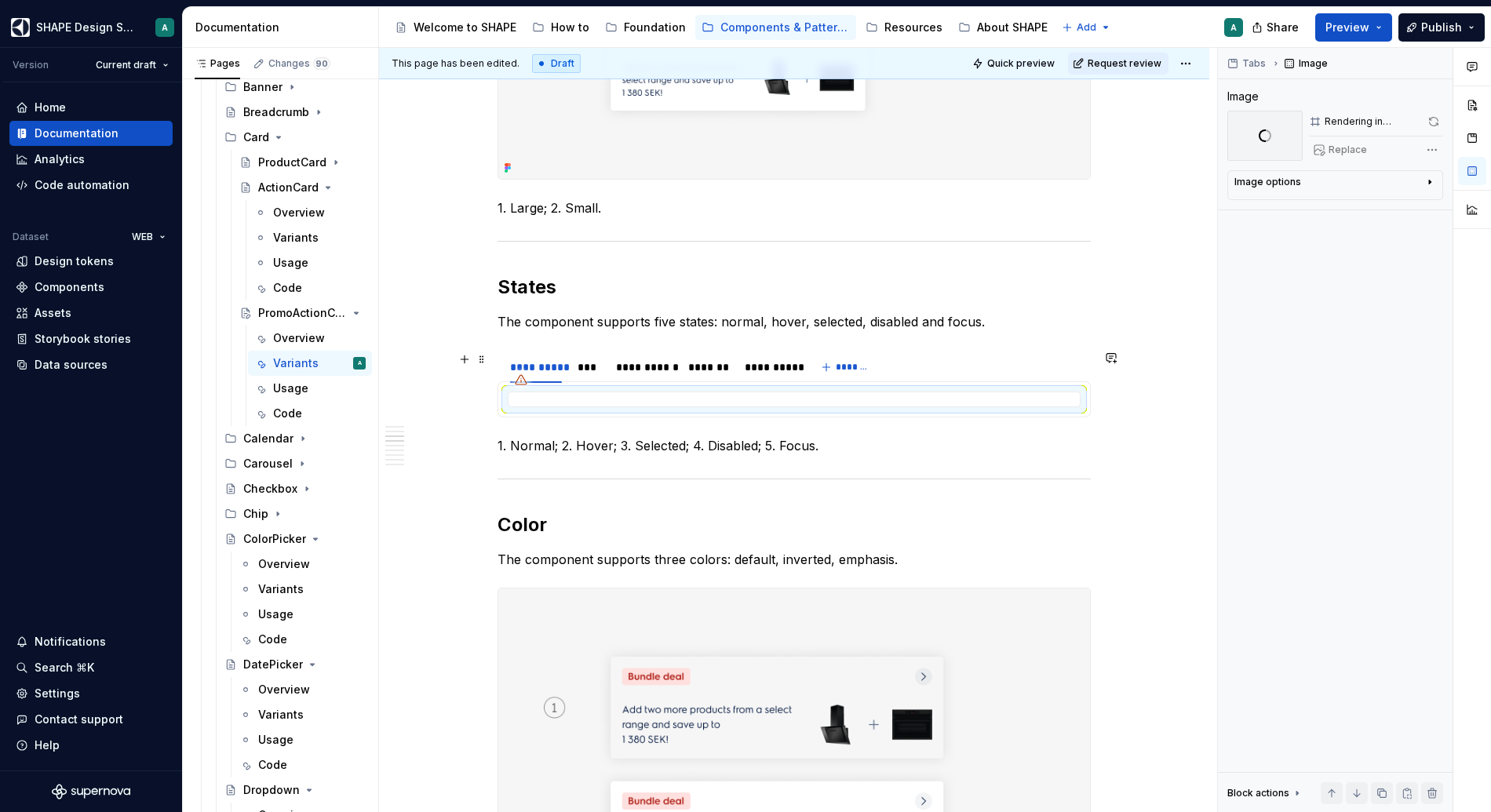
scroll to position [724, 0]
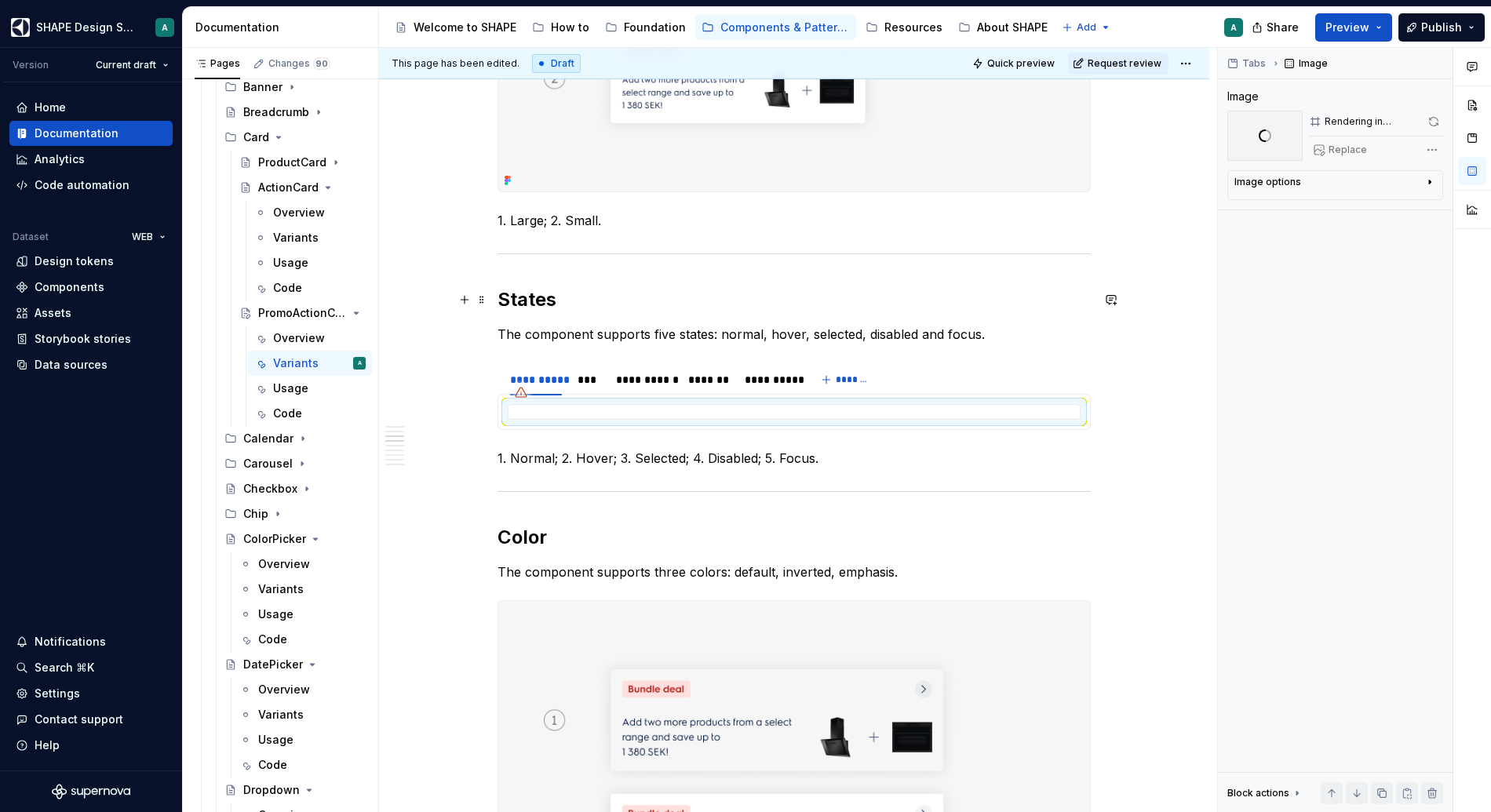
click at [517, 298] on h2 "States" at bounding box center [794, 300] width 593 height 25
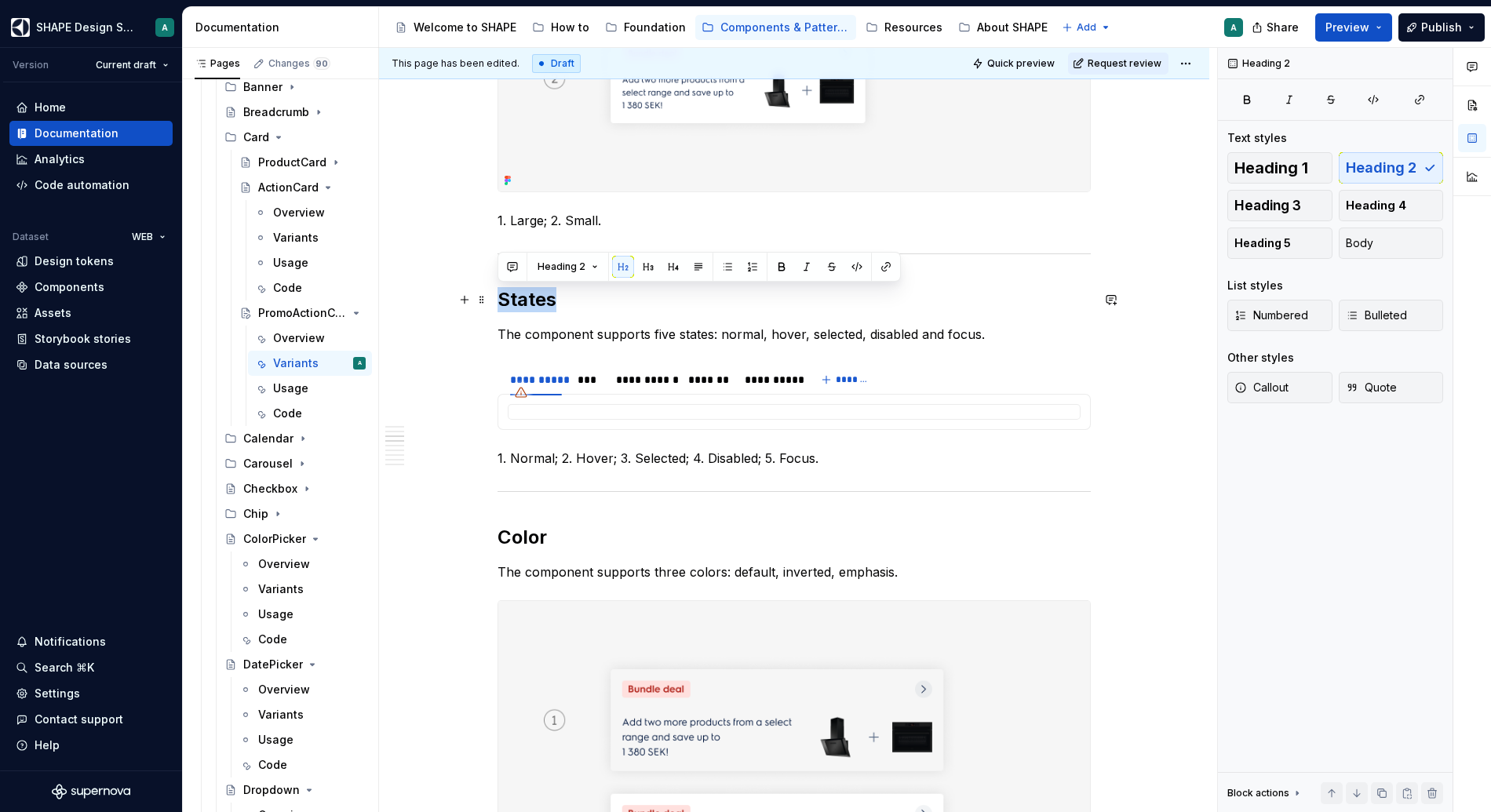
click at [517, 298] on h2 "States" at bounding box center [794, 300] width 593 height 25
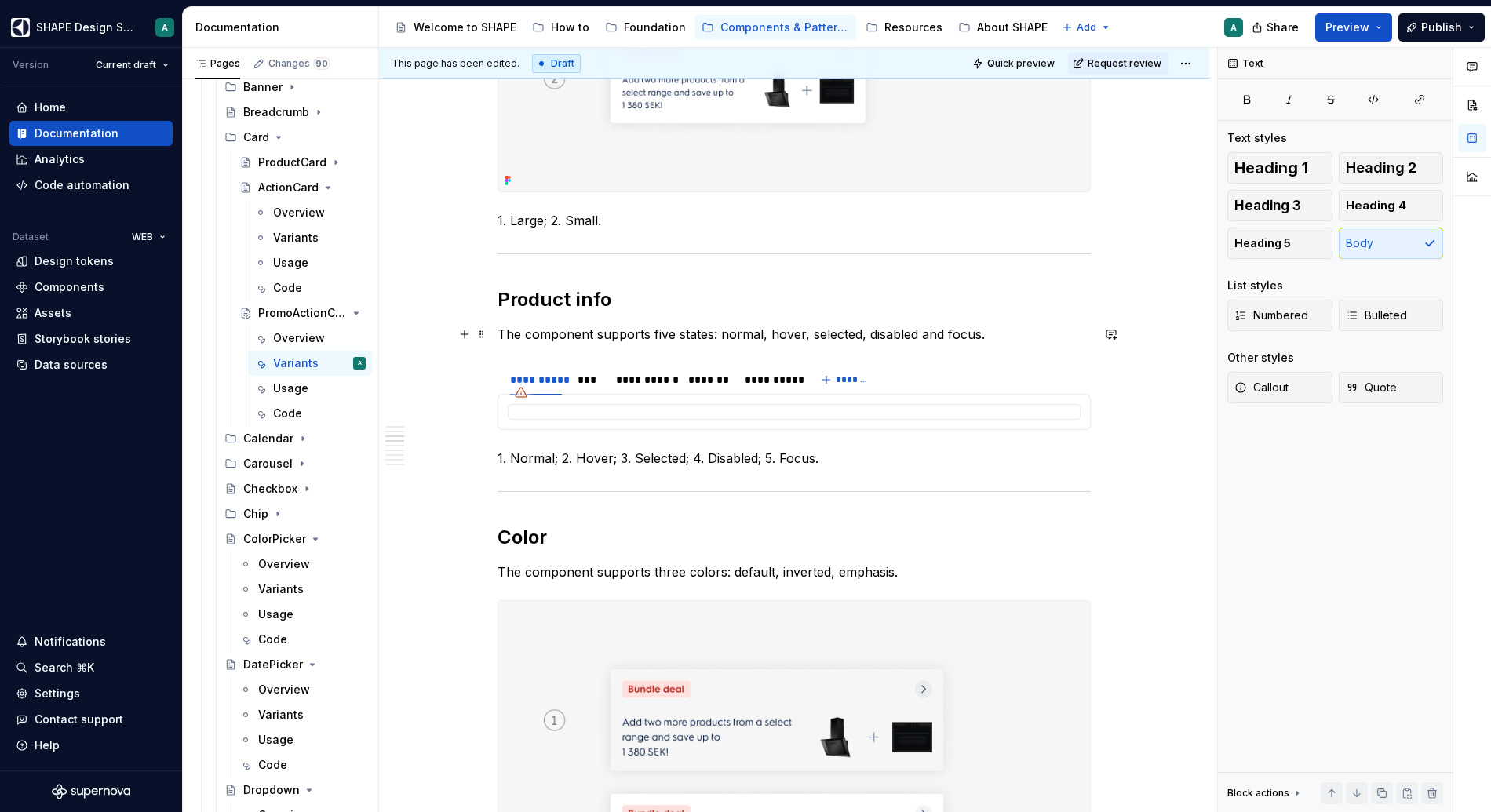
click at [565, 330] on p "The component supports five states: normal, hover, selected, disabled and focus." at bounding box center [794, 334] width 593 height 19
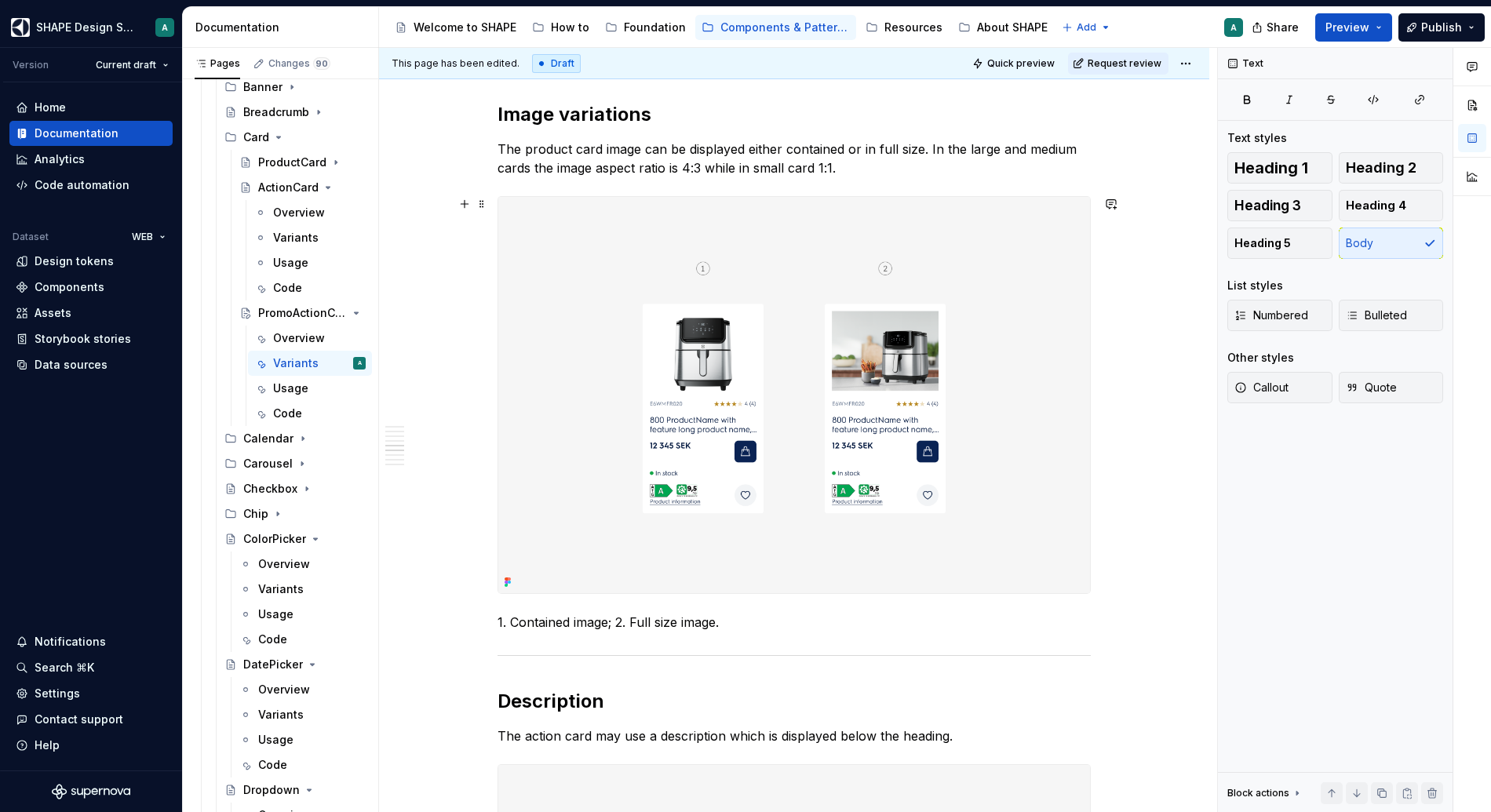
scroll to position [1696, 0]
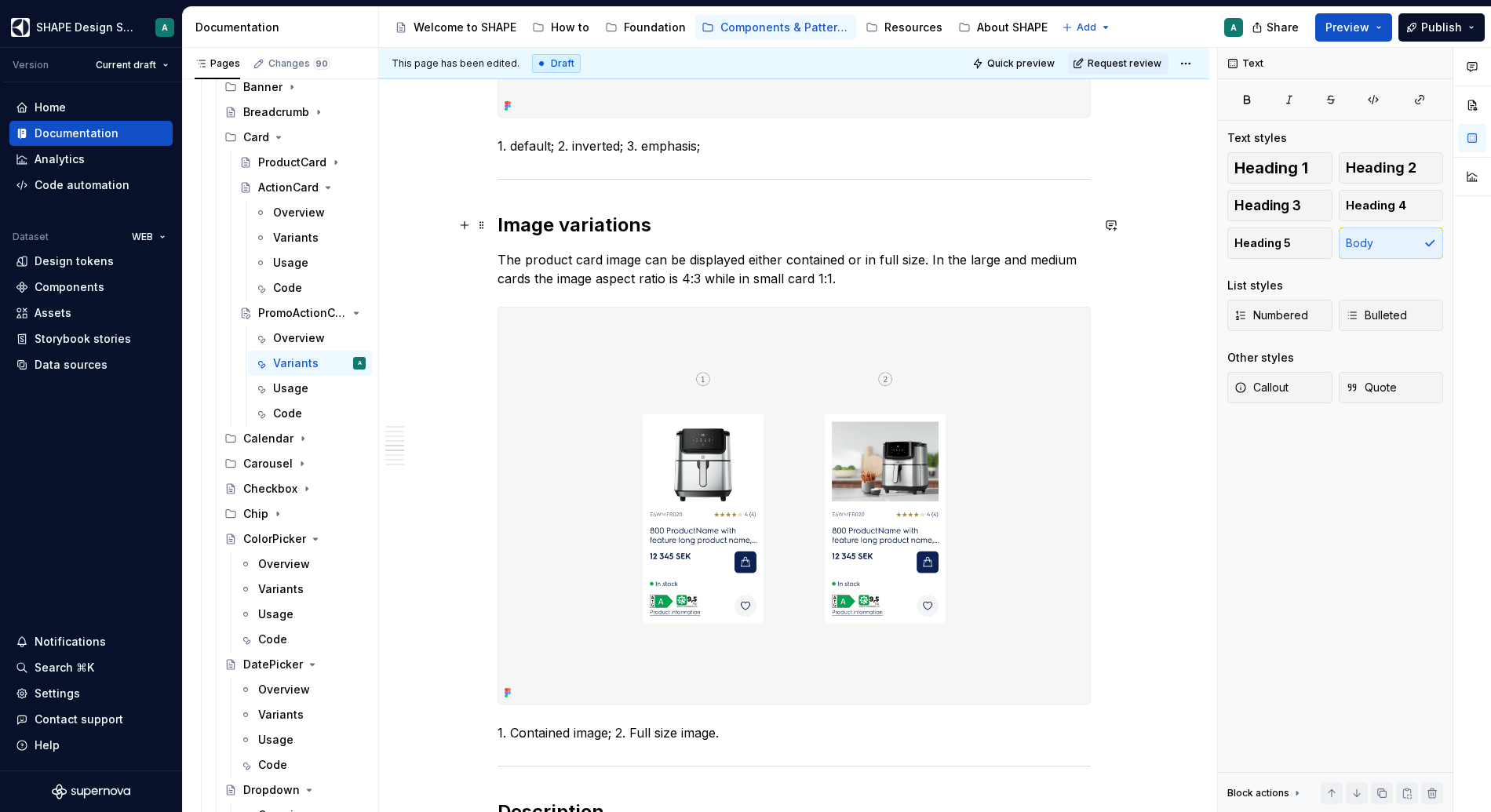
click at [572, 221] on h2 "Image variations" at bounding box center [794, 225] width 593 height 25
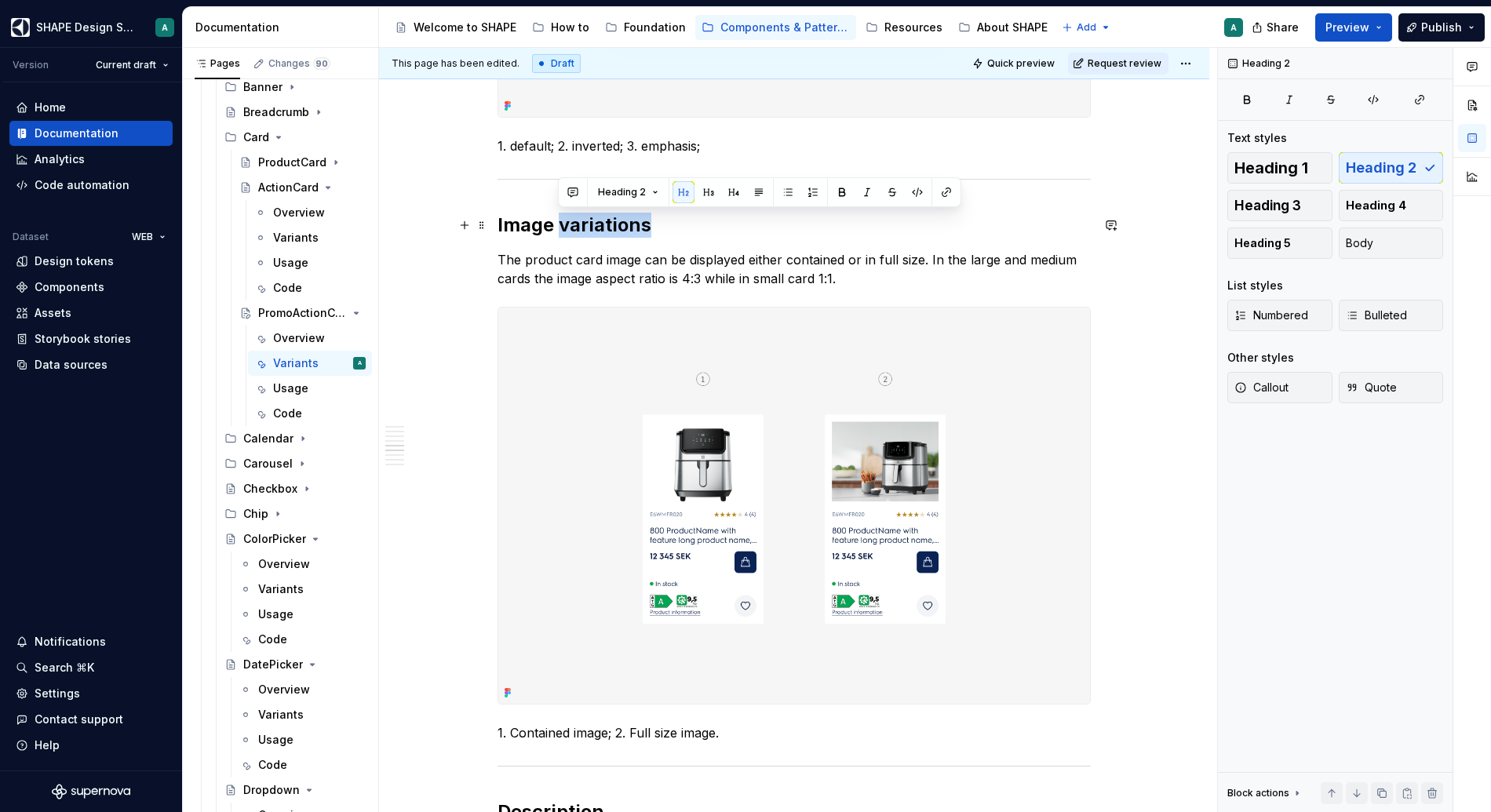
click at [572, 221] on h2 "Image variations" at bounding box center [794, 225] width 593 height 25
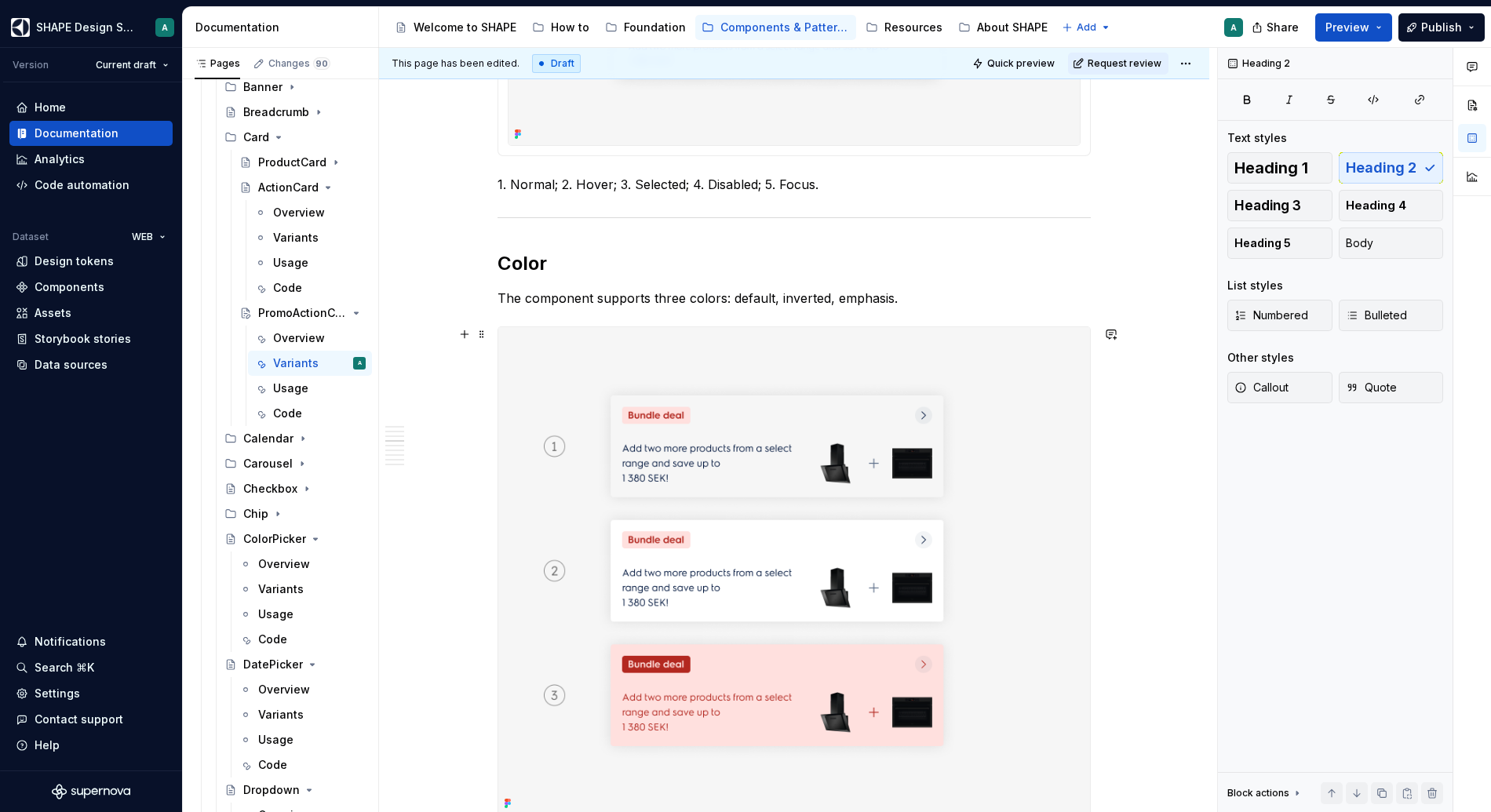
scroll to position [1440, 0]
click at [575, 339] on img at bounding box center [794, 572] width 592 height 487
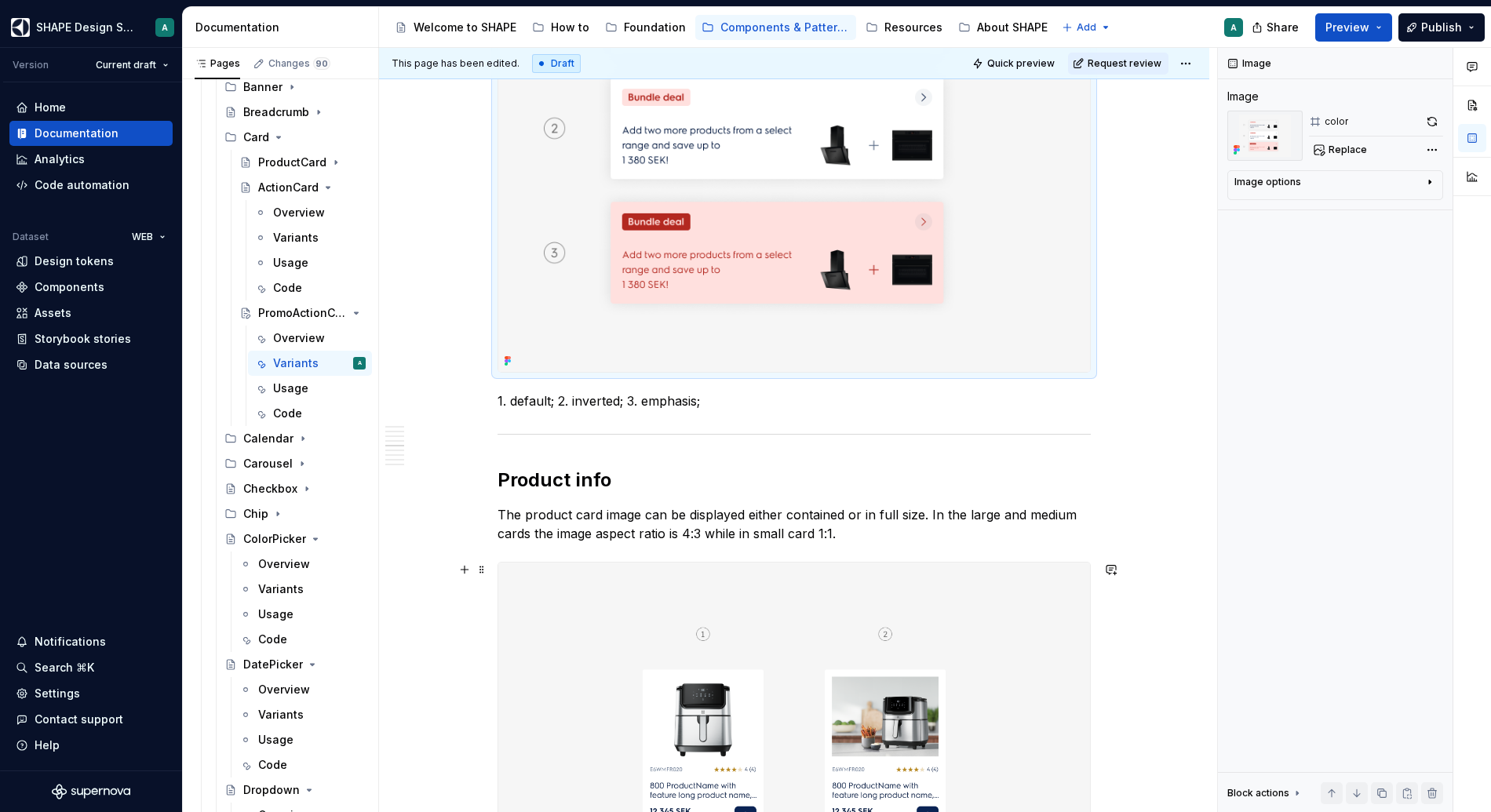
scroll to position [1976, 0]
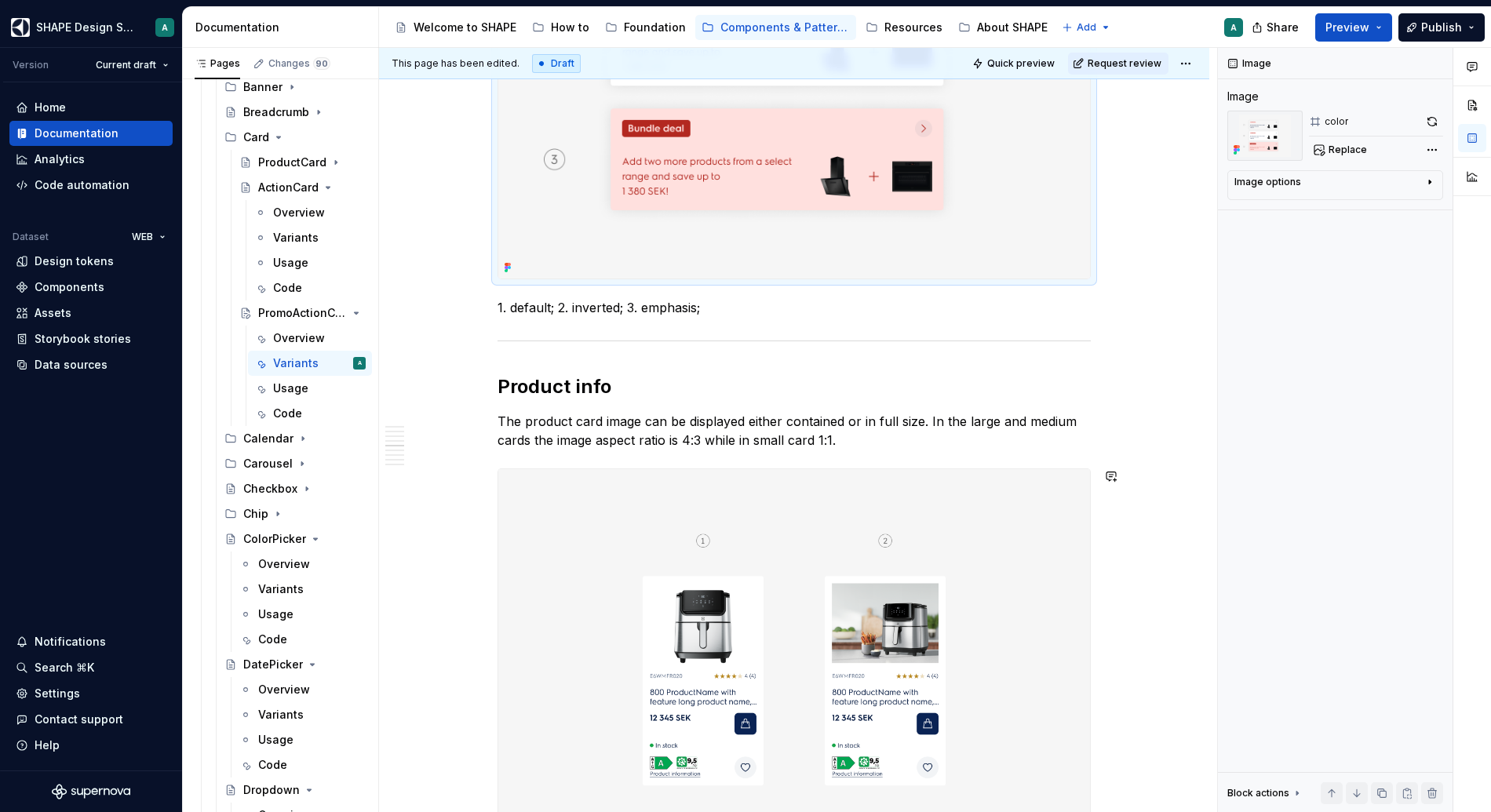
click at [573, 506] on img at bounding box center [794, 667] width 592 height 397
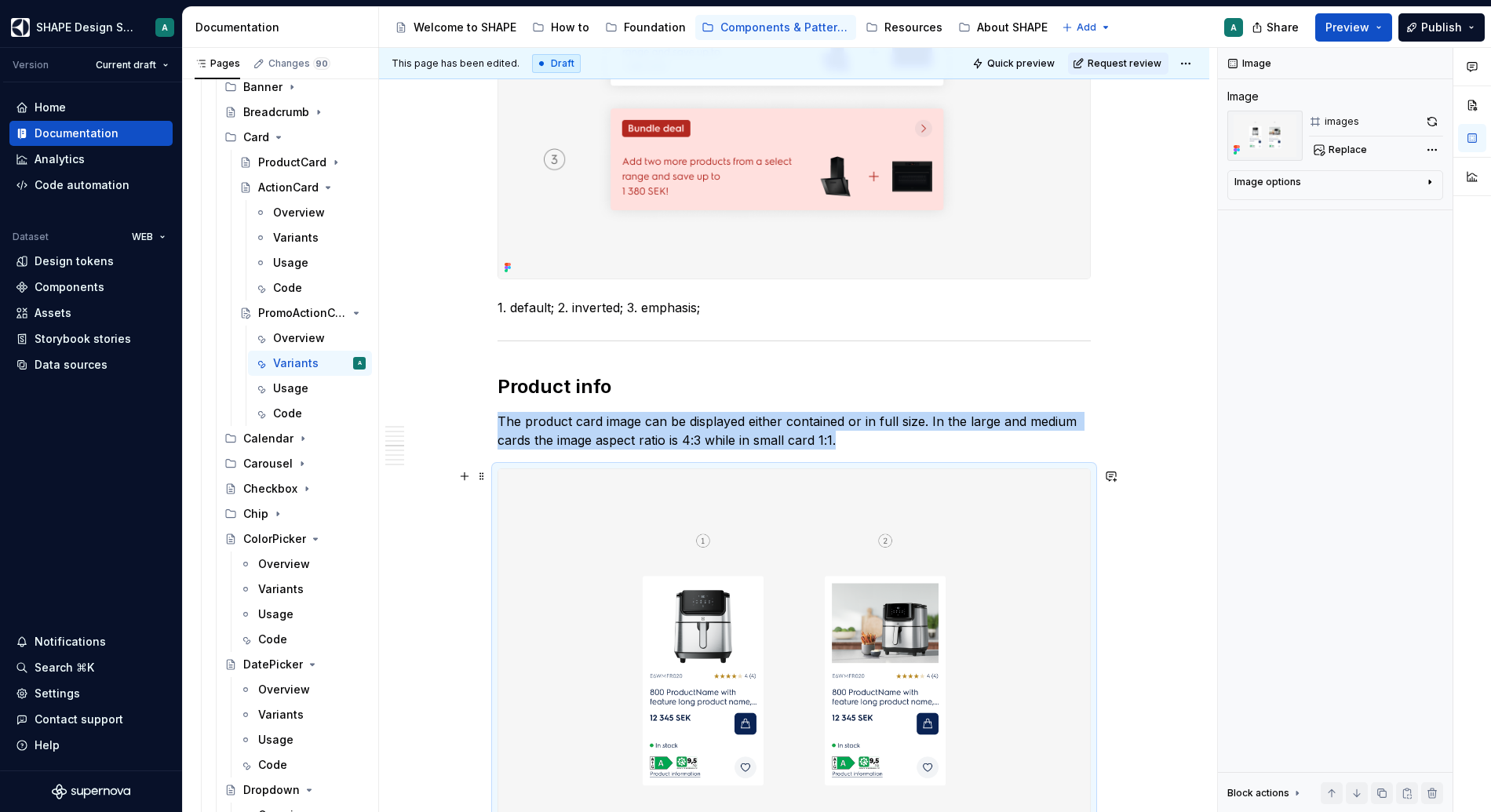
click at [572, 510] on img at bounding box center [794, 667] width 592 height 397
click at [1155, 145] on span "Replace" at bounding box center [1348, 150] width 39 height 12
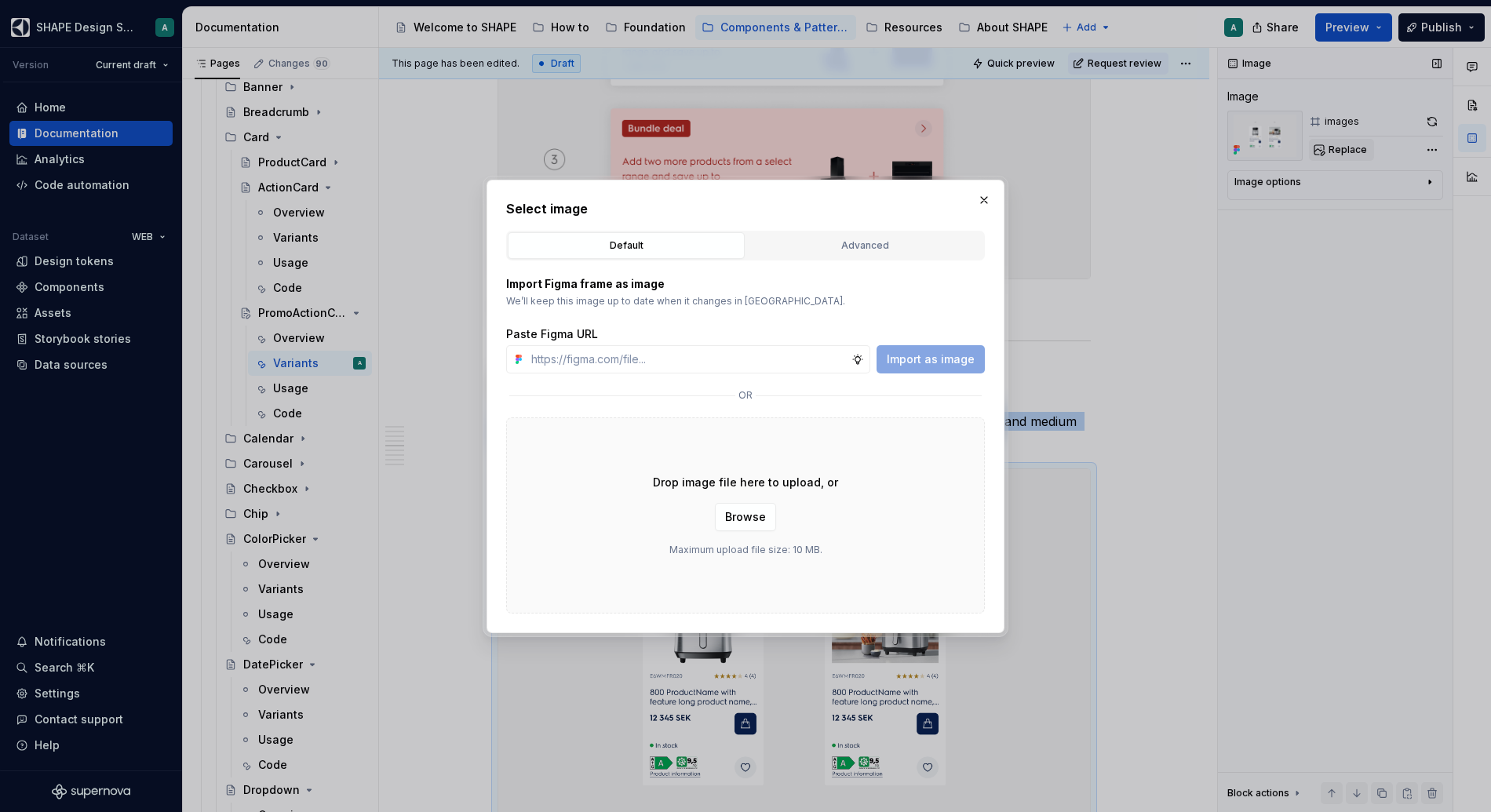
type textarea "*"
type input "[URL][DOMAIN_NAME]"
click at [968, 347] on button "Import as image" at bounding box center [931, 359] width 108 height 28
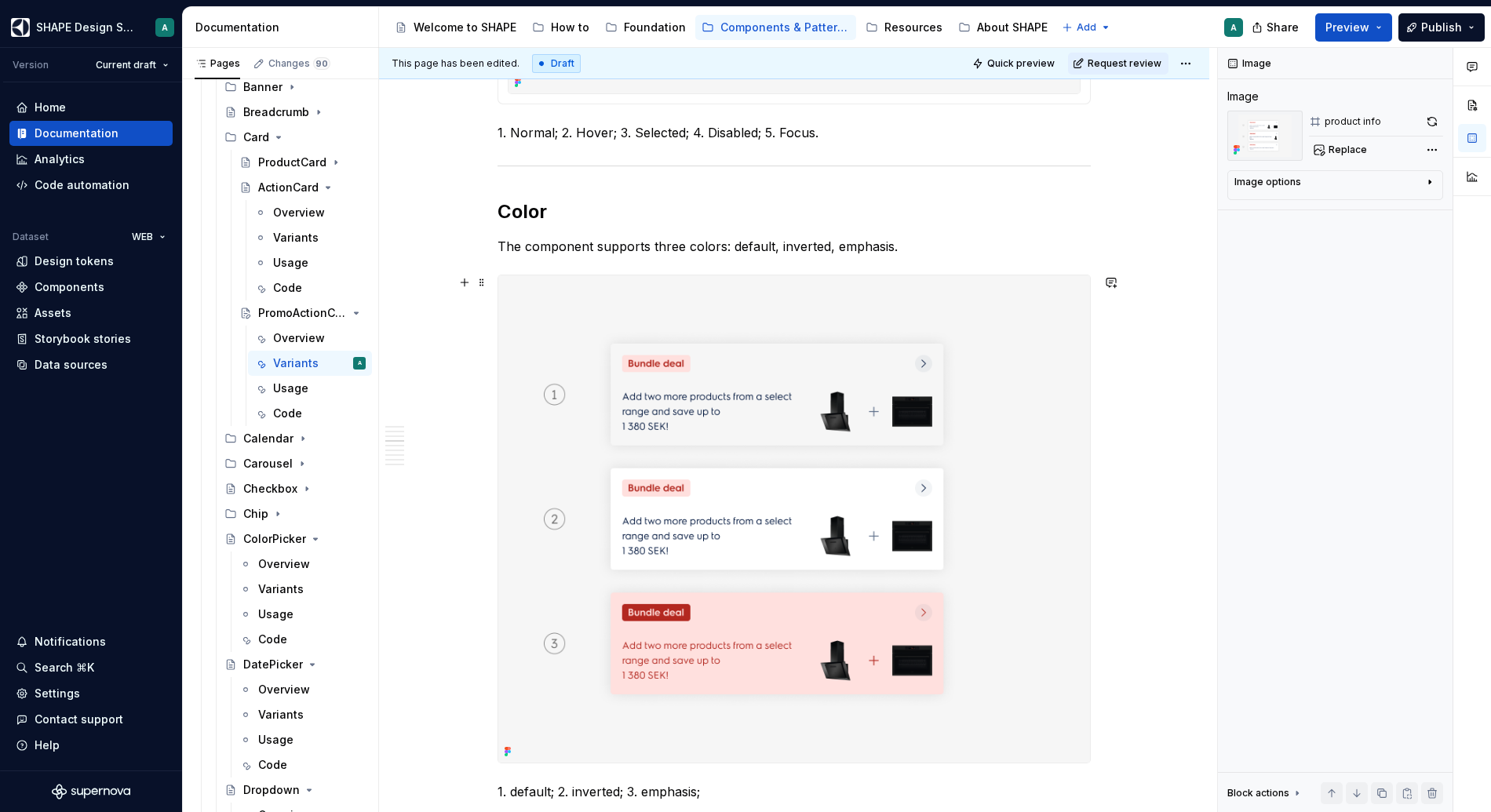
scroll to position [1443, 0]
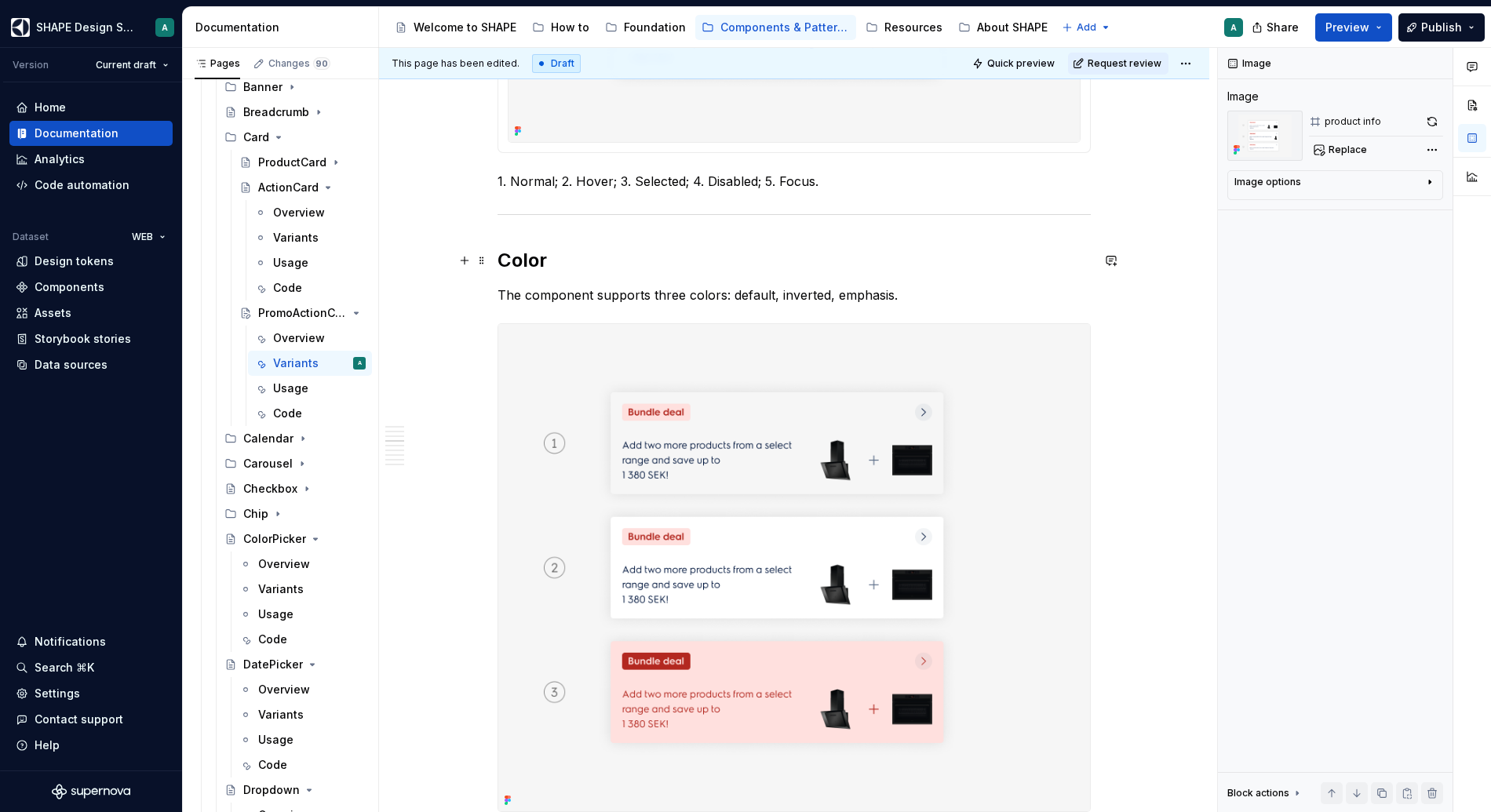
click at [957, 258] on h2 "Color" at bounding box center [794, 260] width 593 height 25
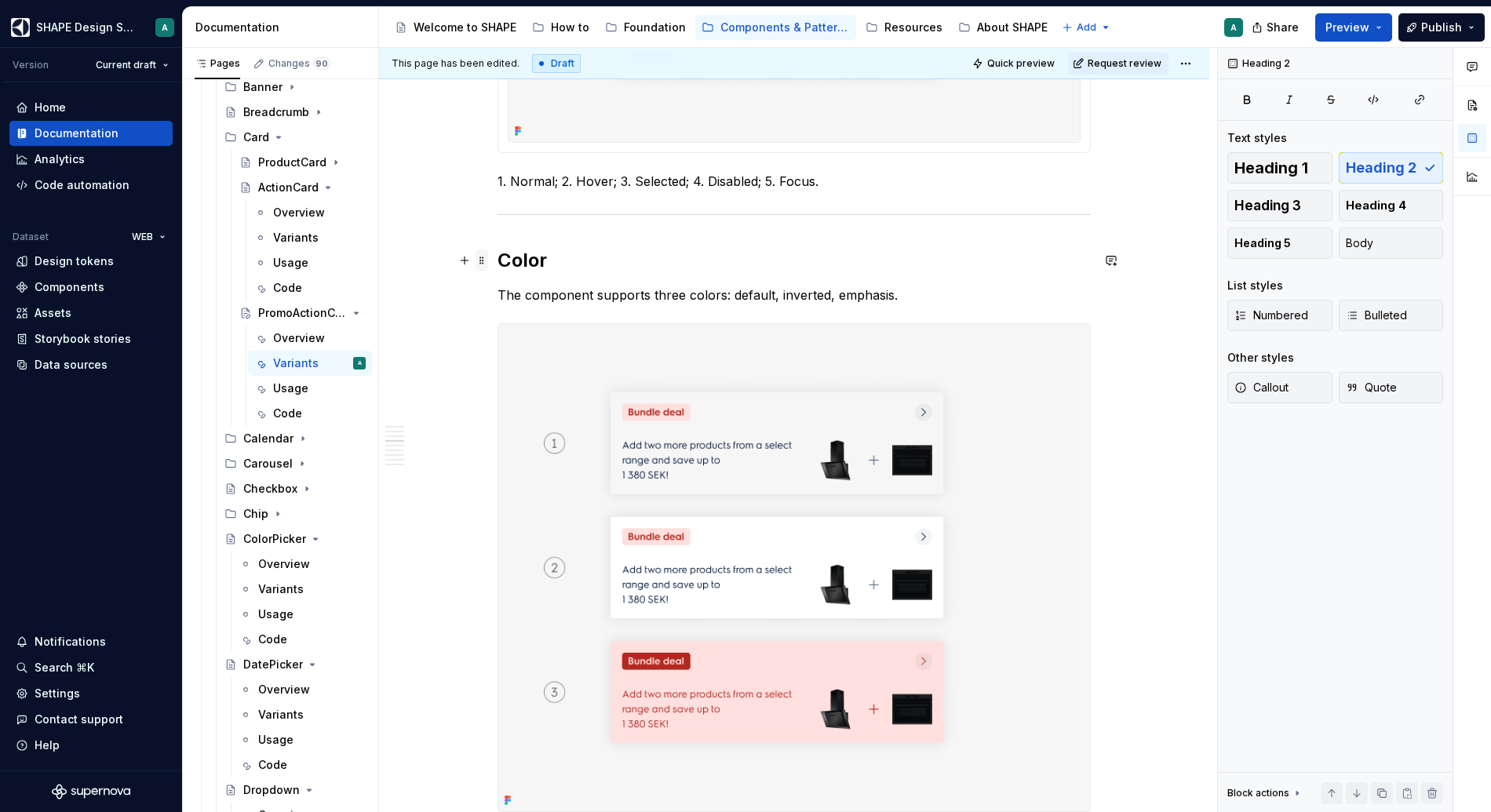
click at [479, 257] on span at bounding box center [481, 260] width 12 height 22
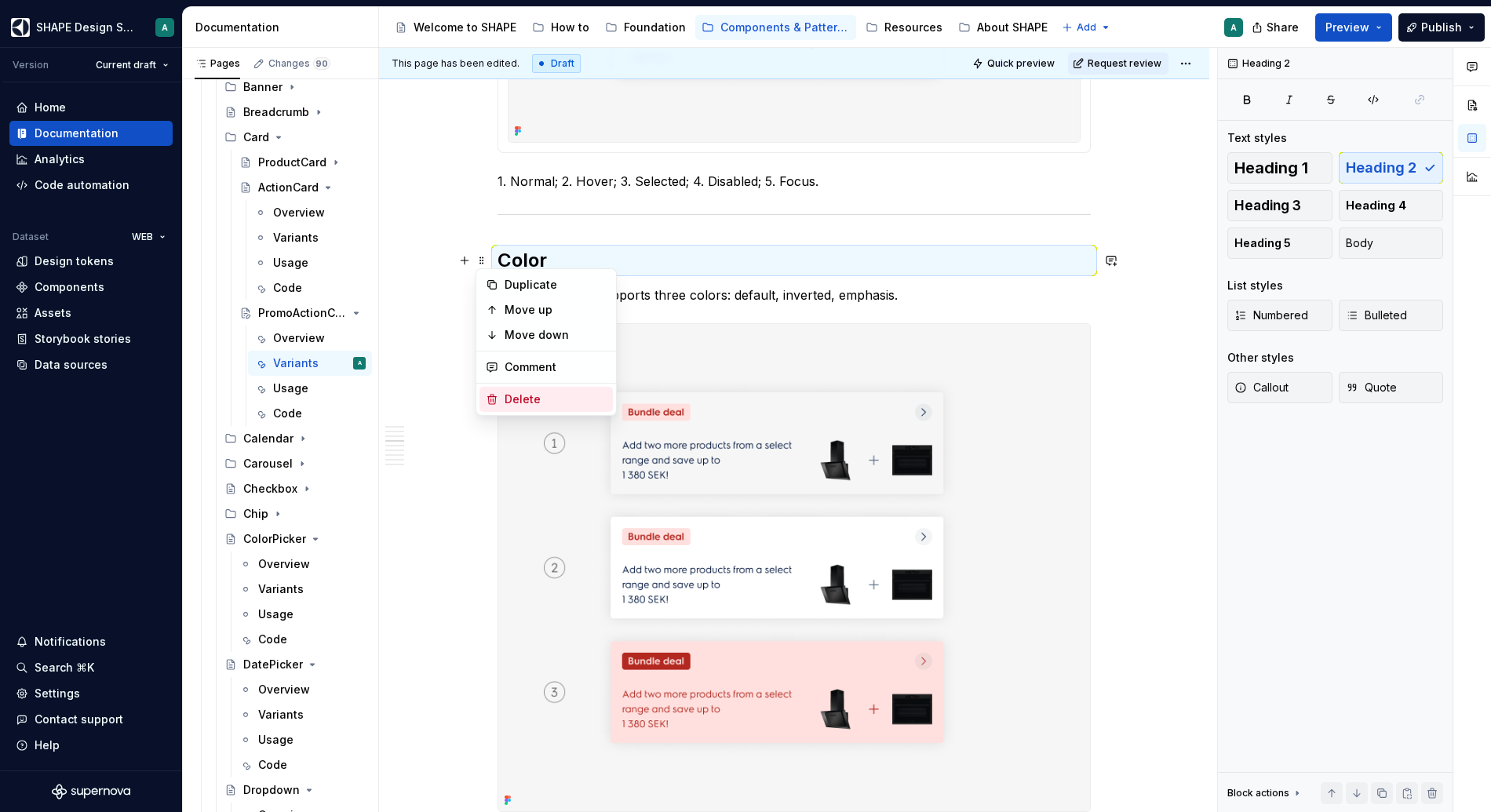
click at [519, 396] on div "Delete" at bounding box center [555, 399] width 102 height 16
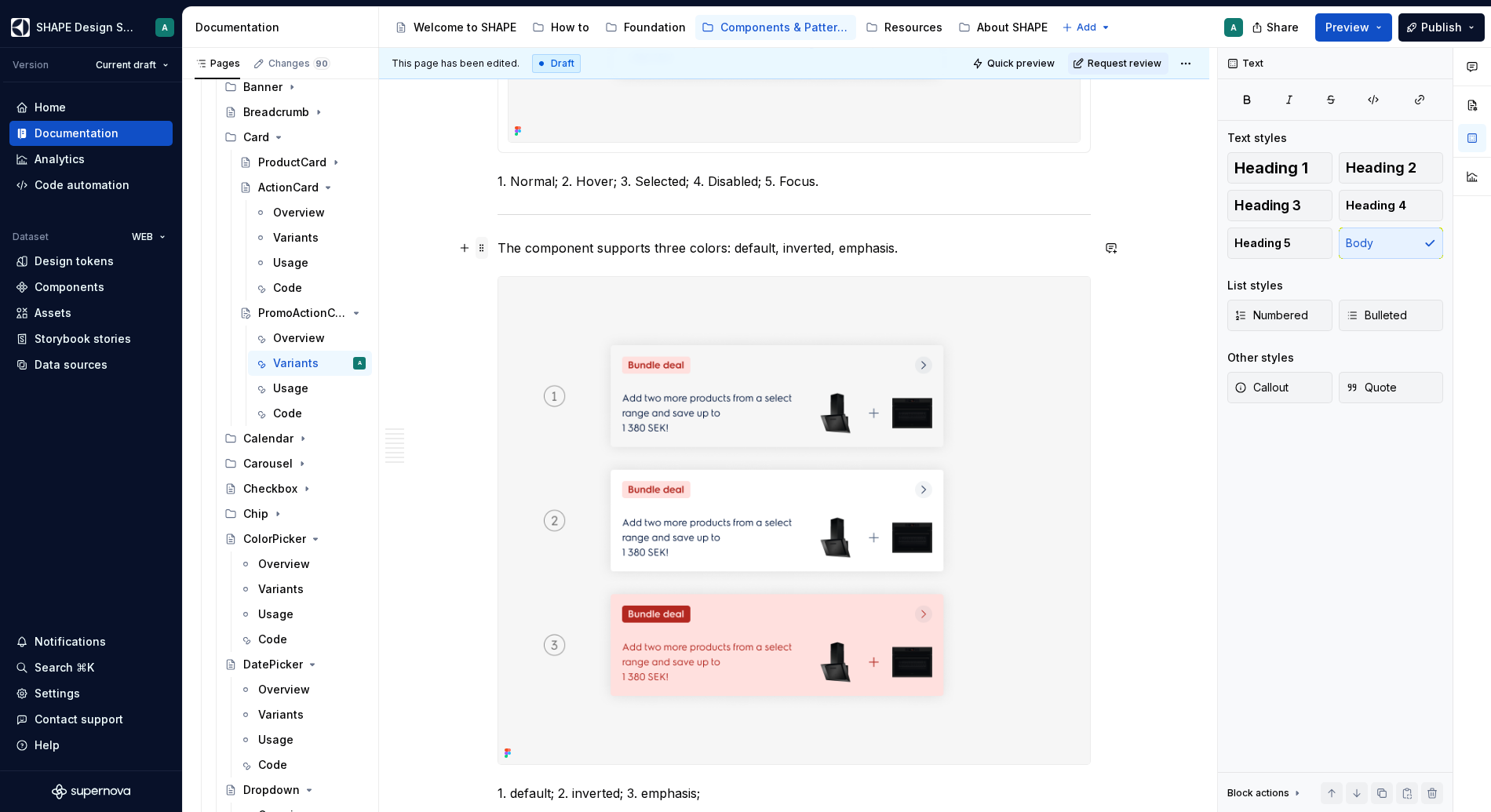
click at [482, 251] on span at bounding box center [481, 248] width 12 height 22
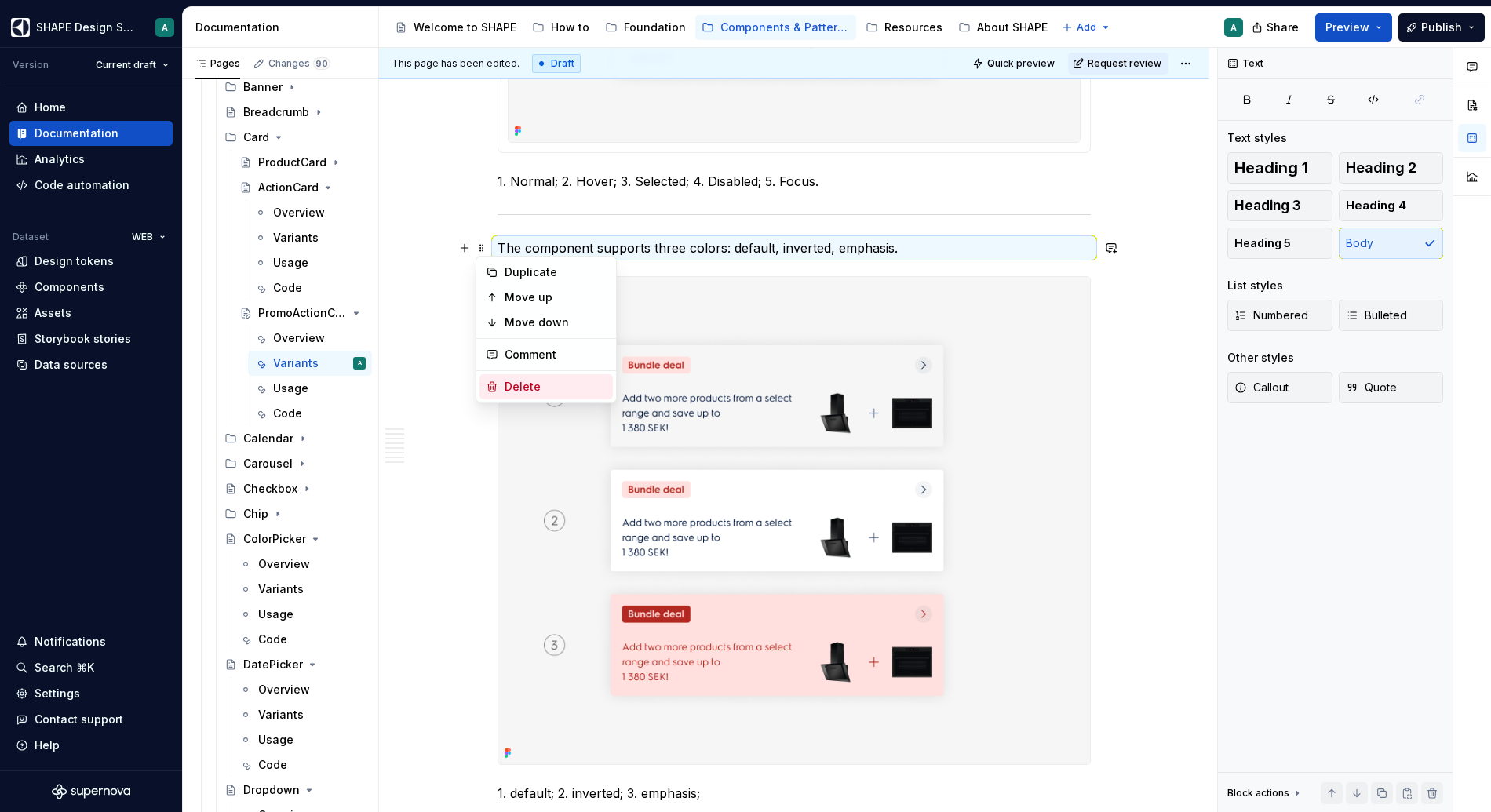
click at [512, 379] on div "Delete" at bounding box center [555, 387] width 102 height 16
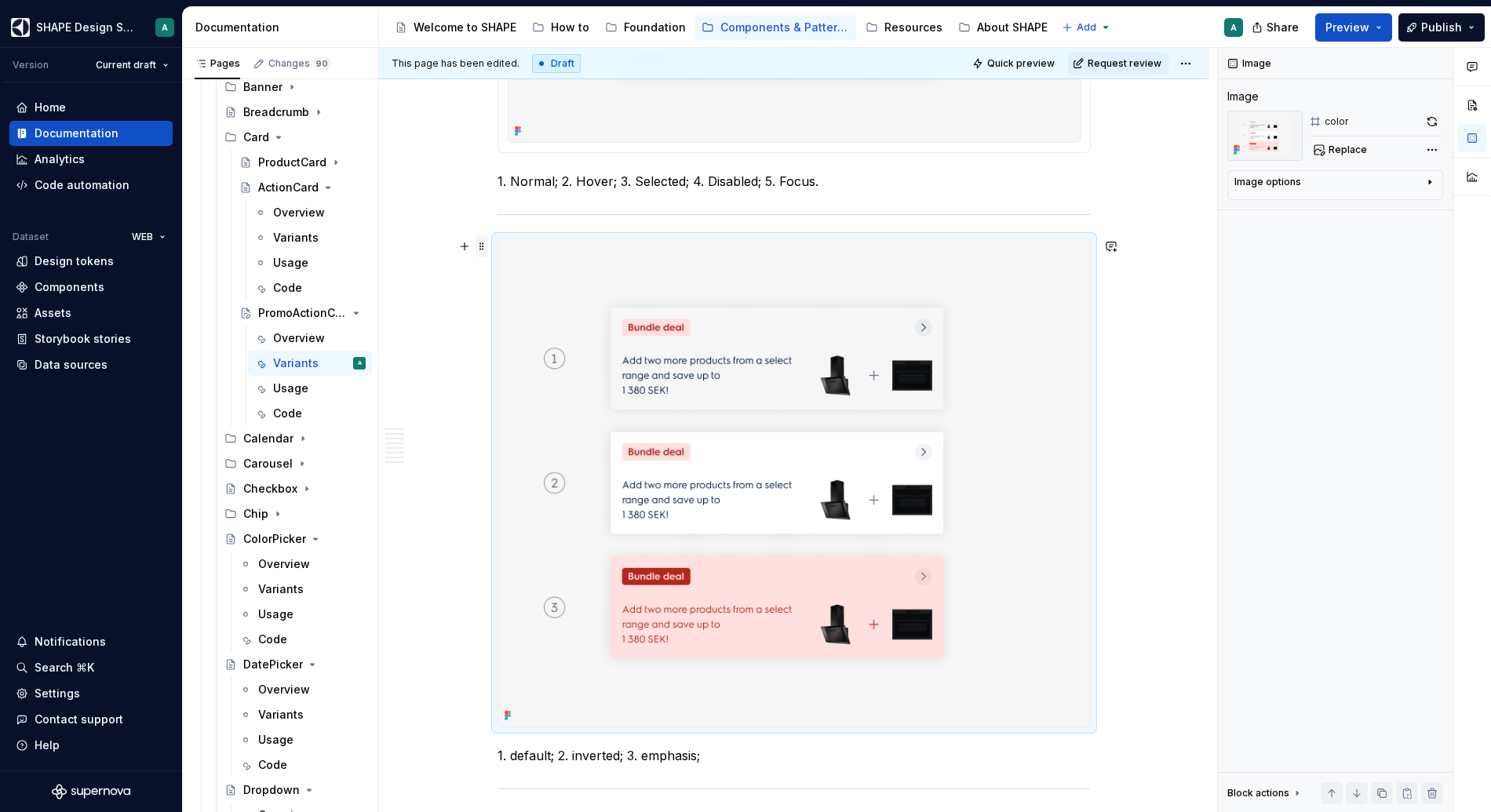
click at [480, 241] on span at bounding box center [481, 246] width 12 height 22
click at [515, 389] on div "Delete" at bounding box center [555, 385] width 102 height 16
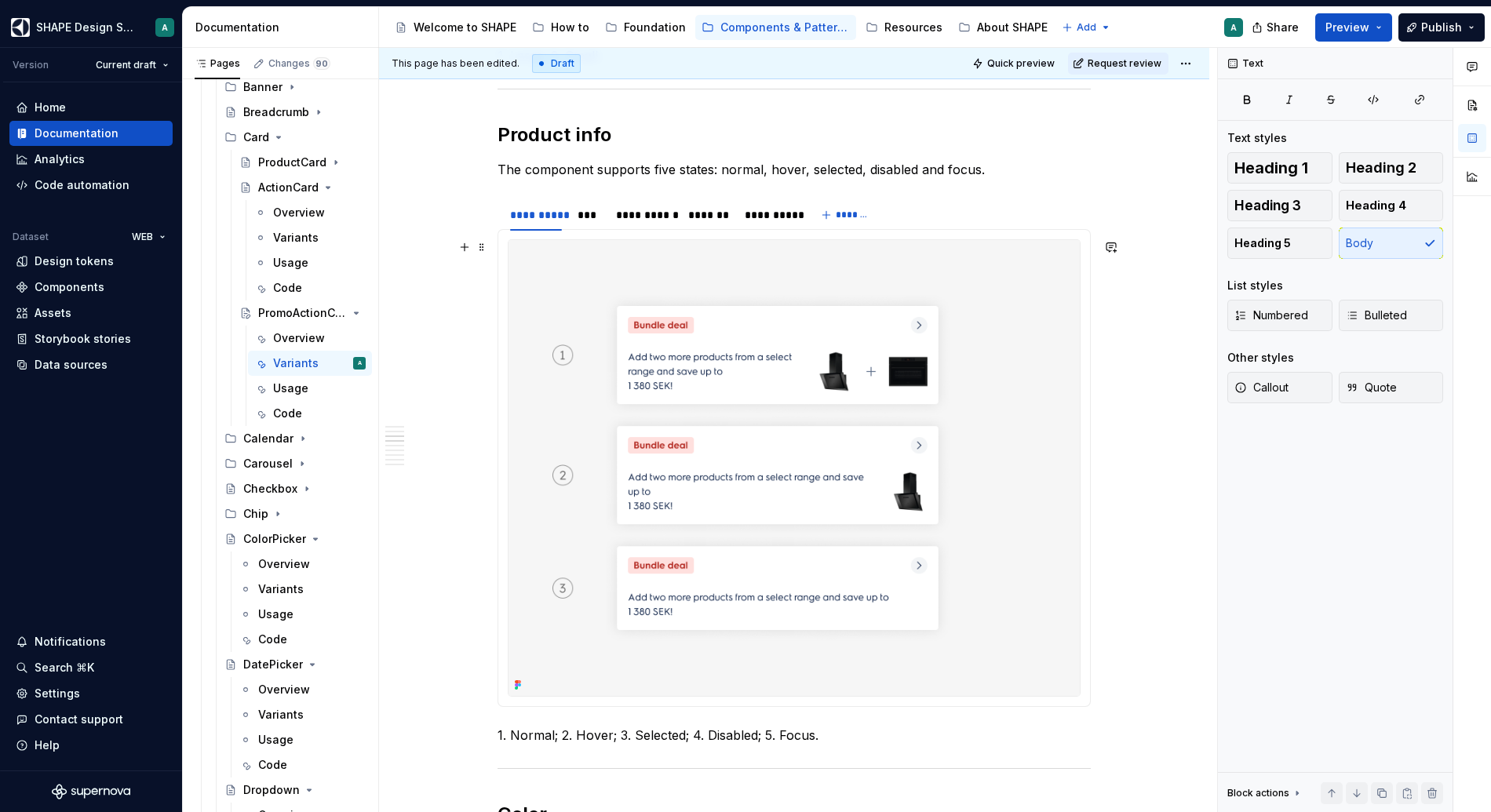
scroll to position [866, 0]
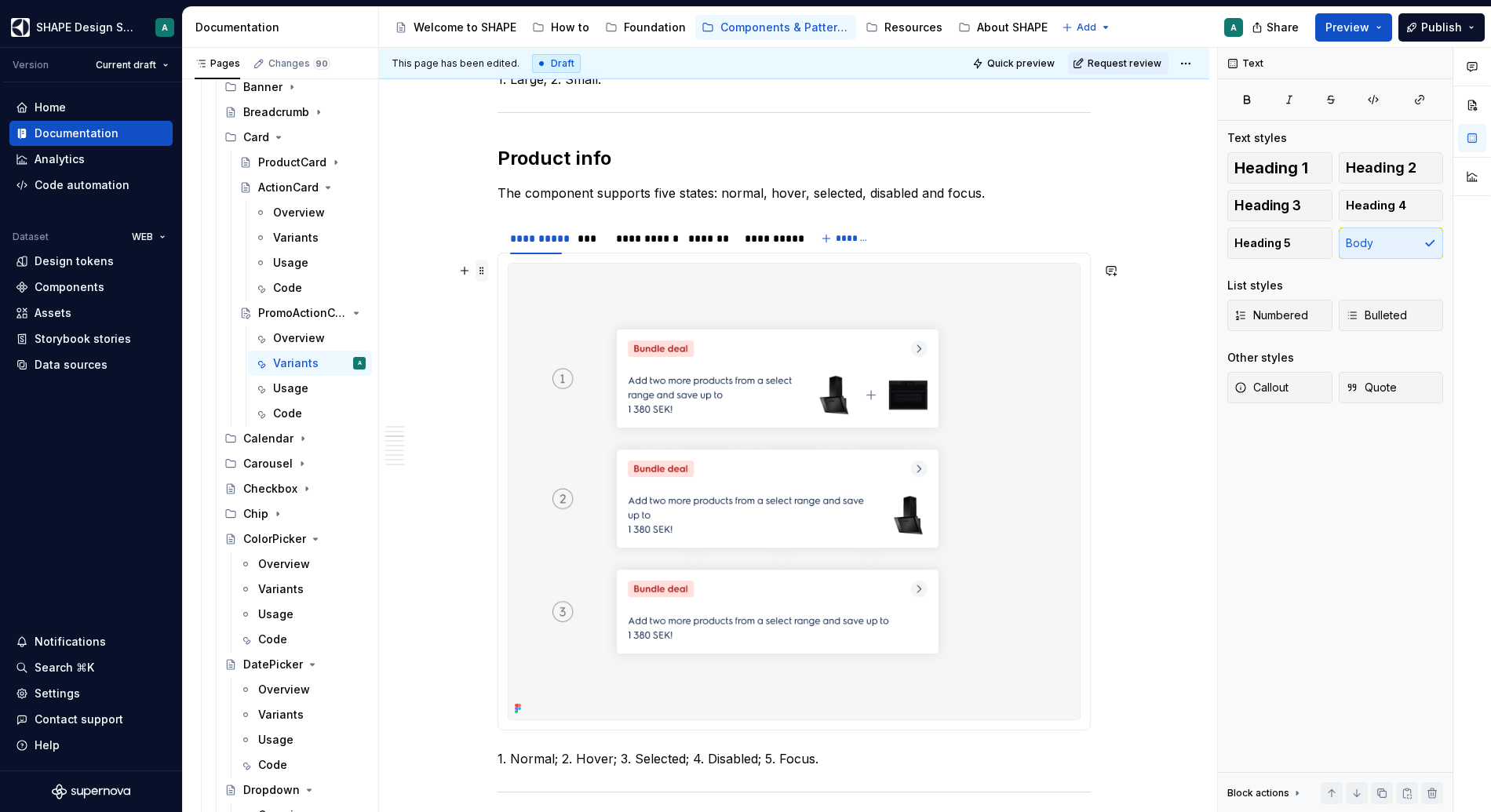
click at [481, 270] on span at bounding box center [481, 270] width 12 height 22
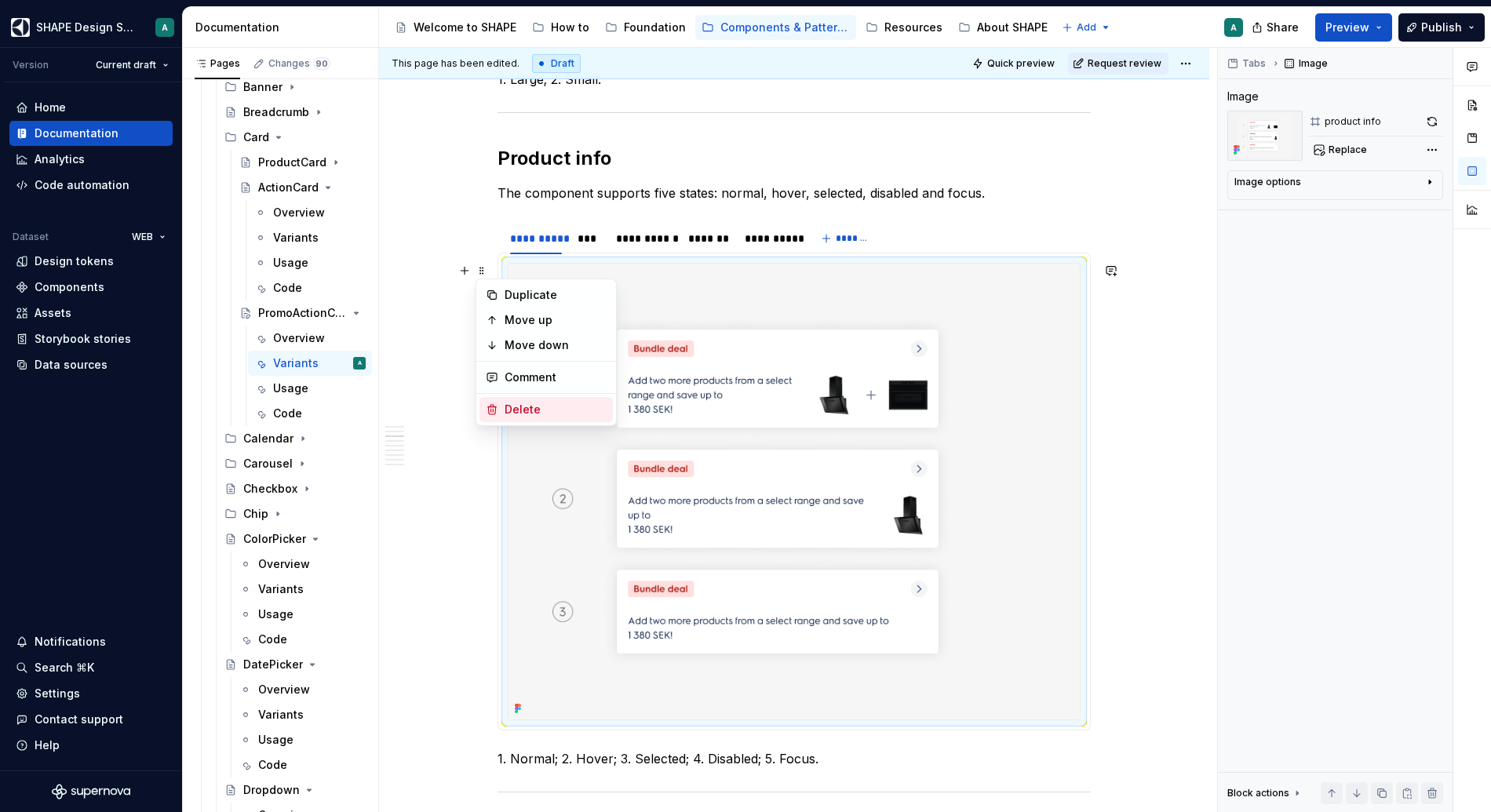
click at [522, 415] on div "Delete" at bounding box center [555, 409] width 102 height 16
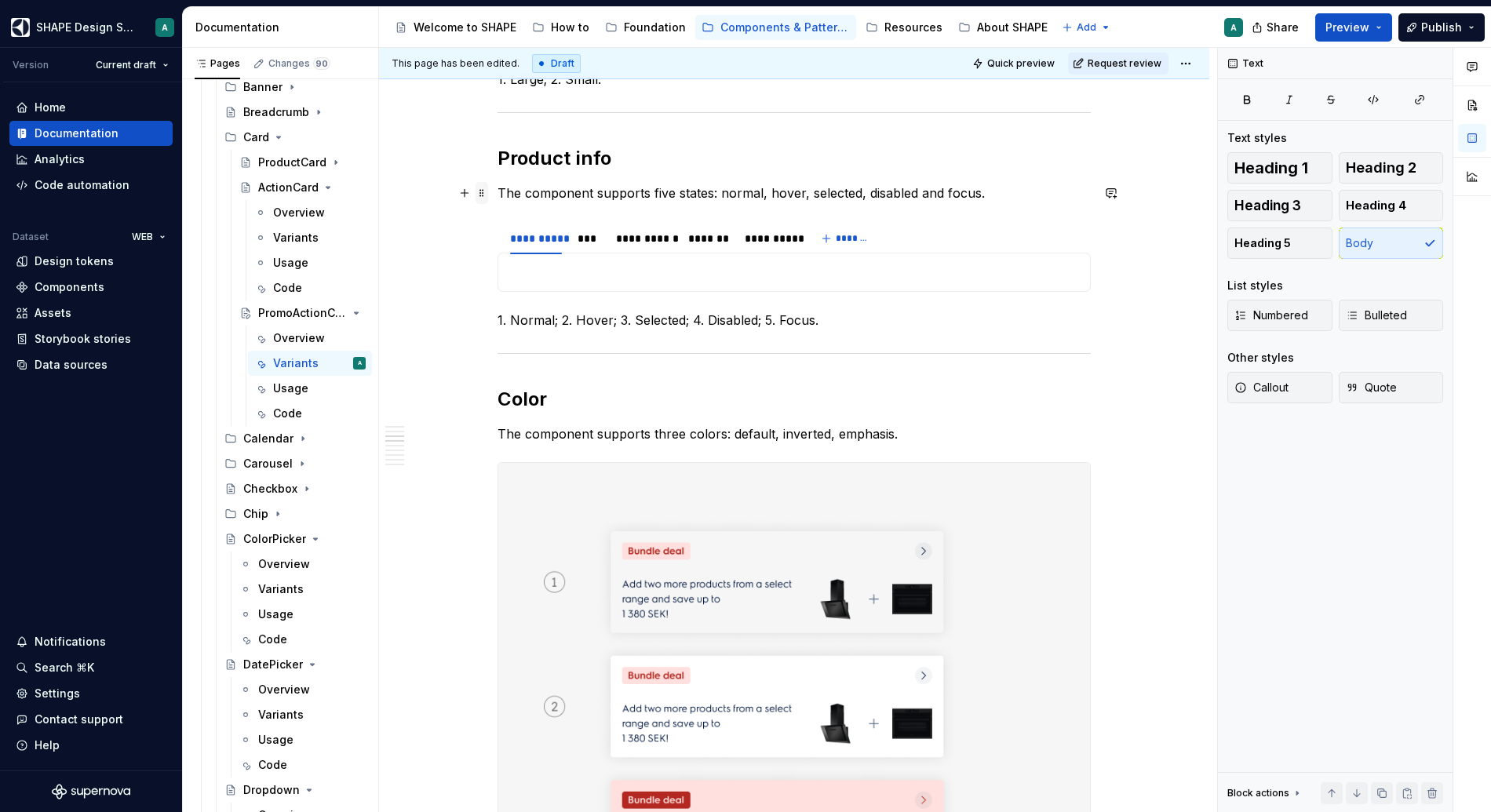
click at [484, 196] on span at bounding box center [481, 192] width 12 height 22
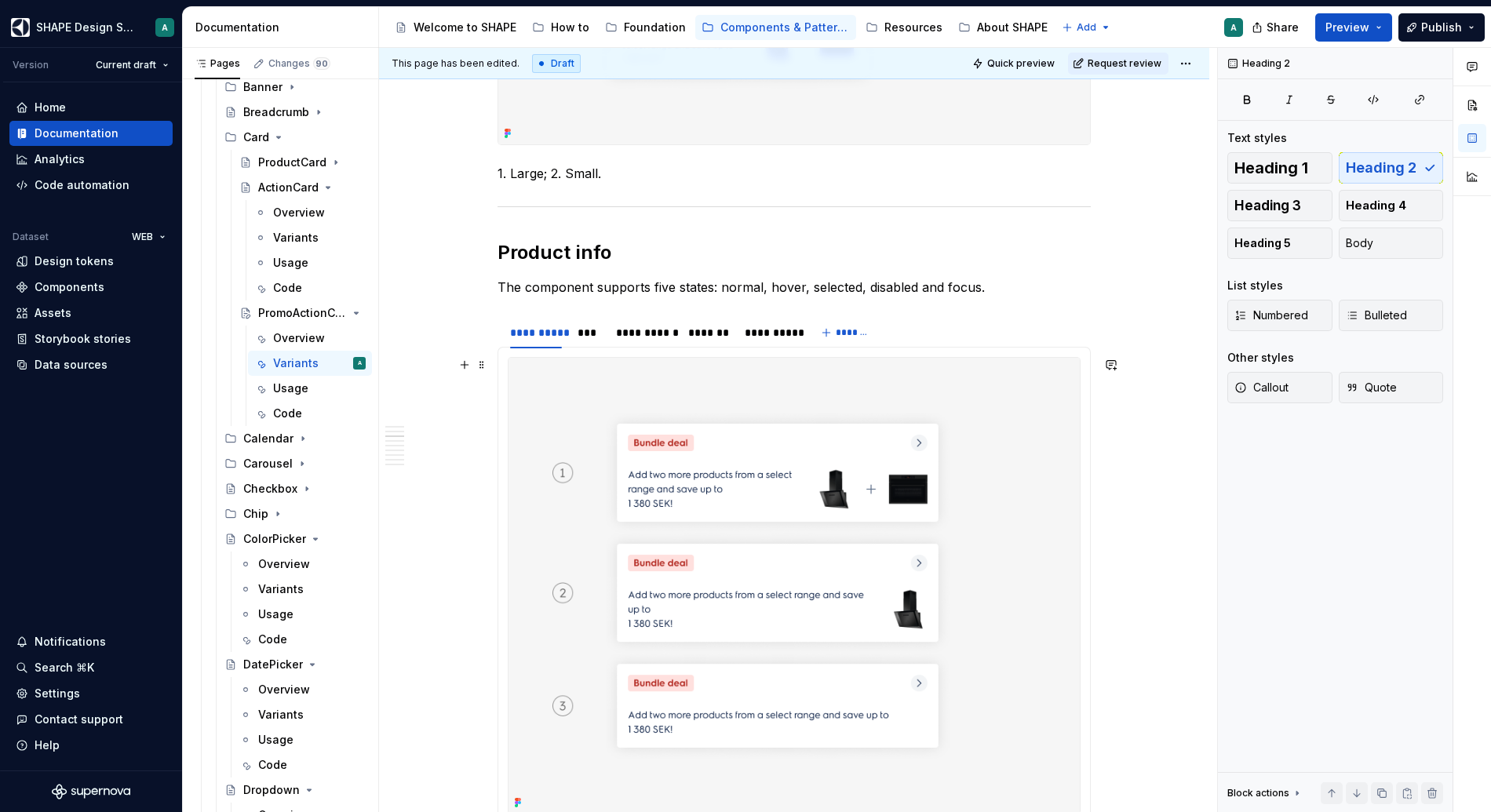
scroll to position [764, 0]
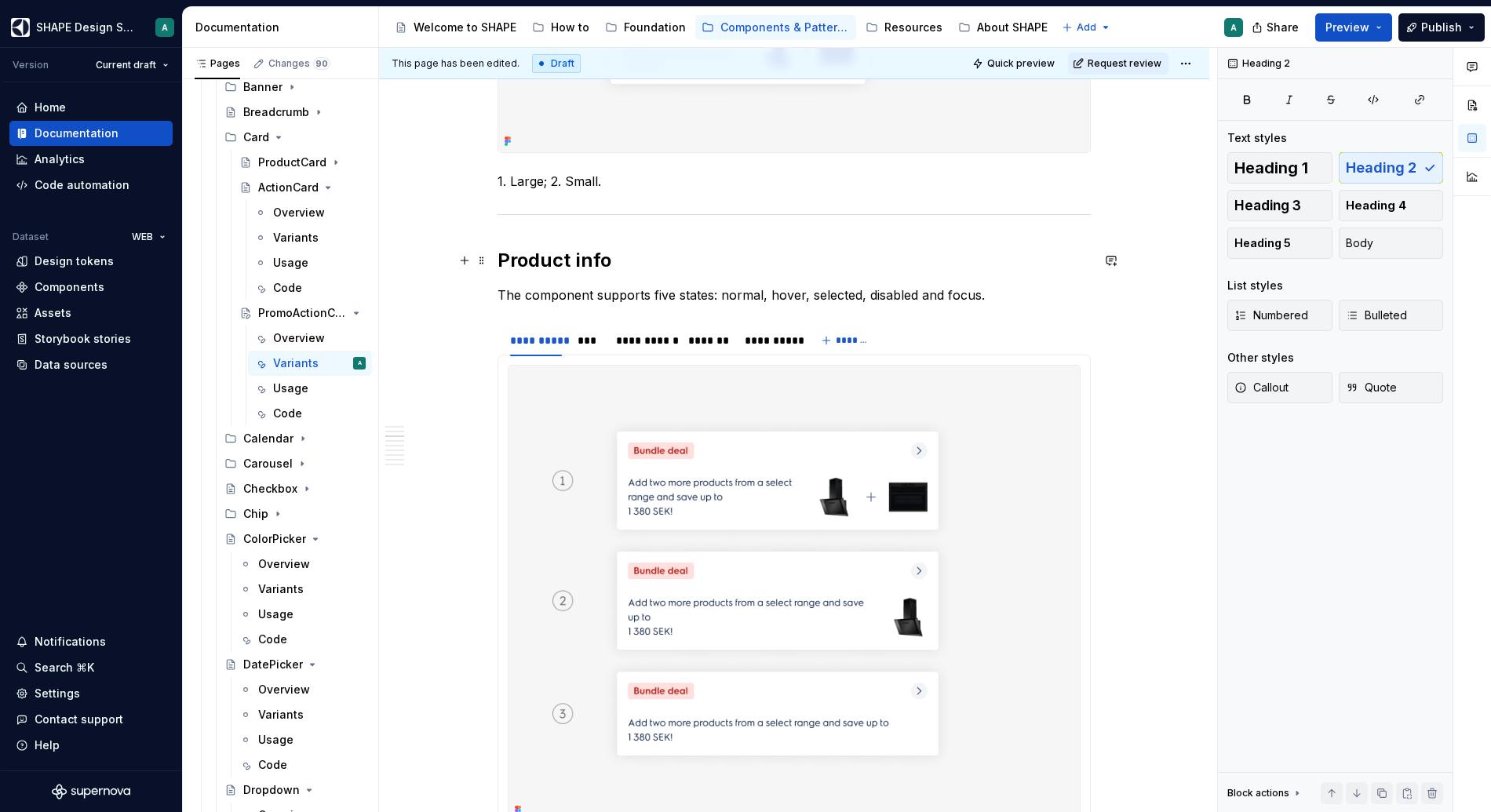
click at [590, 264] on h2 "Product info" at bounding box center [794, 260] width 593 height 25
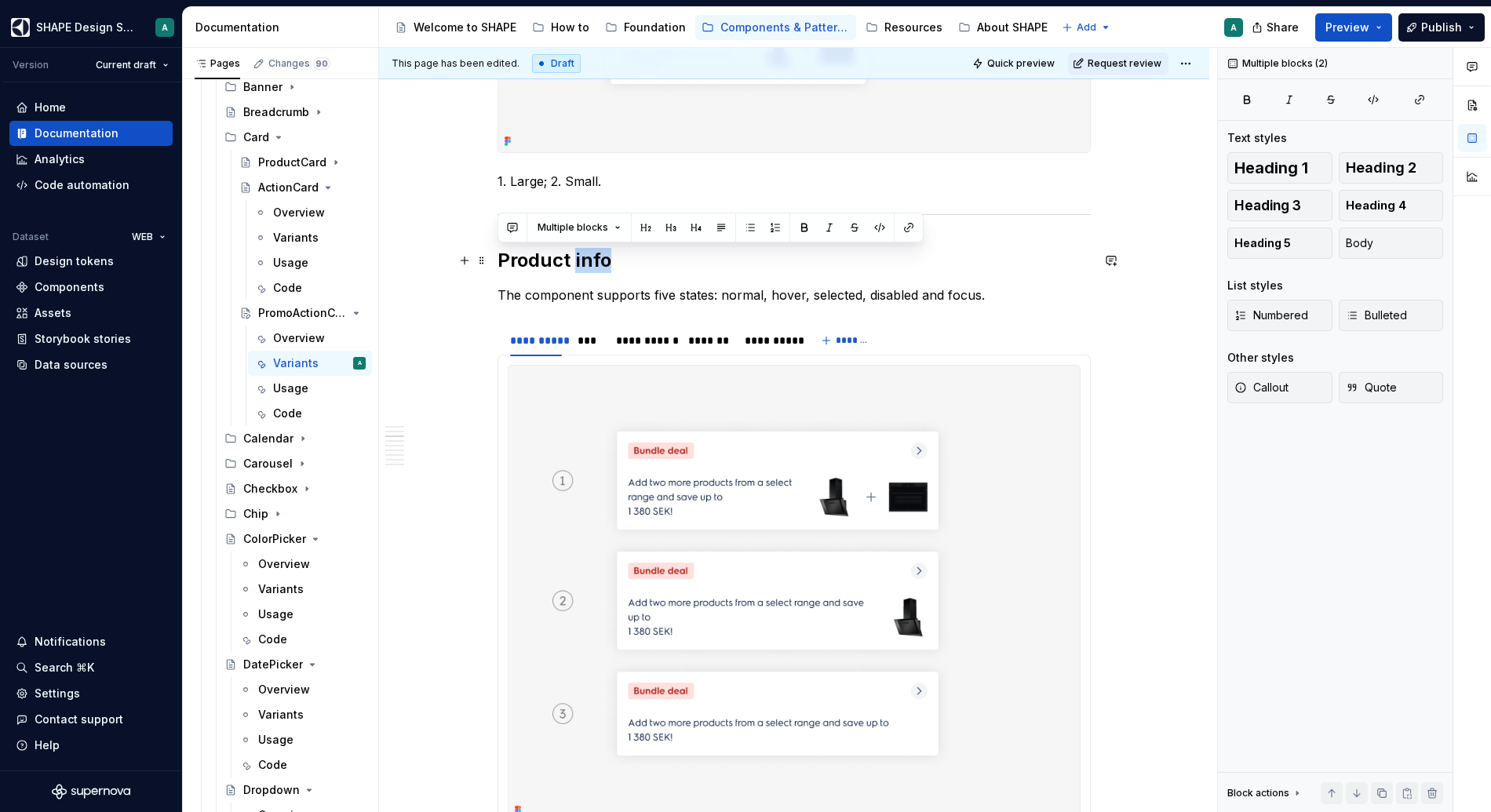
click at [590, 264] on h2 "Product info" at bounding box center [794, 260] width 593 height 25
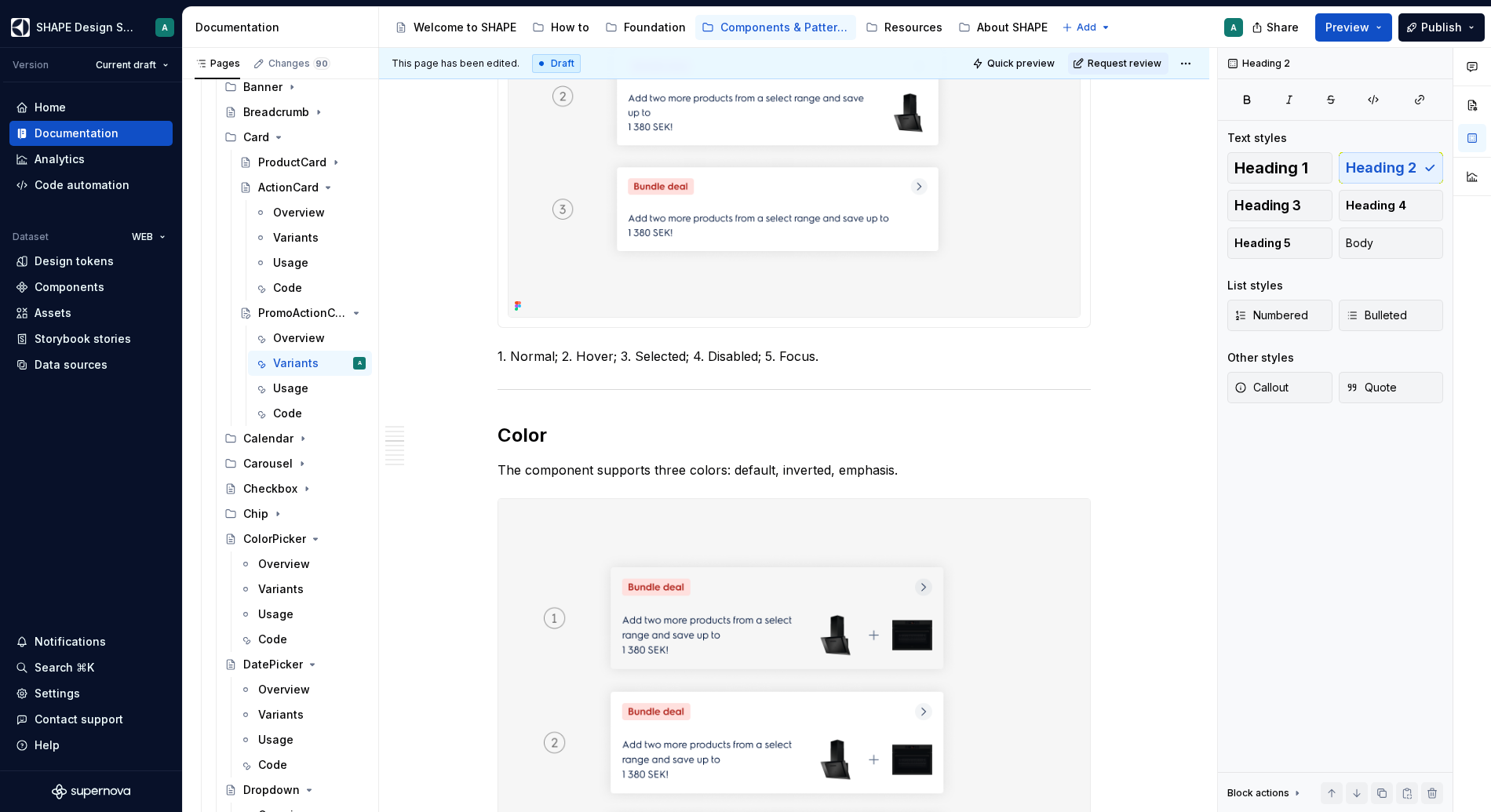
scroll to position [1408, 0]
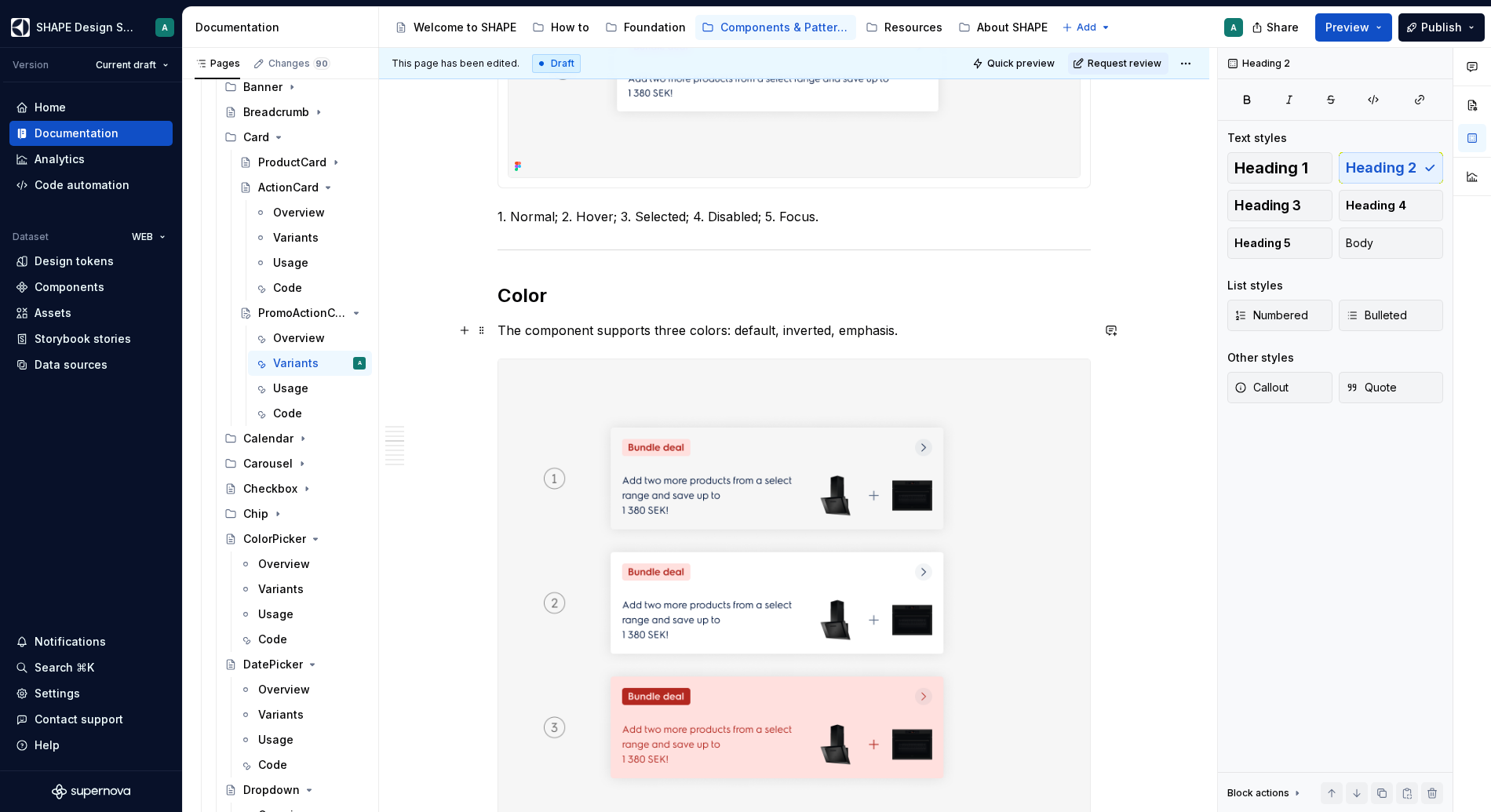
click at [891, 321] on p "The component supports three colors: default, inverted, emphasis." at bounding box center [794, 330] width 593 height 19
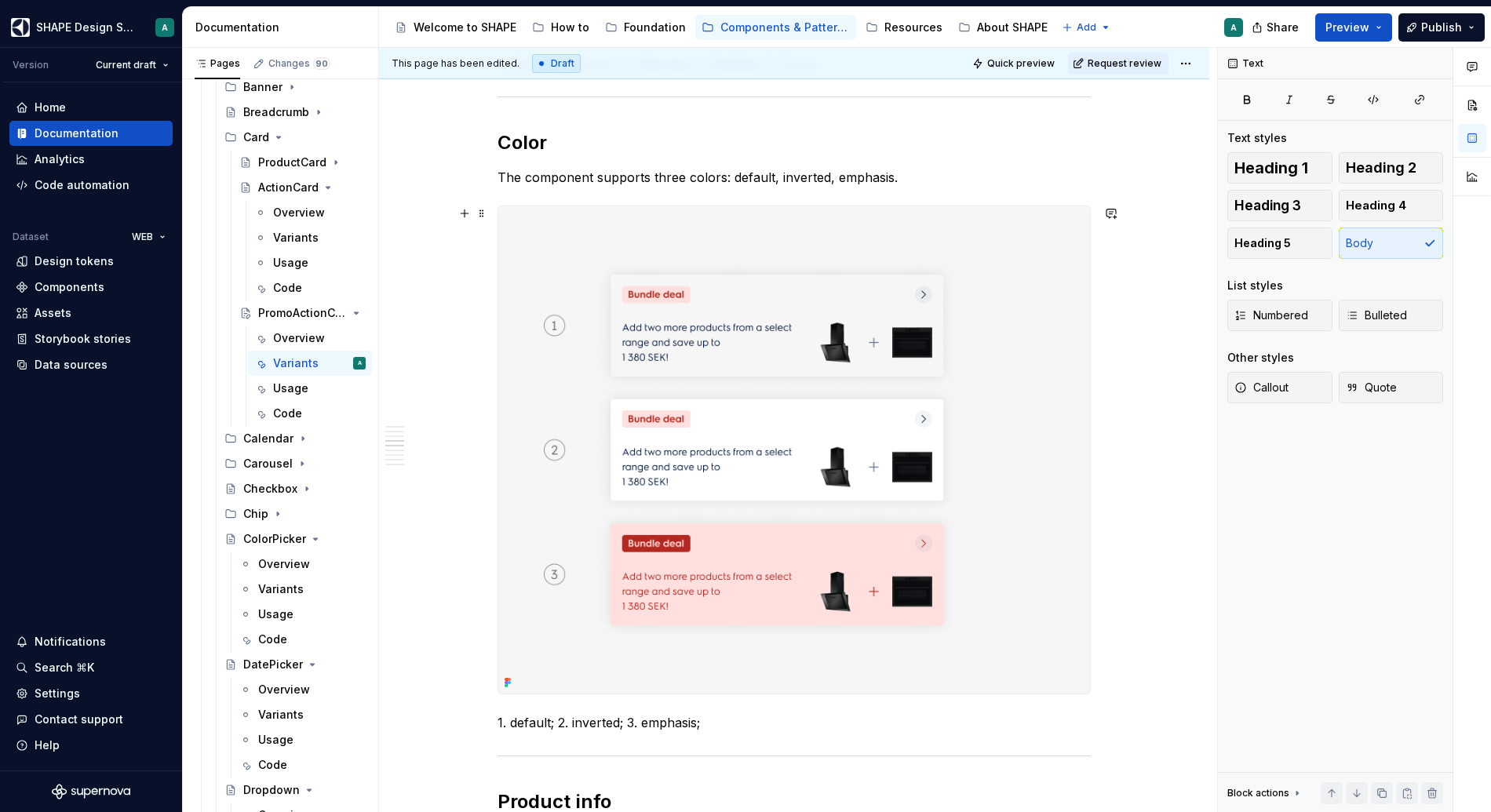
scroll to position [1559, 0]
click at [991, 386] on img at bounding box center [794, 453] width 592 height 487
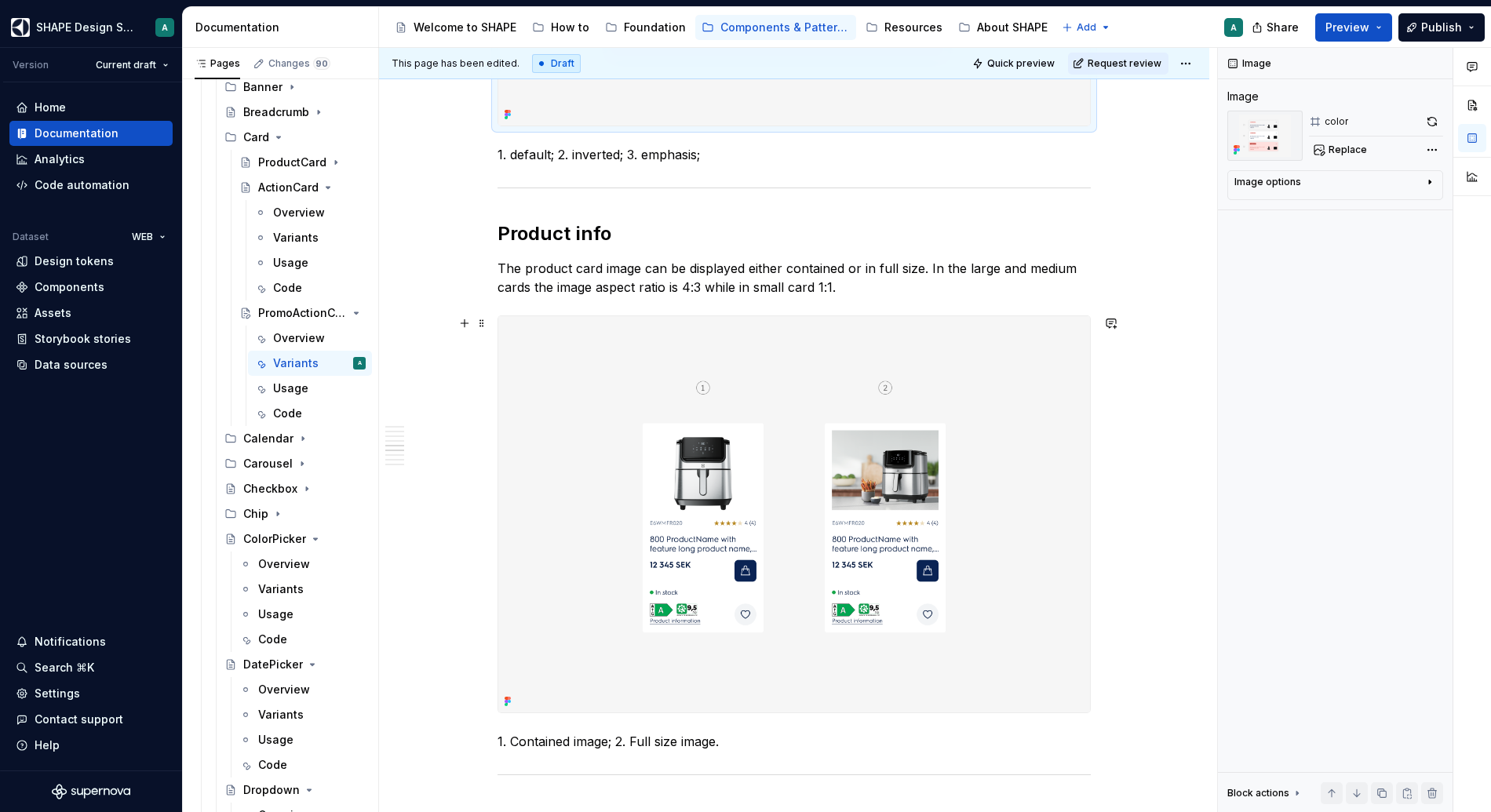
scroll to position [2229, 0]
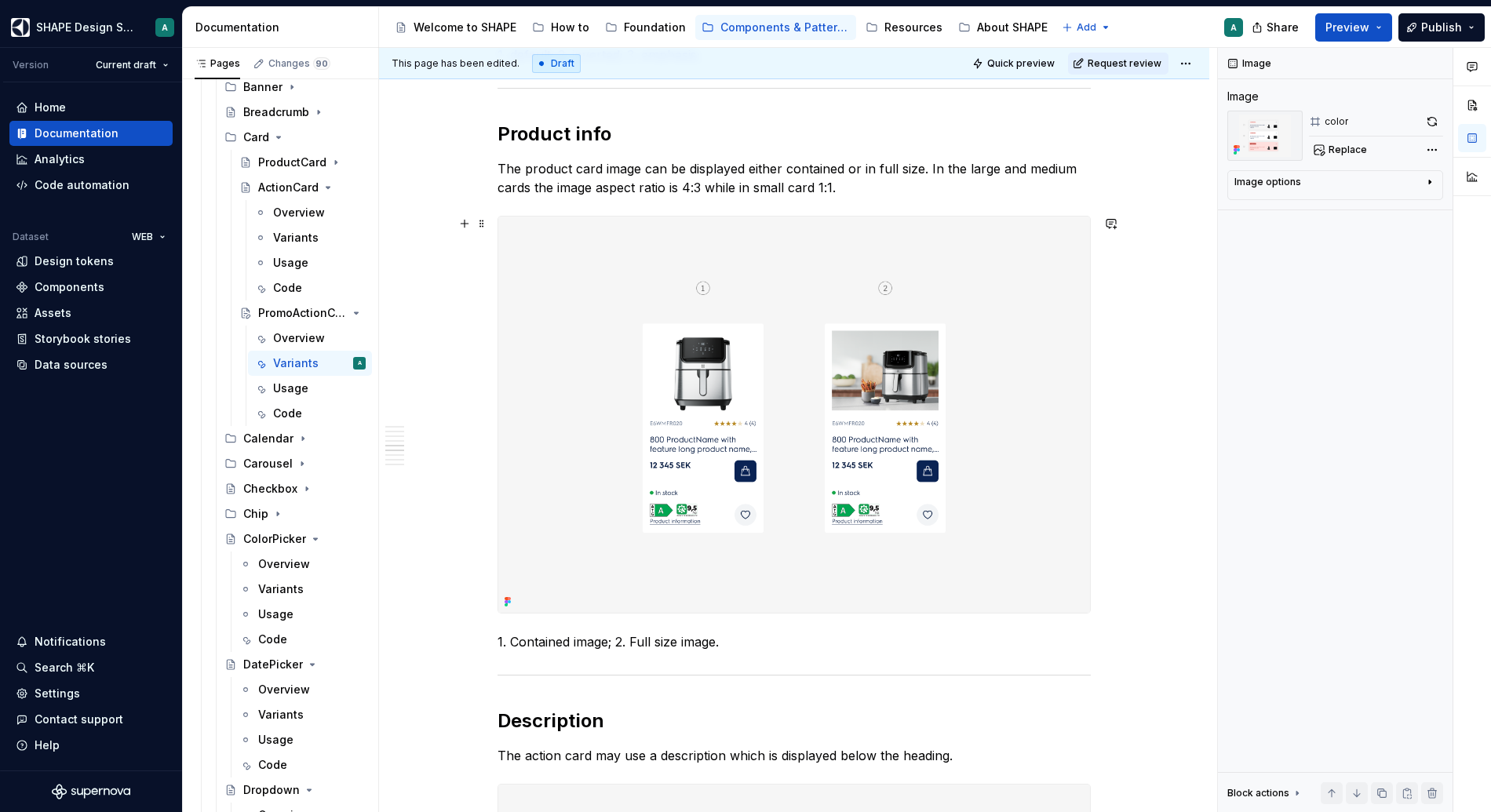
click at [598, 331] on img at bounding box center [794, 415] width 592 height 397
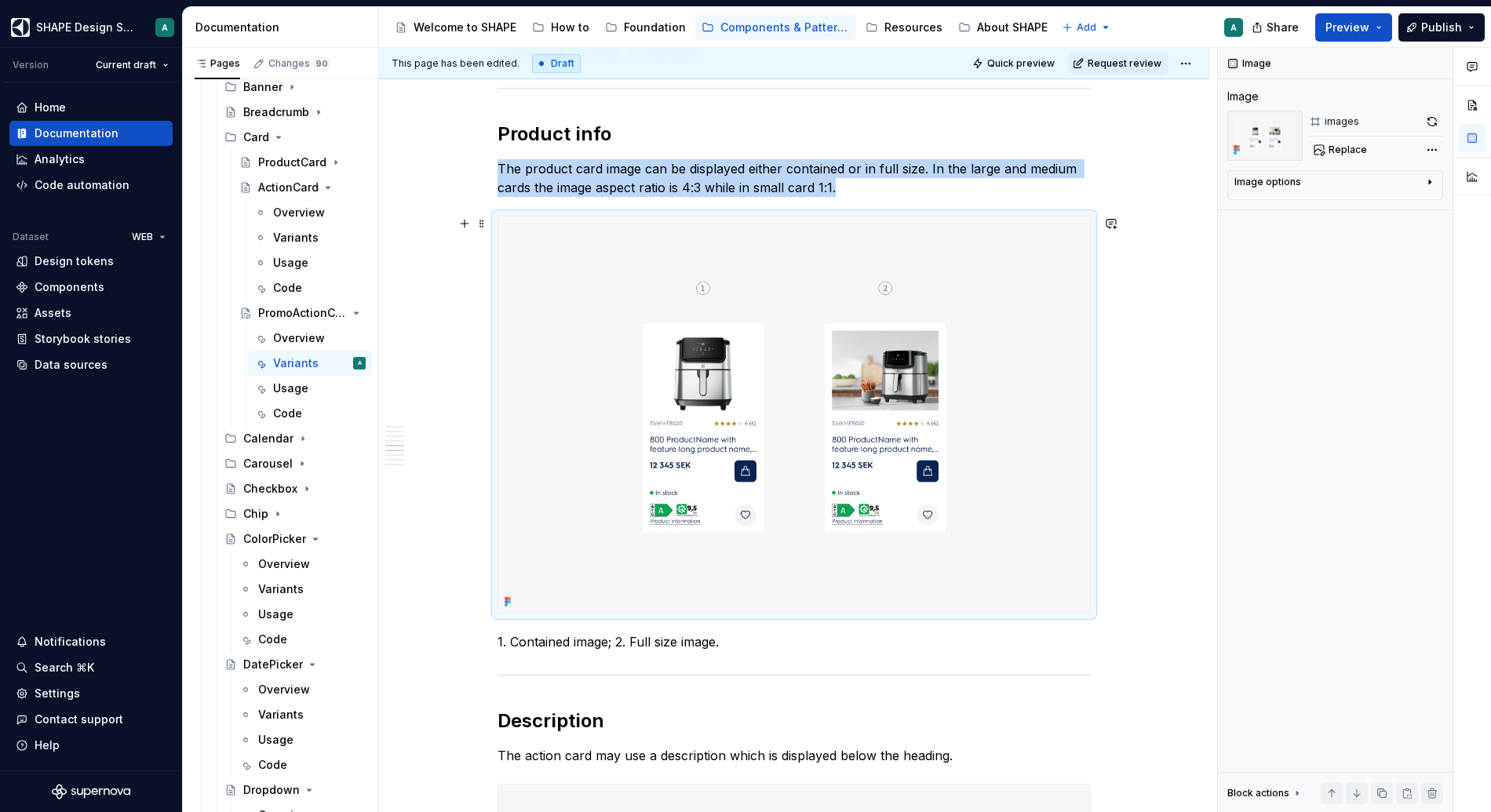
click at [613, 261] on img at bounding box center [794, 415] width 592 height 397
click at [1155, 150] on span "Replace" at bounding box center [1348, 150] width 39 height 12
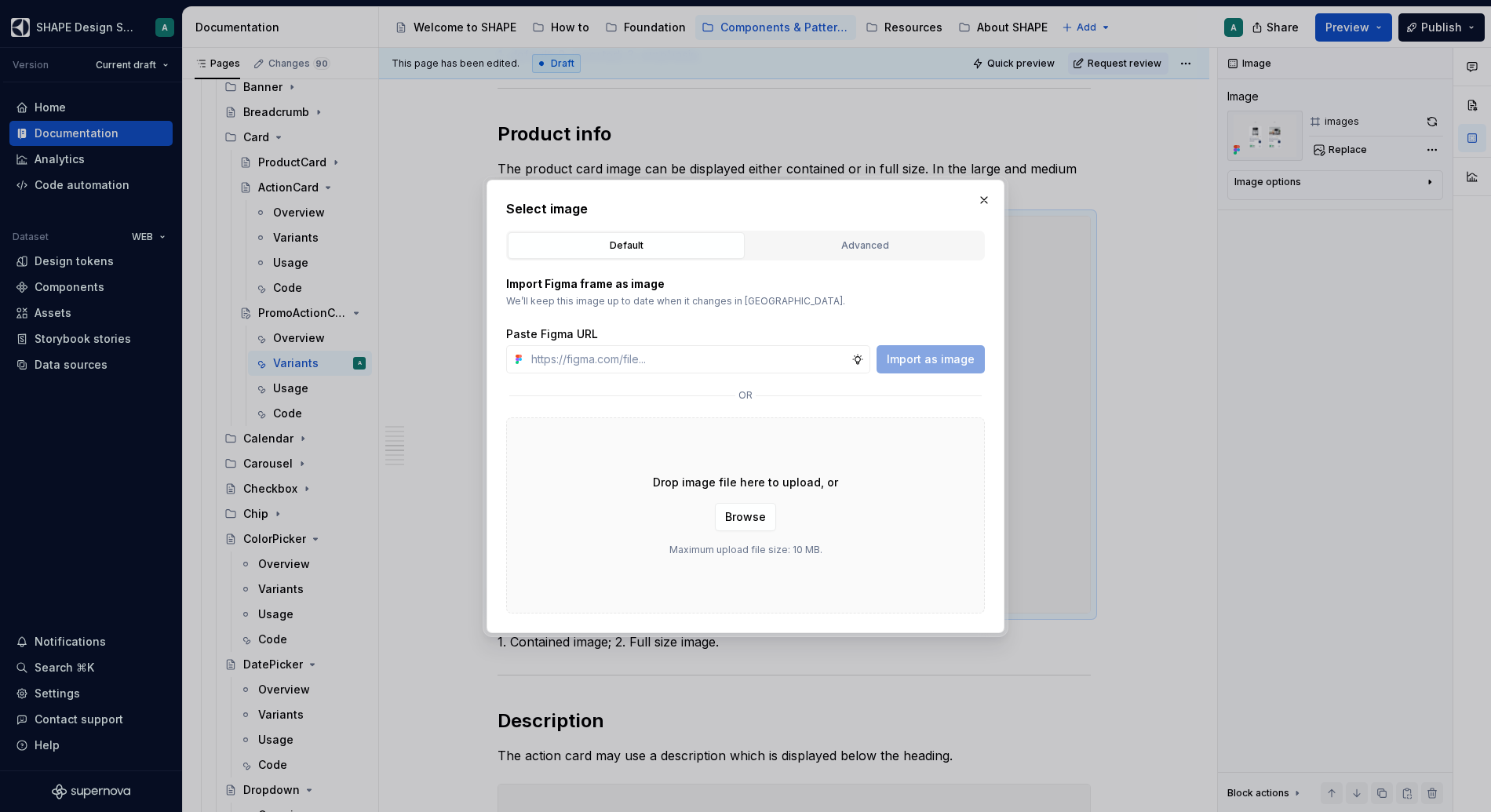
type textarea "*"
type input "[URL][DOMAIN_NAME]"
type textarea "*"
type input "[URL][DOMAIN_NAME]"
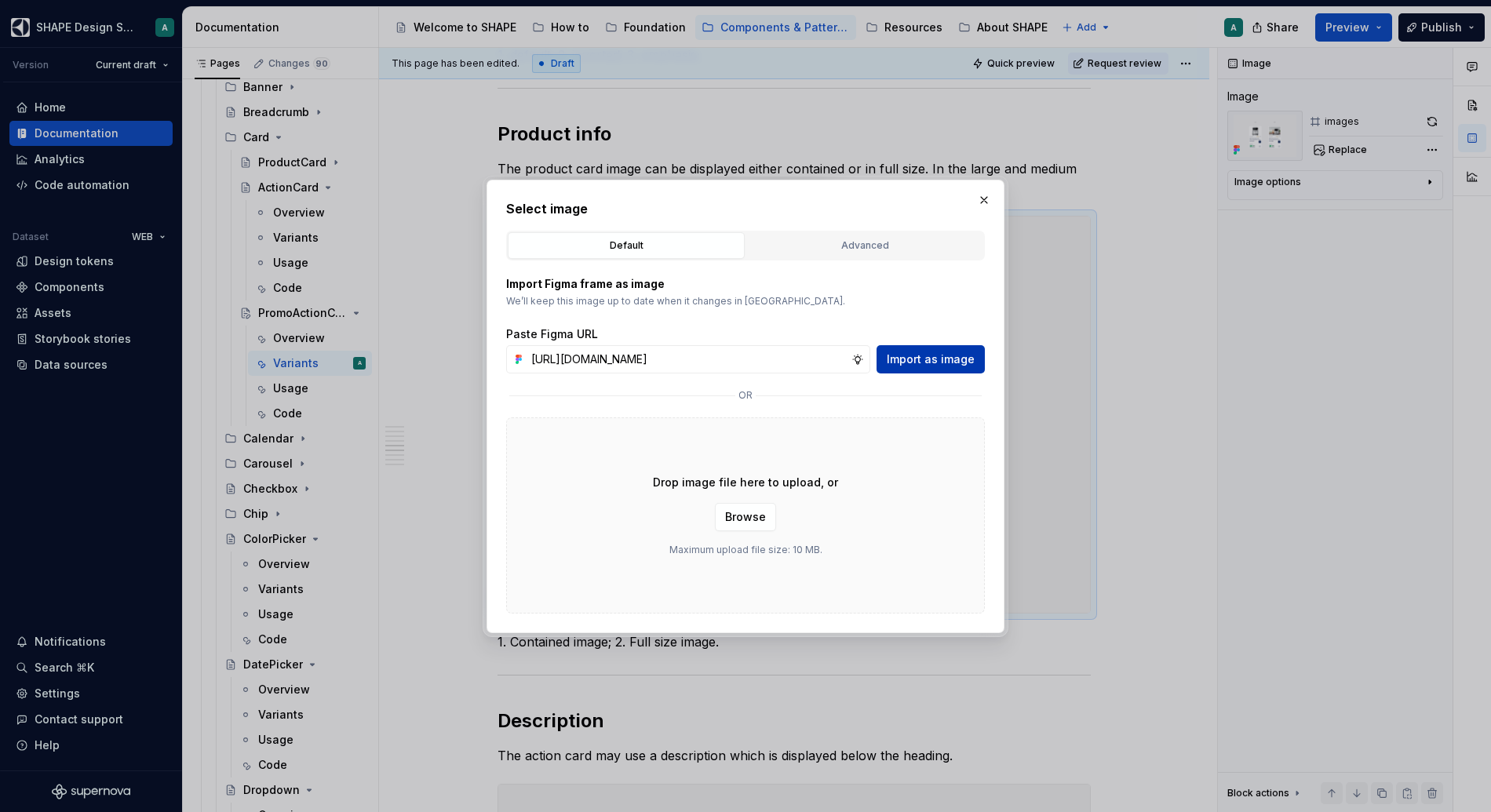
click at [971, 349] on button "Import as image" at bounding box center [931, 359] width 108 height 28
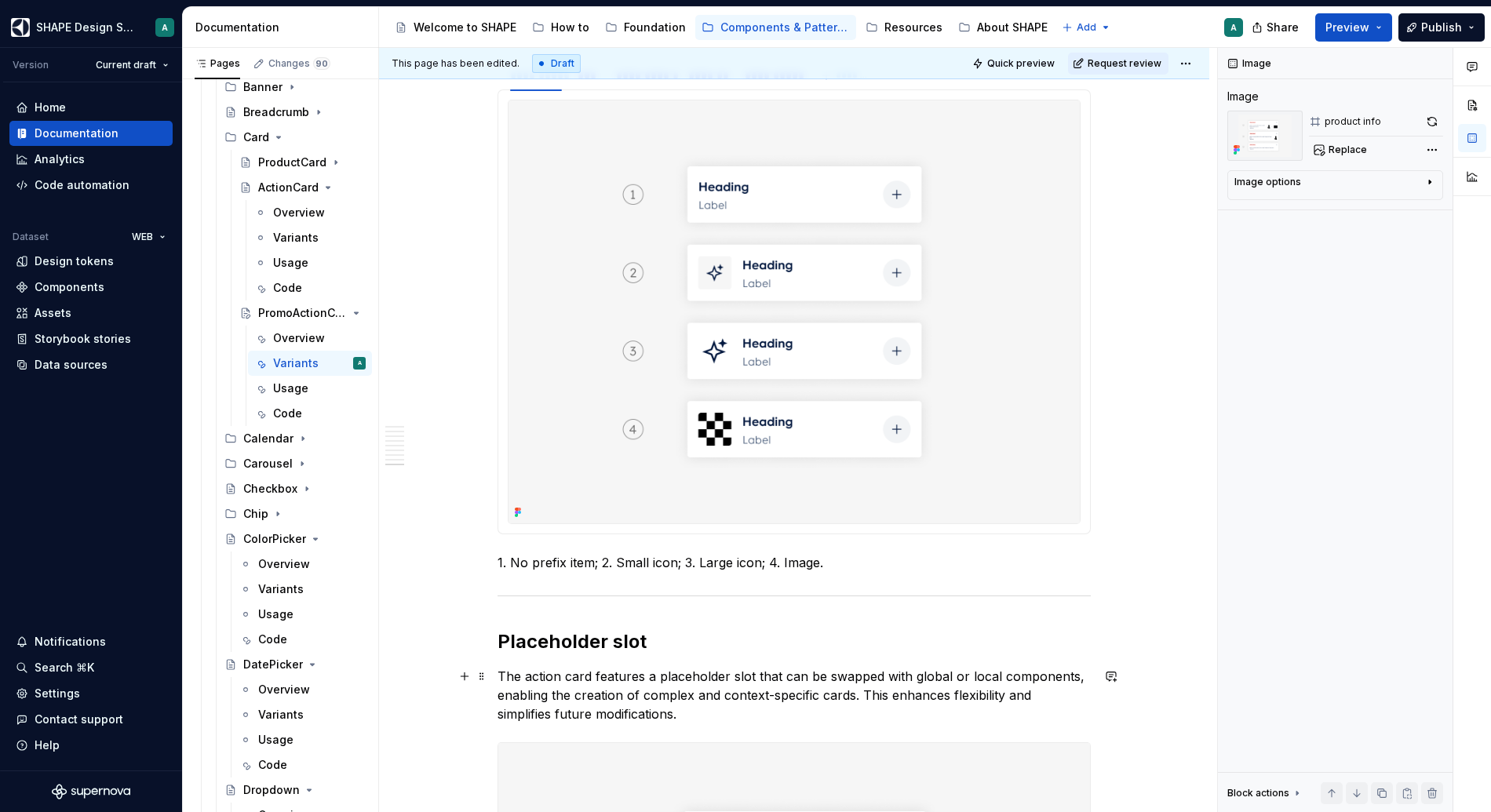
scroll to position [3746, 0]
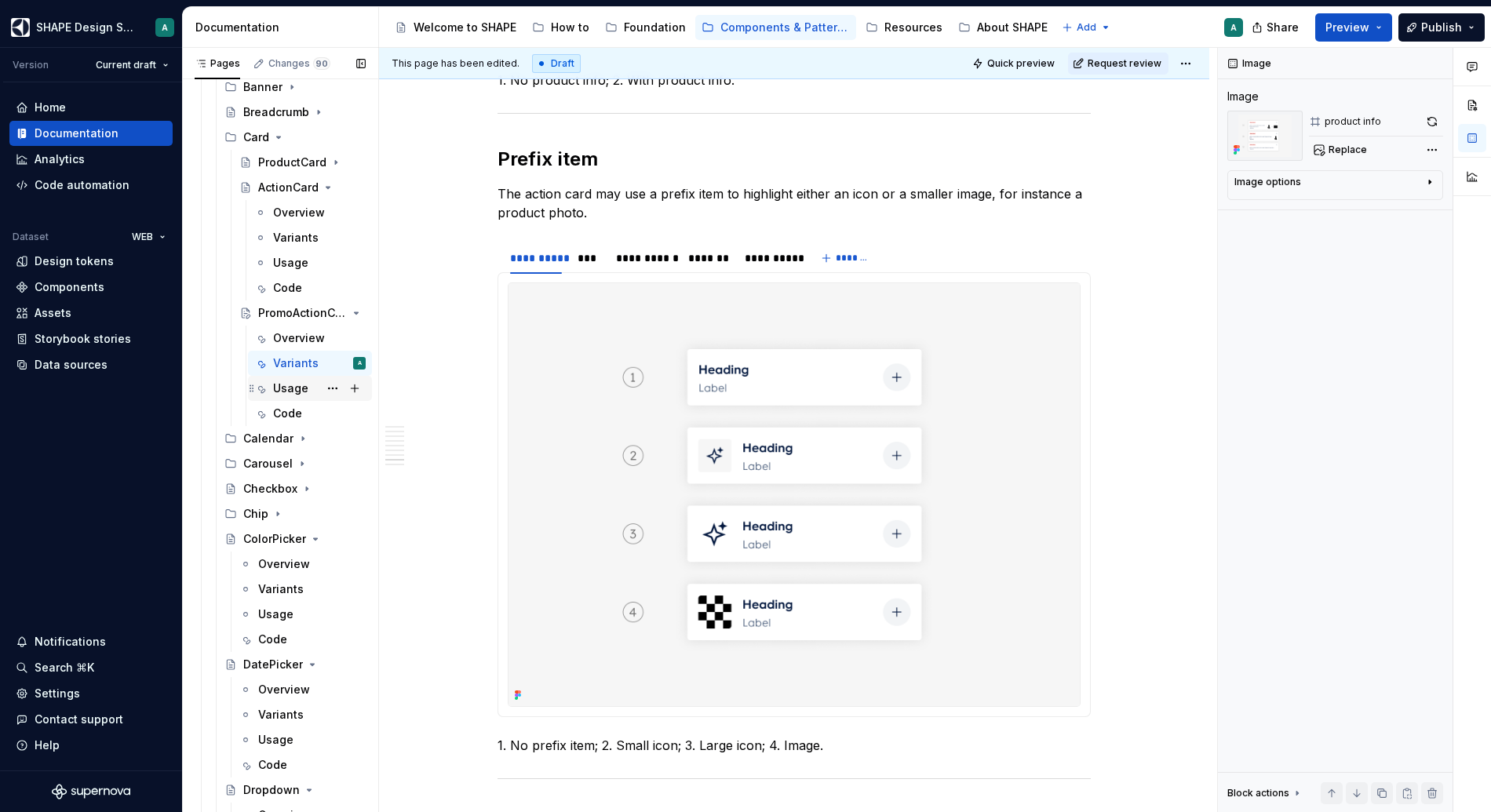
click at [281, 385] on div "Usage" at bounding box center [290, 388] width 36 height 16
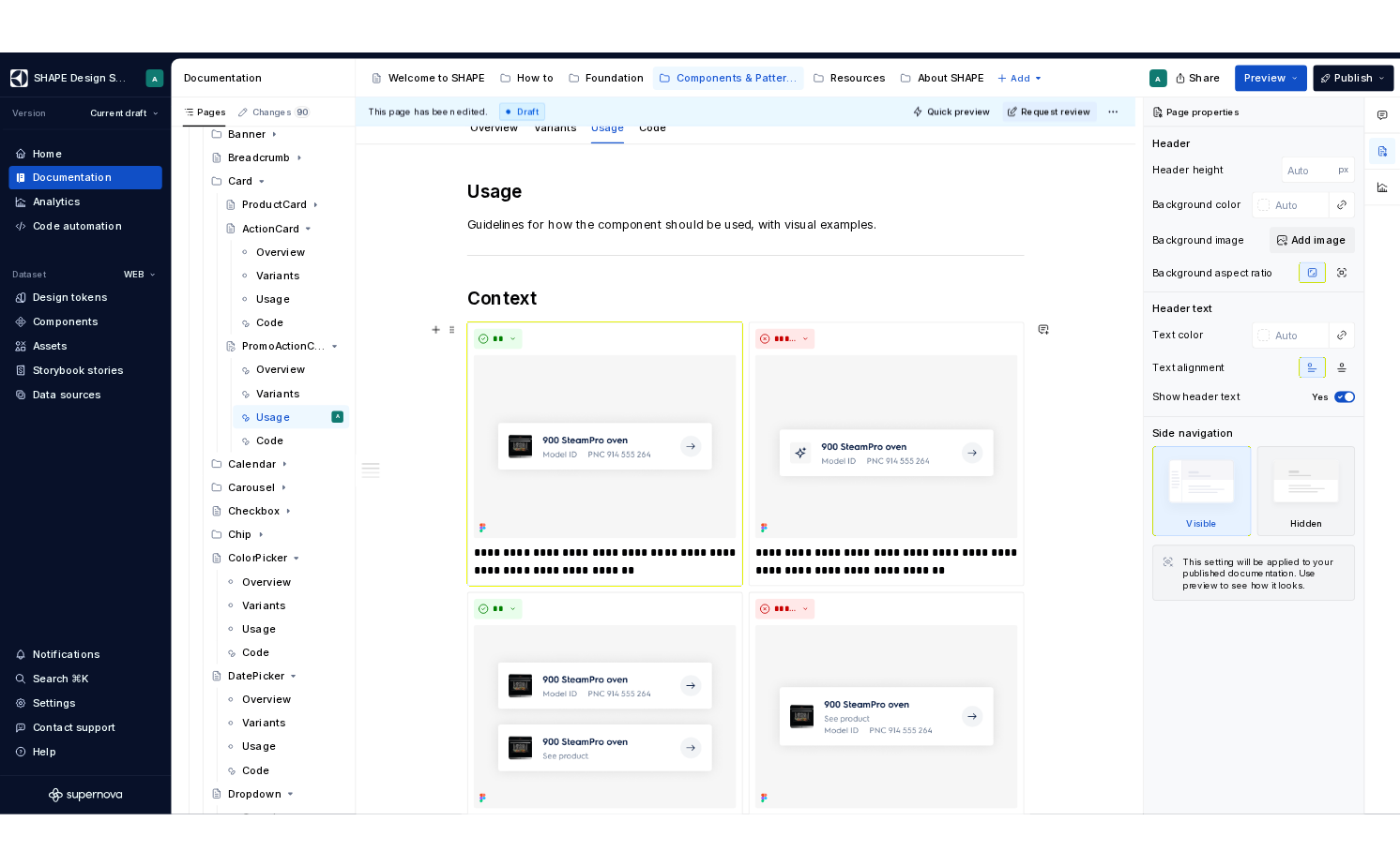
scroll to position [208, 0]
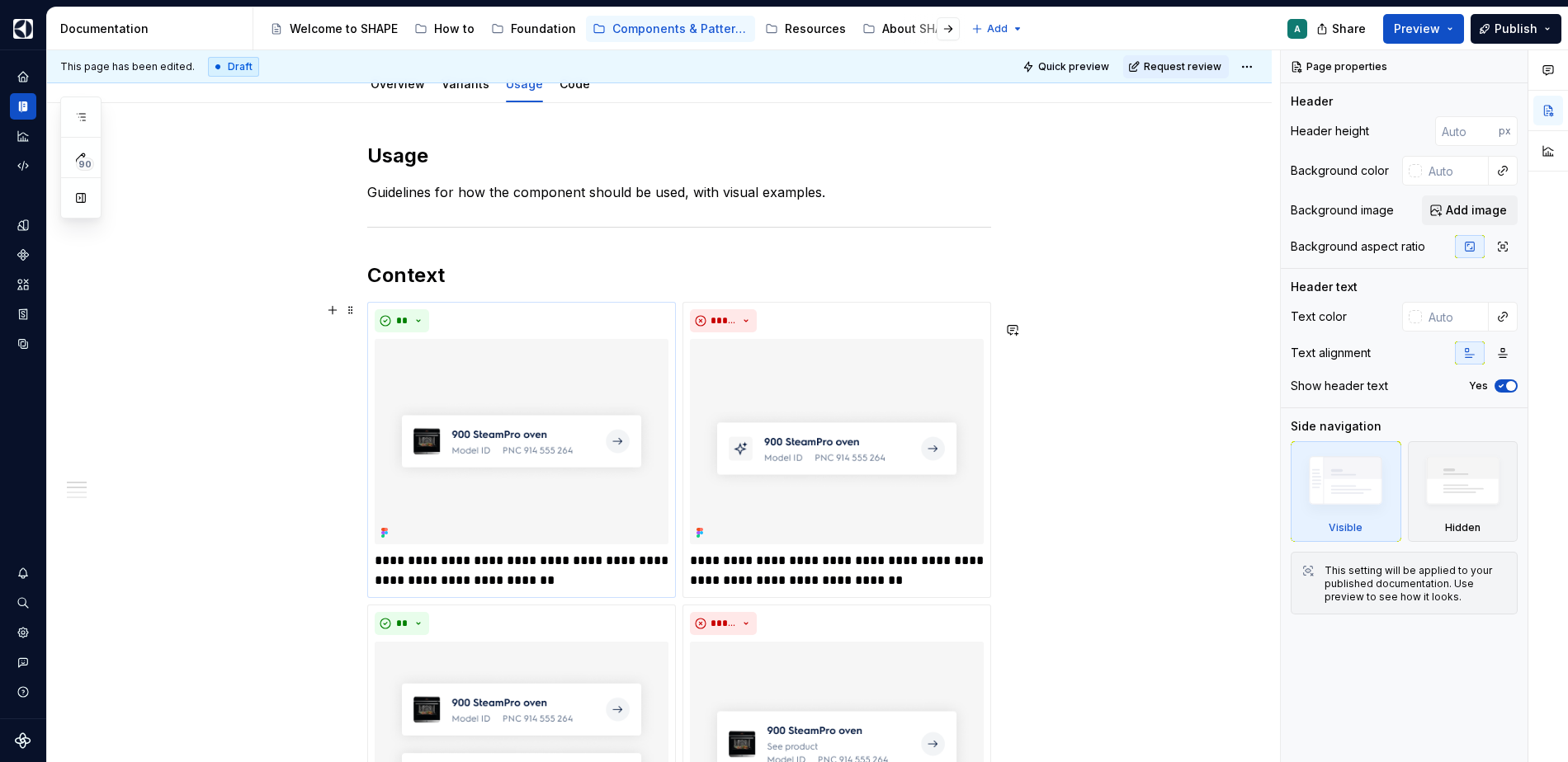
type textarea "*"
